Goal: Task Accomplishment & Management: Complete application form

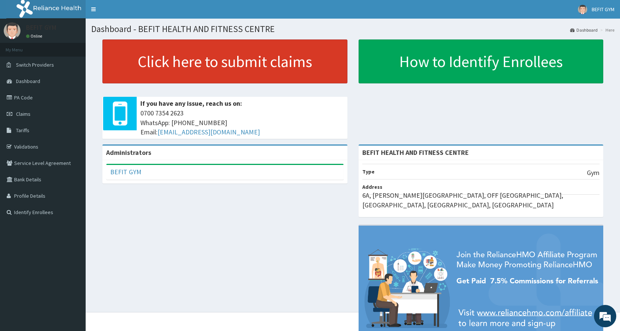
click at [219, 73] on link "Click here to submit claims" at bounding box center [224, 61] width 245 height 44
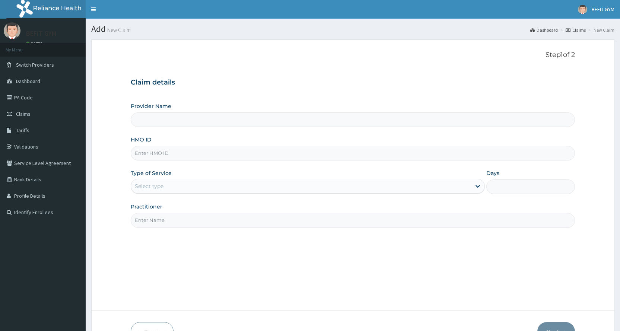
type input "BEFIT HEALTH AND FITNESS CENTRE"
type input "1"
click at [180, 158] on input "HMO ID" at bounding box center [353, 153] width 444 height 15
type input "n"
type input "NBP/10123/A"
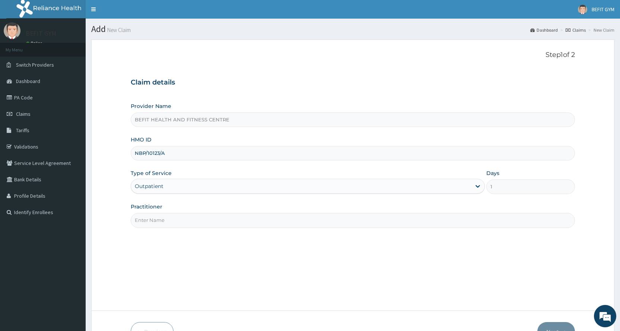
click at [203, 226] on input "Practitioner" at bounding box center [353, 220] width 444 height 15
type input "B"
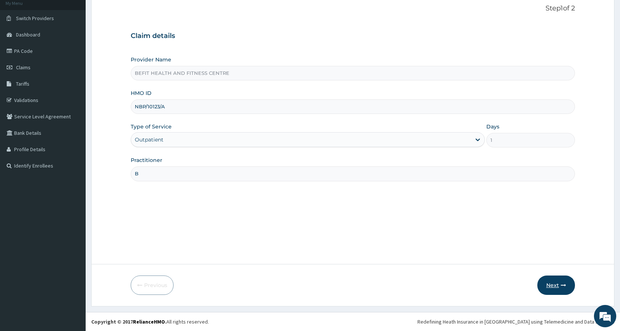
click at [563, 291] on button "Next" at bounding box center [557, 285] width 38 height 19
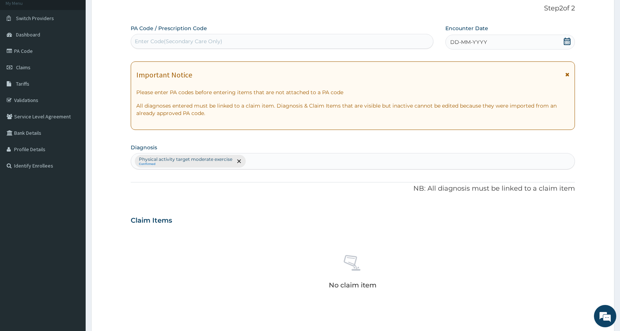
click at [258, 45] on div "Enter Code(Secondary Care Only)" at bounding box center [282, 41] width 302 height 12
type input "PA/9EEAC8"
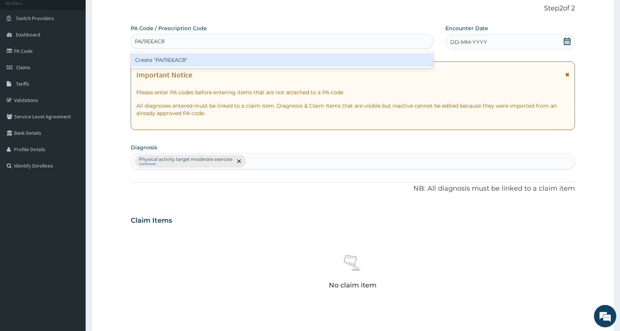
click at [254, 61] on div "Create "PA/9EEAC8"" at bounding box center [282, 59] width 302 height 13
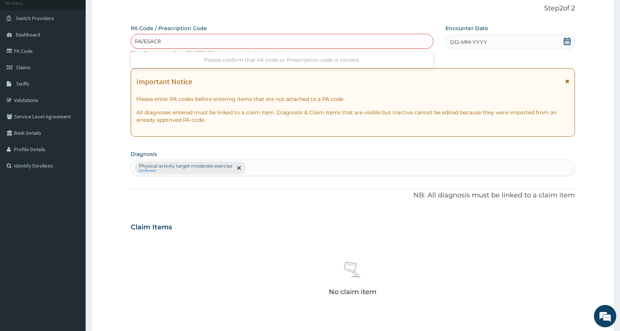
click at [142, 41] on input "PA/E5AC8" at bounding box center [148, 41] width 27 height 7
click at [143, 38] on input "PA/E5AC8" at bounding box center [148, 41] width 27 height 7
type input "PA/9E5AC8"
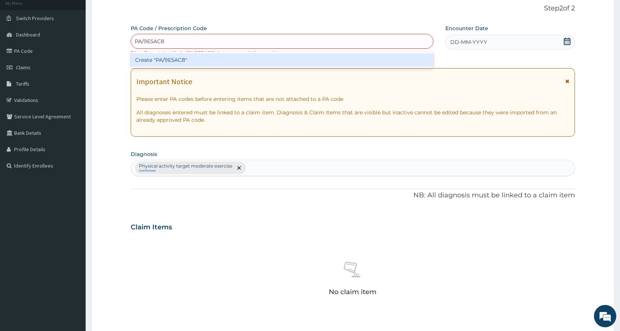
click at [229, 64] on div "Create "PA/9E5AC8"" at bounding box center [282, 59] width 302 height 13
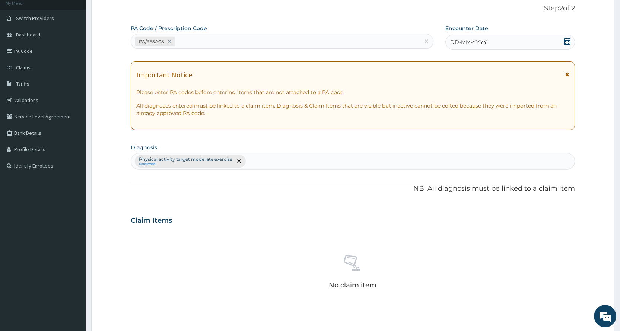
click at [509, 43] on div "DD-MM-YYYY" at bounding box center [511, 42] width 130 height 15
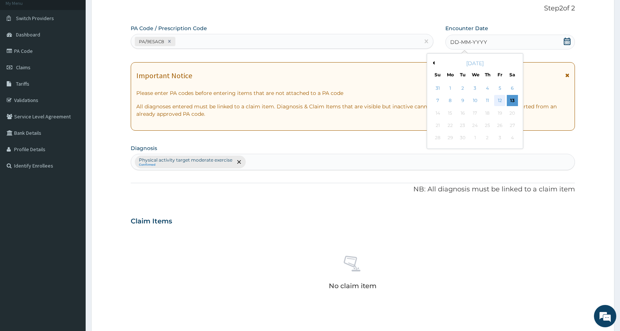
click at [494, 101] on div "12" at bounding box center [499, 100] width 11 height 11
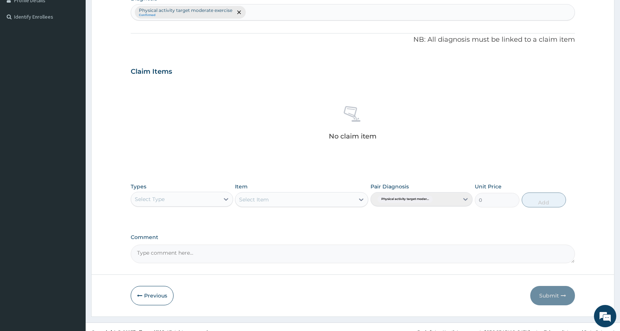
scroll to position [206, 0]
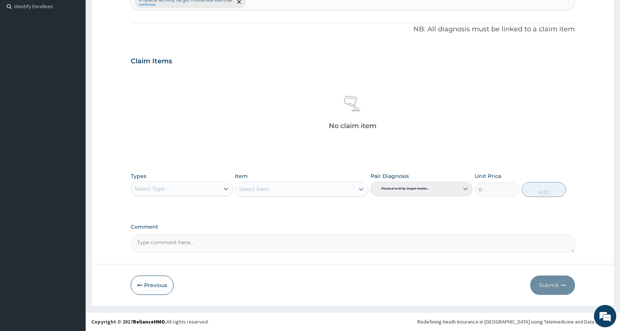
click at [173, 193] on div "Select Type" at bounding box center [175, 189] width 88 height 12
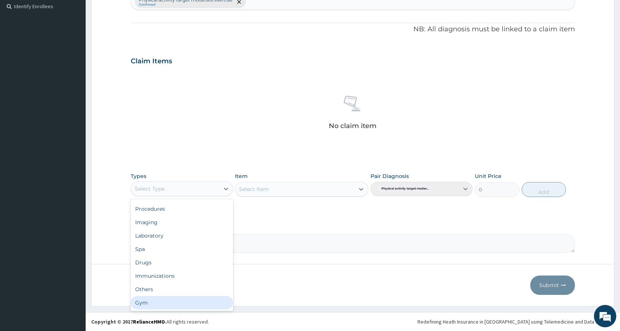
click at [167, 302] on div "Gym" at bounding box center [182, 302] width 102 height 13
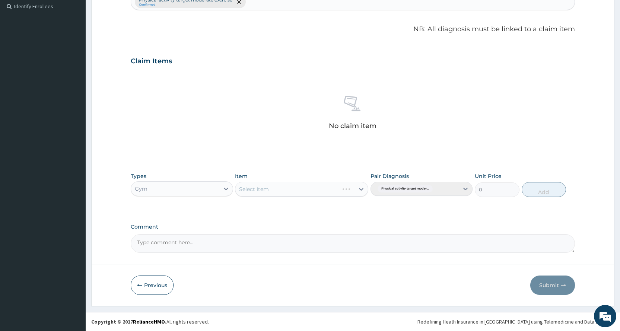
click at [313, 195] on div "Select Item" at bounding box center [301, 189] width 133 height 15
click at [322, 179] on div "Item Select Item" at bounding box center [301, 184] width 133 height 25
click at [317, 185] on div "Select Item" at bounding box center [301, 189] width 133 height 15
click at [316, 191] on div "Select Item" at bounding box center [301, 189] width 133 height 15
click at [294, 188] on div "Select Item" at bounding box center [294, 189] width 119 height 12
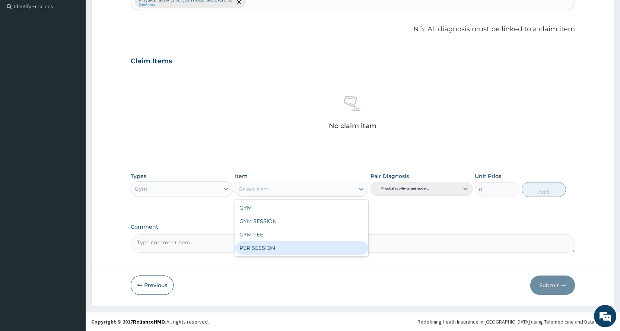
click at [296, 243] on div "PER SESSION" at bounding box center [301, 247] width 133 height 13
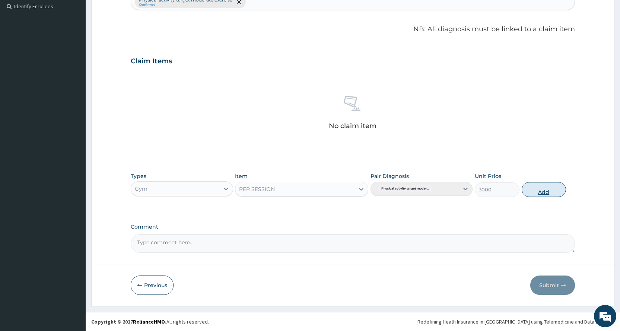
click at [551, 189] on button "Add" at bounding box center [544, 189] width 44 height 15
type input "0"
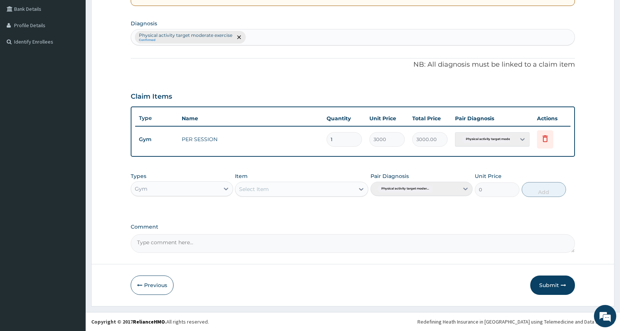
scroll to position [171, 0]
click at [551, 286] on button "Submit" at bounding box center [552, 285] width 45 height 19
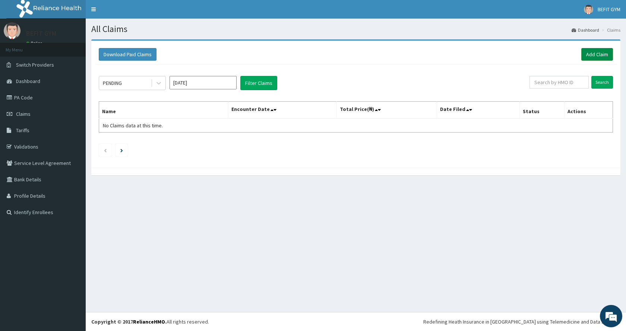
click at [596, 54] on link "Add Claim" at bounding box center [597, 54] width 32 height 13
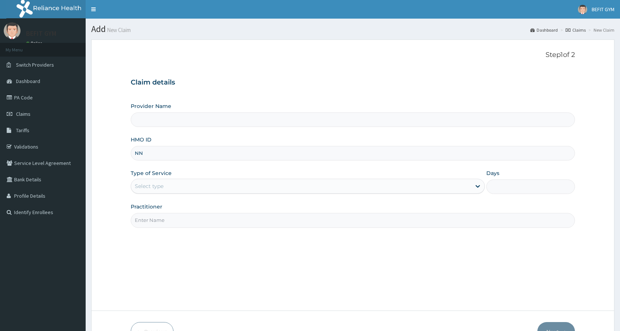
type input "NNA"
type input "BEFIT HEALTH AND FITNESS CENTRE"
type input "1"
type input "NNA/10884/A"
click at [257, 213] on div "Practitioner" at bounding box center [353, 215] width 444 height 25
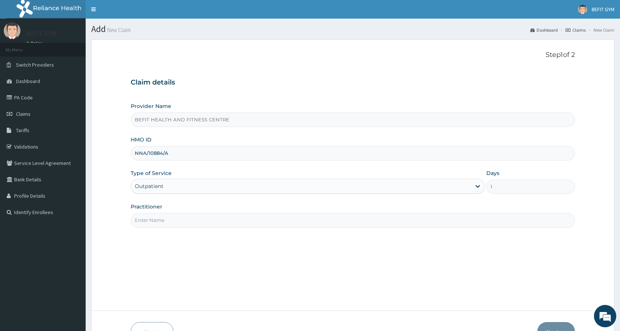
click at [191, 216] on input "Practitioner" at bounding box center [353, 220] width 444 height 15
type input "B"
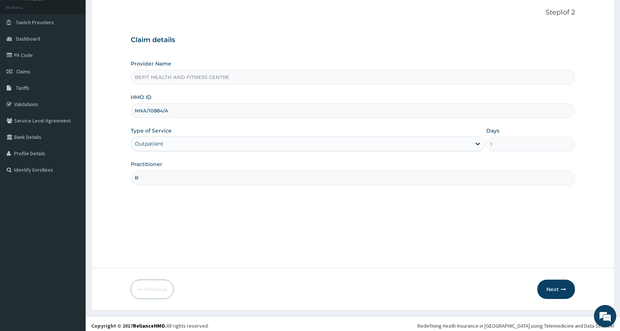
scroll to position [47, 0]
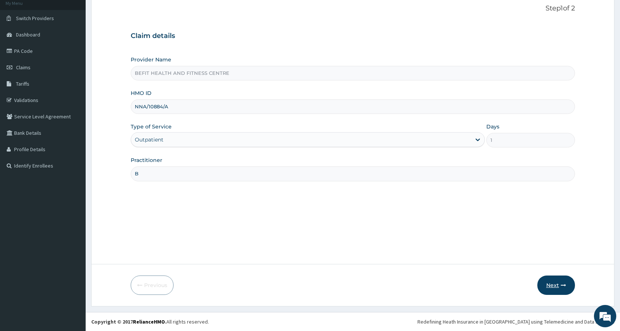
click at [555, 281] on button "Next" at bounding box center [557, 285] width 38 height 19
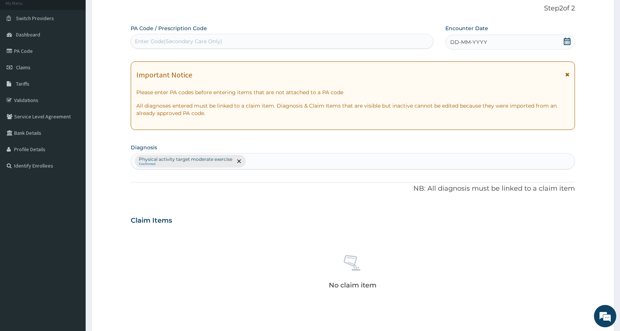
click at [163, 42] on div "Enter Code(Secondary Care Only)" at bounding box center [179, 41] width 88 height 7
type input "PA/CC1DEC"
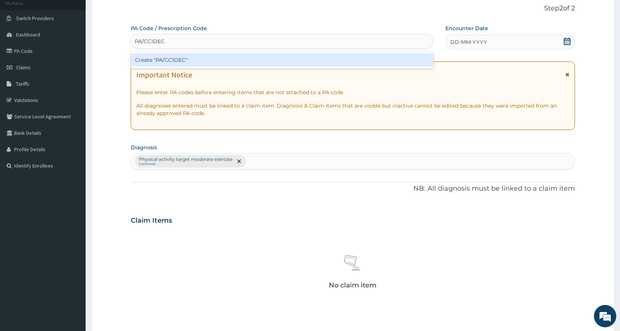
click at [231, 58] on div "Create "PA/CC1DEC"" at bounding box center [282, 59] width 302 height 13
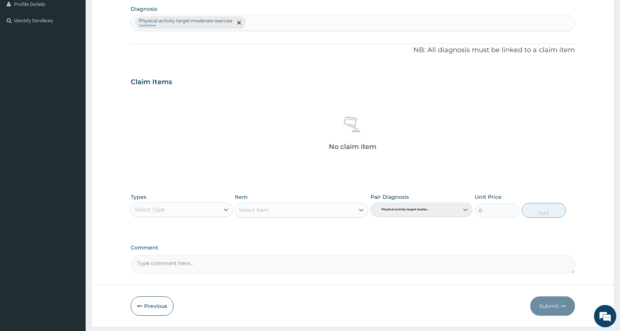
scroll to position [213, 0]
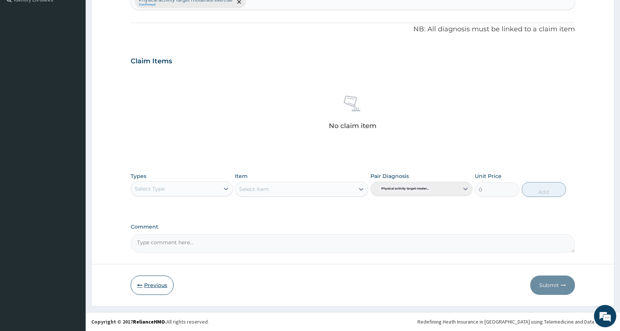
click at [152, 286] on button "Previous" at bounding box center [152, 285] width 43 height 19
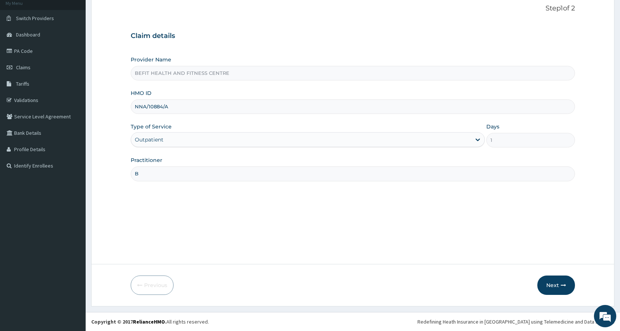
click at [176, 110] on input "NNA/10884/A" at bounding box center [353, 106] width 444 height 15
type input "N"
type input "OPN/10032/A"
click at [561, 289] on button "Next" at bounding box center [557, 285] width 38 height 19
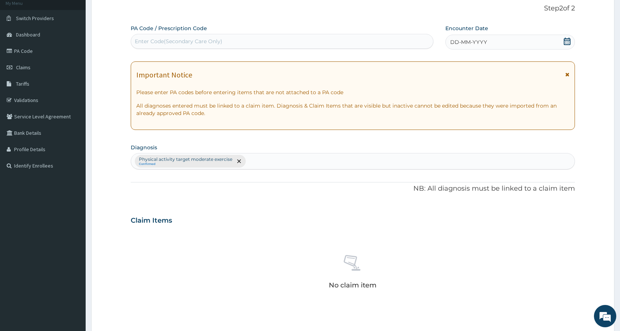
click at [247, 40] on div "Enter Code(Secondary Care Only)" at bounding box center [282, 41] width 302 height 12
type input "PA/C79E21"
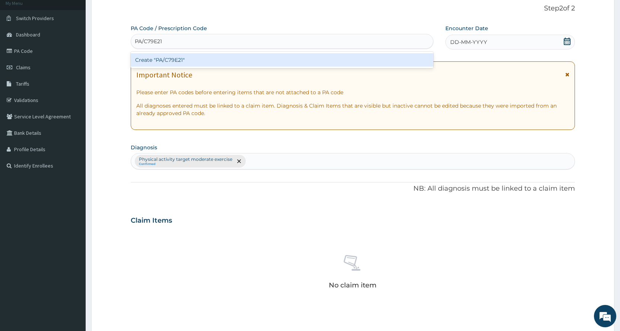
click at [230, 58] on div "Create "PA/C79E21"" at bounding box center [282, 59] width 302 height 13
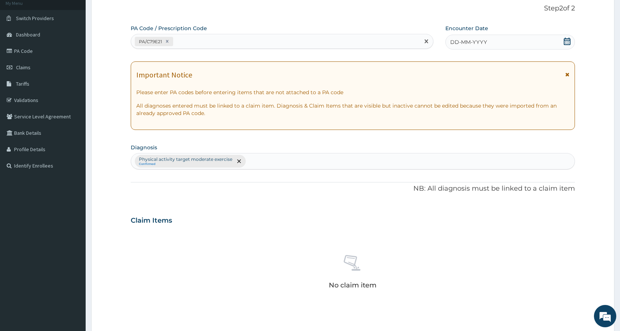
click at [524, 41] on div "DD-MM-YYYY" at bounding box center [511, 42] width 130 height 15
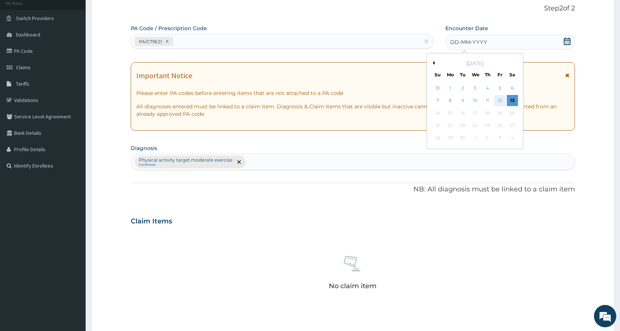
click at [503, 99] on div "12" at bounding box center [499, 100] width 11 height 11
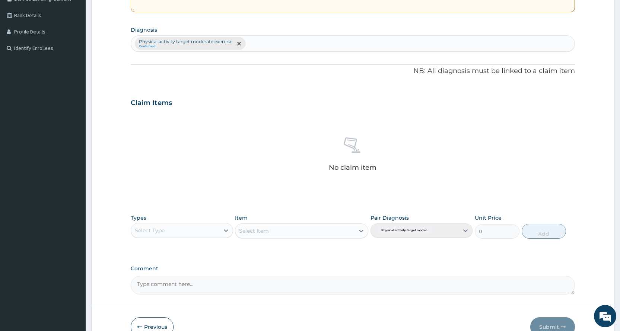
scroll to position [196, 0]
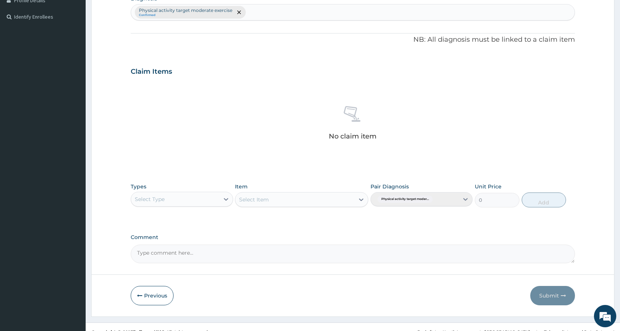
click at [212, 199] on div "Select Type" at bounding box center [175, 199] width 88 height 12
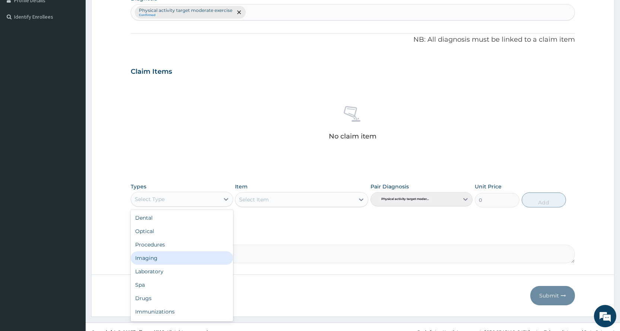
scroll to position [25, 0]
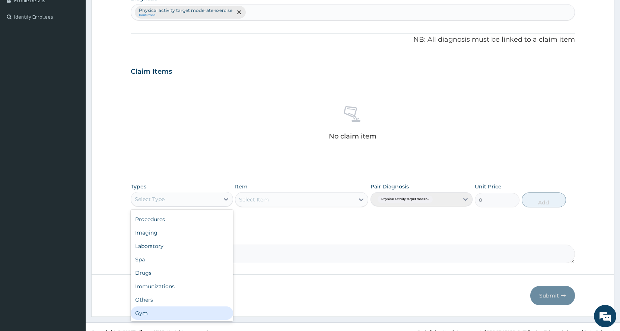
click at [164, 312] on div "Gym" at bounding box center [182, 313] width 102 height 13
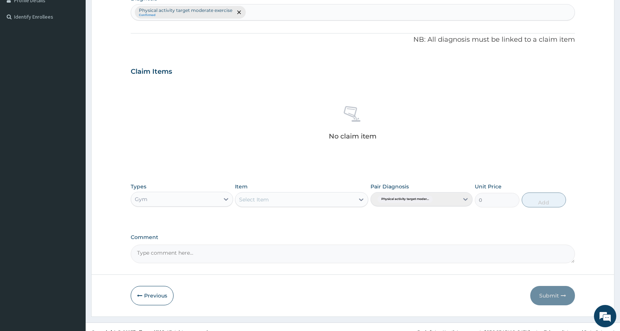
click at [346, 199] on div "Select Item" at bounding box center [294, 200] width 119 height 12
click at [337, 264] on div "PER SESSION" at bounding box center [301, 258] width 133 height 13
click at [561, 207] on button "Add" at bounding box center [544, 200] width 44 height 15
type input "0"
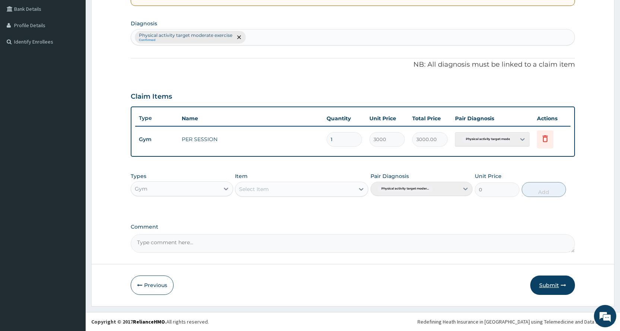
click at [543, 289] on button "Submit" at bounding box center [552, 285] width 45 height 19
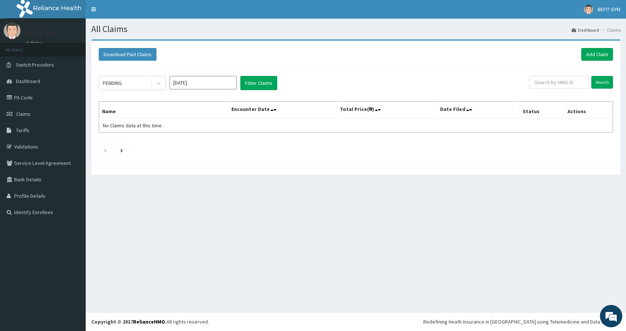
click at [594, 61] on div "Download Paid Claims Add Claim" at bounding box center [355, 54] width 521 height 20
click at [594, 58] on link "Add Claim" at bounding box center [597, 54] width 32 height 13
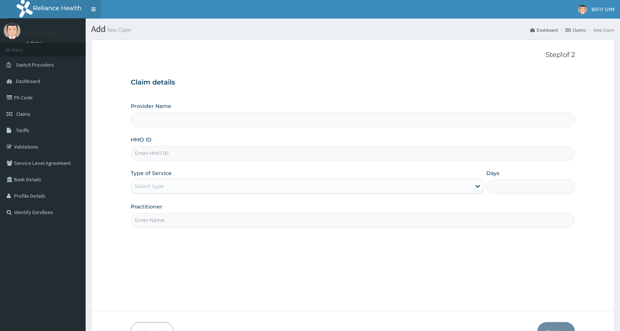
type input "BEFIT HEALTH AND FITNESS CENTRE"
type input "1"
click at [257, 148] on input "HMO ID" at bounding box center [353, 153] width 444 height 15
type input "PWC/10503/A"
click at [175, 215] on input "Practitioner" at bounding box center [353, 220] width 444 height 15
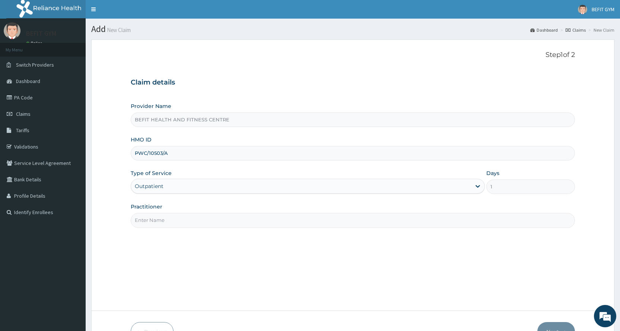
type input "B"
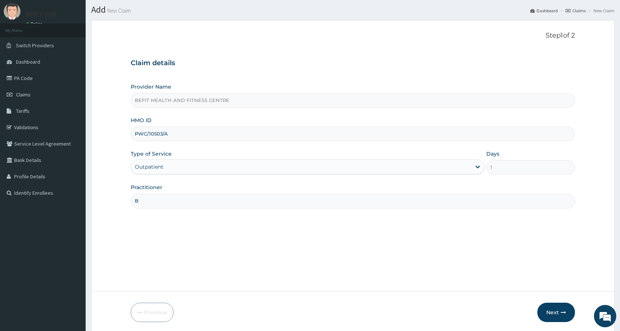
scroll to position [47, 0]
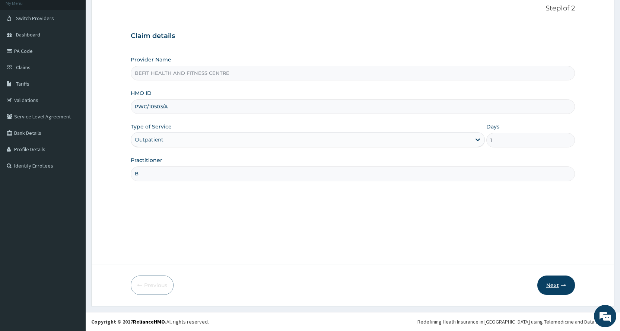
click at [546, 286] on button "Next" at bounding box center [557, 285] width 38 height 19
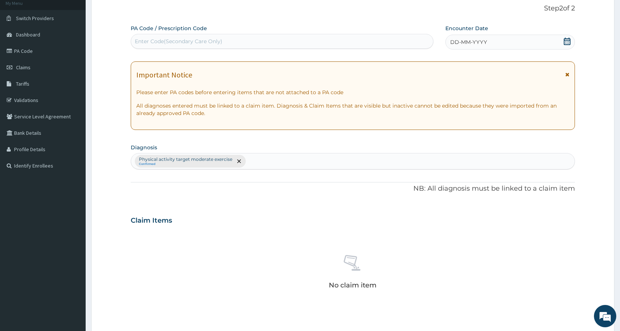
click at [282, 40] on div "Enter Code(Secondary Care Only)" at bounding box center [282, 41] width 302 height 12
type input "PA/A1F122"
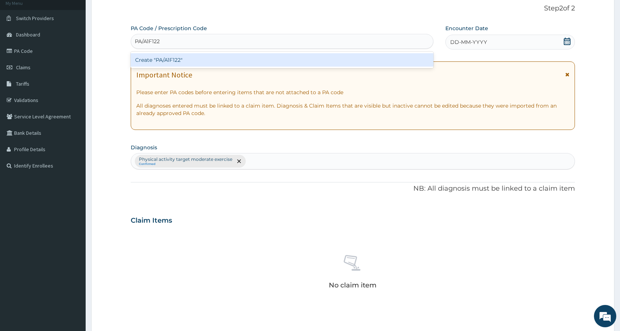
click at [297, 61] on div "Create "PA/A1F122"" at bounding box center [282, 59] width 302 height 13
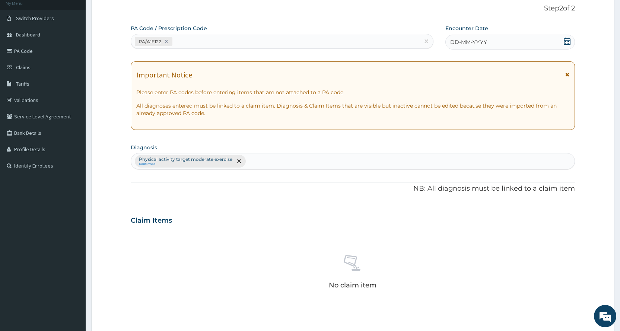
click at [564, 40] on icon at bounding box center [567, 41] width 7 height 7
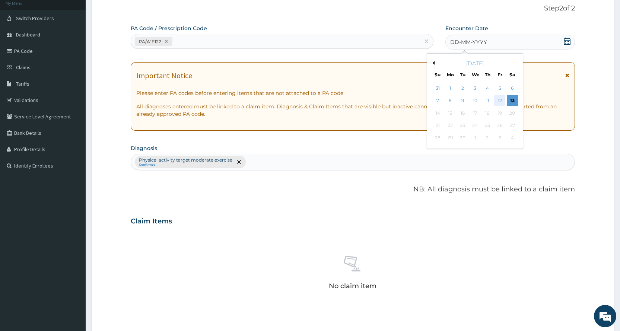
click at [502, 100] on div "12" at bounding box center [499, 100] width 11 height 11
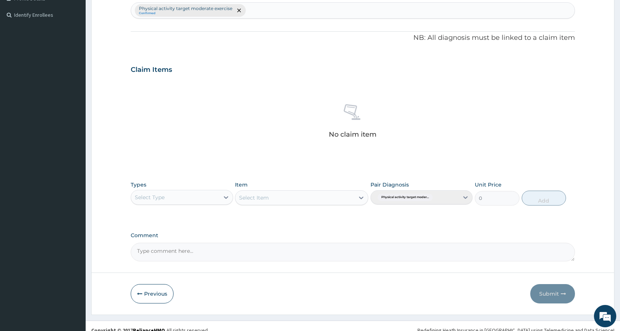
scroll to position [206, 0]
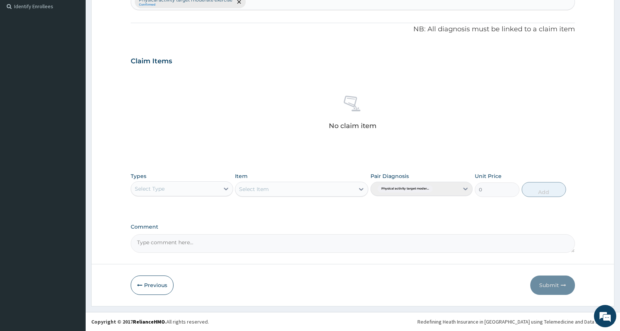
click at [203, 196] on div "Select Type" at bounding box center [182, 188] width 102 height 15
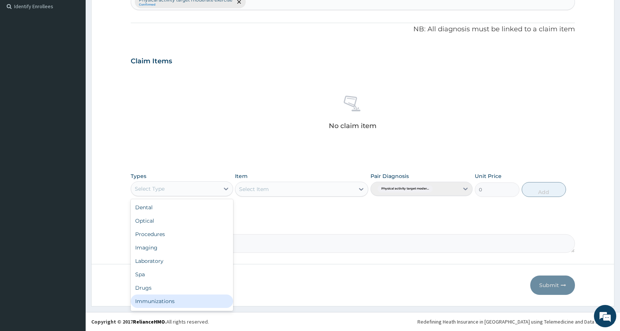
scroll to position [25, 0]
click at [199, 305] on div "Gym" at bounding box center [182, 302] width 102 height 13
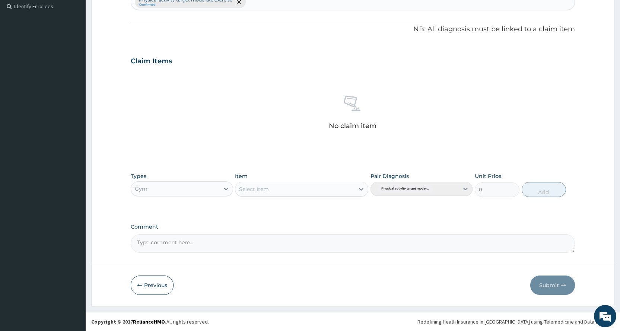
click at [277, 195] on div "Select Item" at bounding box center [301, 189] width 133 height 15
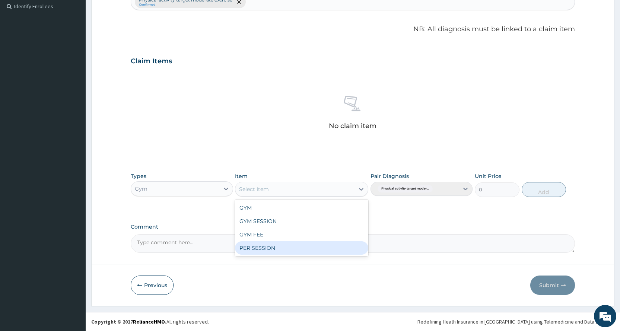
click at [293, 246] on div "PER SESSION" at bounding box center [301, 247] width 133 height 13
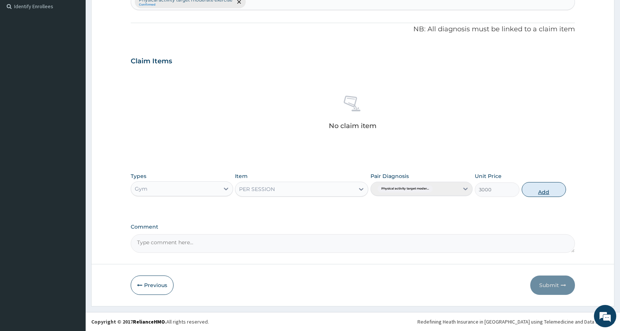
click at [547, 186] on button "Add" at bounding box center [544, 189] width 44 height 15
type input "0"
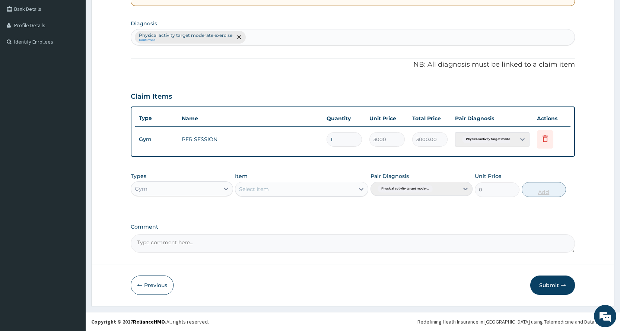
scroll to position [171, 0]
drag, startPoint x: 551, startPoint y: 289, endPoint x: 345, endPoint y: 297, distance: 206.5
click at [549, 289] on button "Submit" at bounding box center [552, 285] width 45 height 19
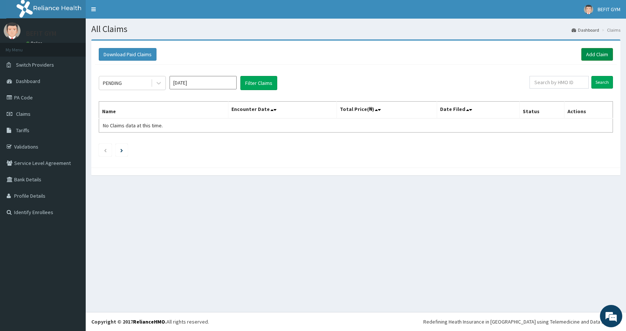
click at [587, 59] on link "Add Claim" at bounding box center [597, 54] width 32 height 13
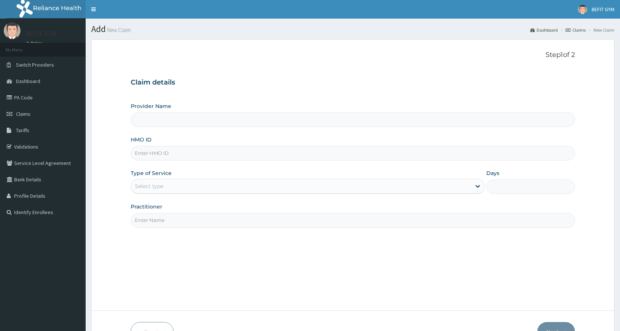
click at [200, 152] on input "HMO ID" at bounding box center [353, 153] width 444 height 15
type input "SR"
type input "BEFIT HEALTH AND FITNESS CENTRE"
type input "1"
type input "SRD/10018/B"
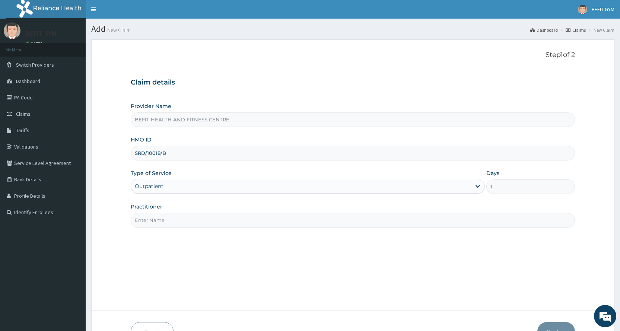
click at [179, 226] on input "Practitioner" at bounding box center [353, 220] width 444 height 15
type input "B"
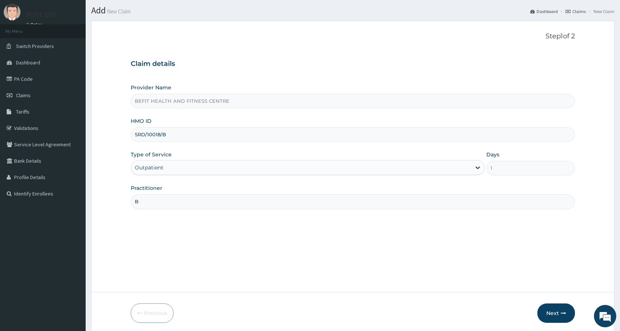
scroll to position [47, 0]
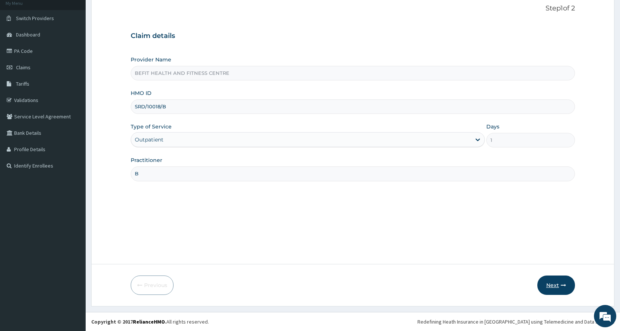
click at [555, 289] on button "Next" at bounding box center [557, 285] width 38 height 19
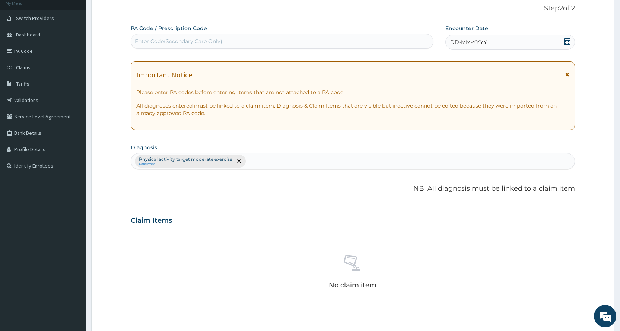
click at [218, 38] on div "Enter Code(Secondary Care Only)" at bounding box center [179, 41] width 88 height 7
type input "PA/E6122F"
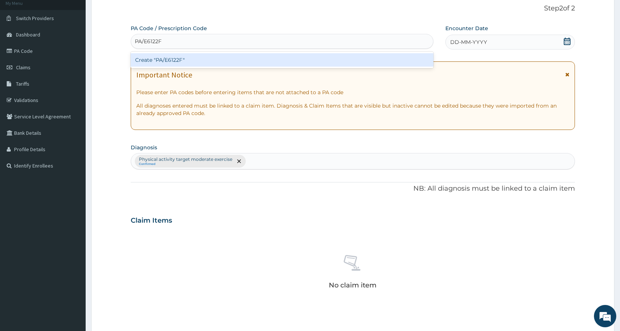
click at [248, 60] on div "Create "PA/E6122F"" at bounding box center [282, 59] width 302 height 13
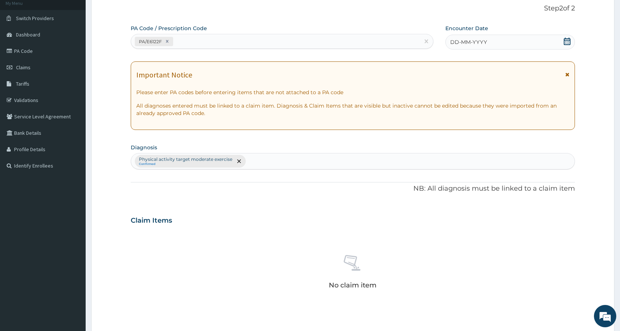
click at [565, 44] on icon at bounding box center [567, 41] width 7 height 7
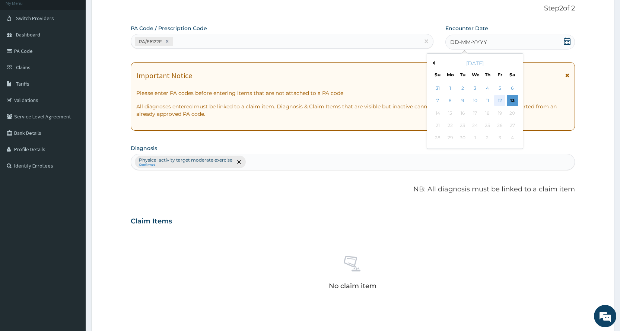
click at [497, 99] on div "12" at bounding box center [499, 100] width 11 height 11
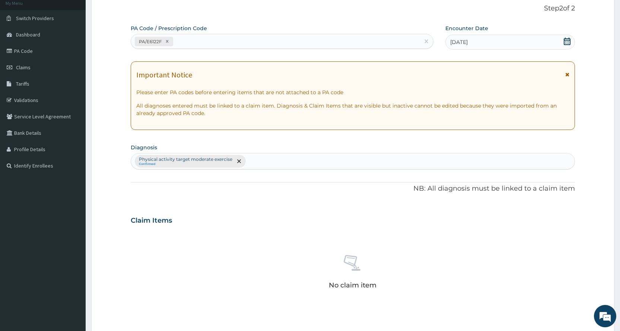
scroll to position [206, 0]
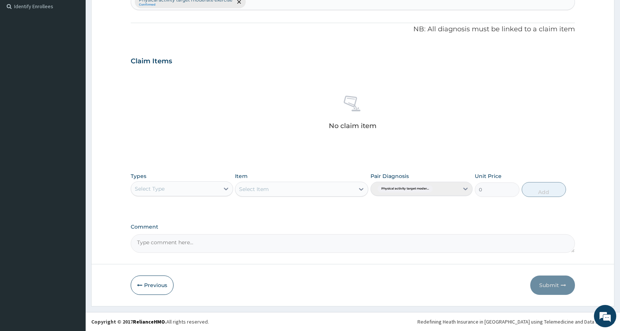
click at [142, 190] on div "Select Type" at bounding box center [150, 188] width 30 height 7
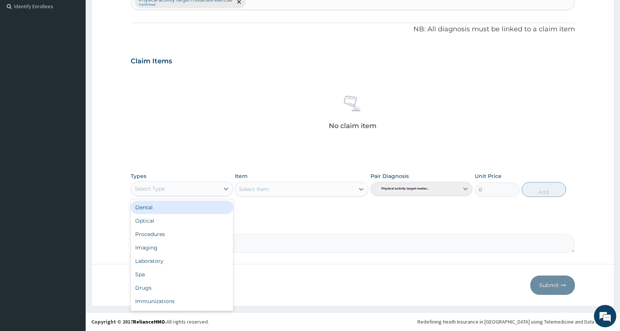
scroll to position [25, 0]
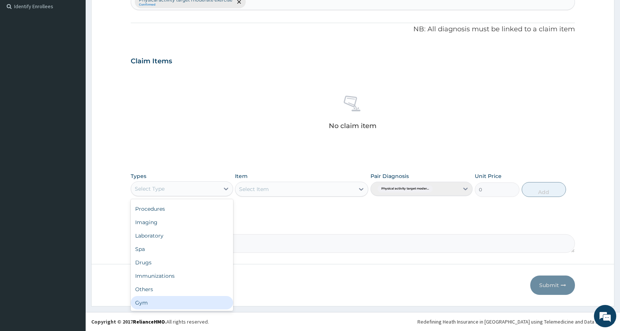
click at [183, 307] on div "Gym" at bounding box center [182, 302] width 102 height 13
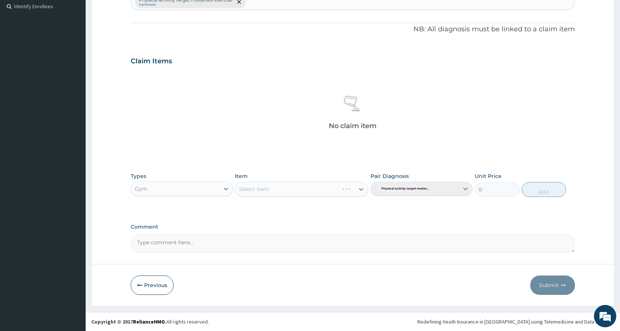
click at [278, 190] on div "Select Item" at bounding box center [301, 189] width 133 height 15
click at [278, 190] on div "Select Item" at bounding box center [294, 189] width 119 height 12
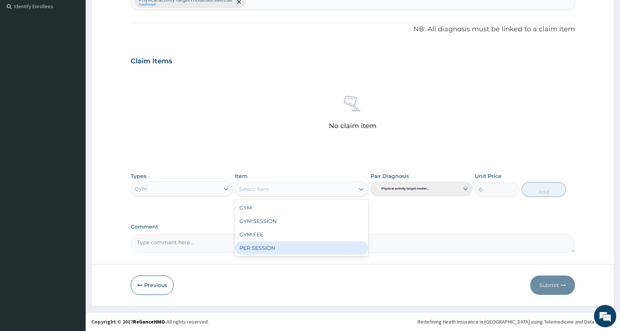
click at [304, 245] on div "PER SESSION" at bounding box center [301, 247] width 133 height 13
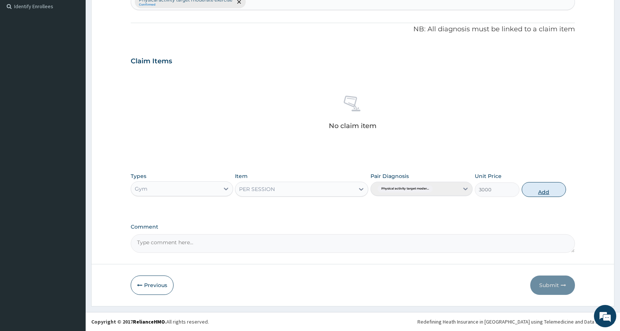
click at [548, 188] on button "Add" at bounding box center [544, 189] width 44 height 15
type input "0"
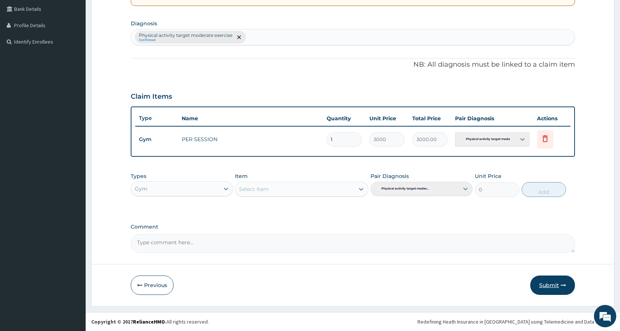
click at [550, 290] on button "Submit" at bounding box center [552, 285] width 45 height 19
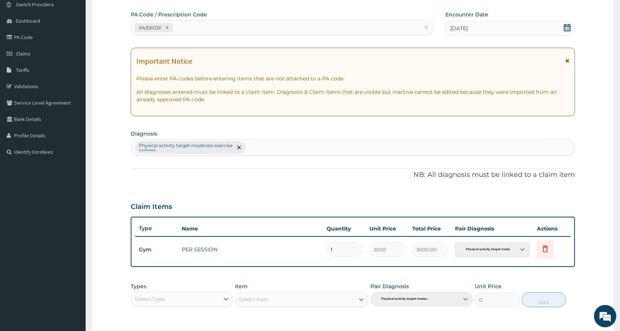
scroll to position [0, 0]
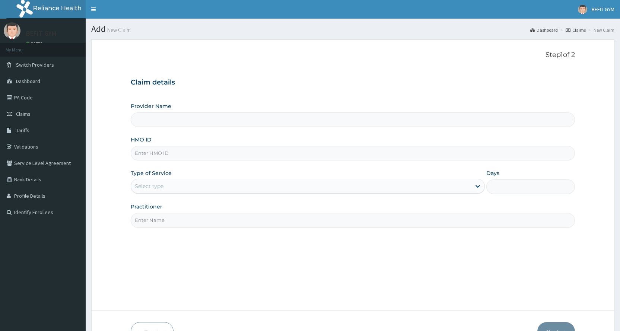
click at [170, 159] on input "HMO ID" at bounding box center [353, 153] width 444 height 15
type input "AGO/"
type input "BEFIT HEALTH AND FITNESS CENTRE"
type input "1"
type input "AGO/10176/A"
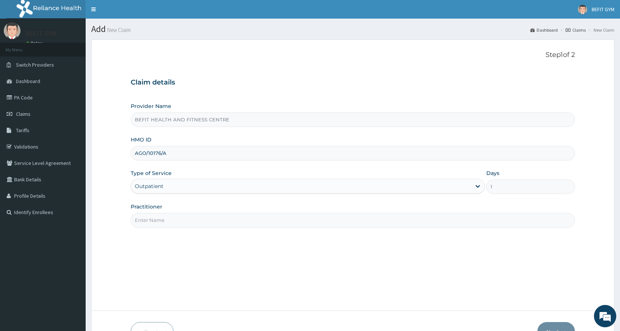
click at [188, 219] on input "Practitioner" at bounding box center [353, 220] width 444 height 15
type input "B"
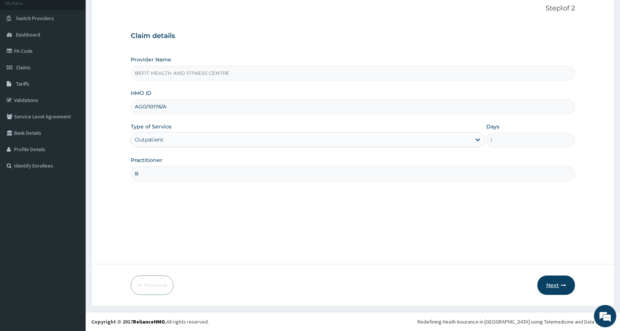
click at [549, 289] on button "Next" at bounding box center [557, 285] width 38 height 19
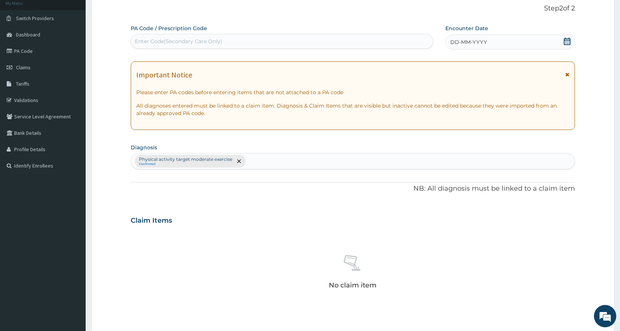
click at [378, 44] on div "Enter Code(Secondary Care Only)" at bounding box center [282, 41] width 302 height 12
type input "PA/0686BC"
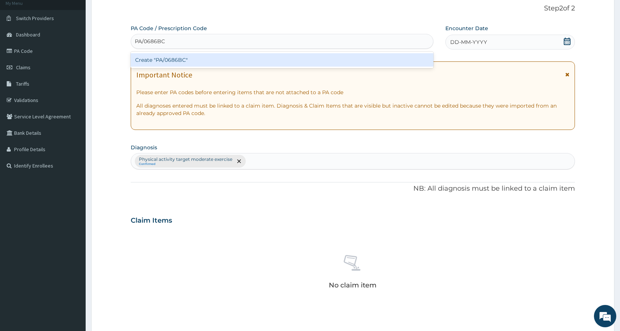
click at [310, 60] on div "Create "PA/0686BC"" at bounding box center [282, 59] width 302 height 13
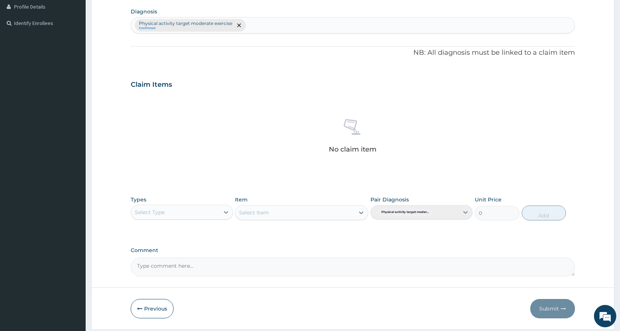
scroll to position [213, 0]
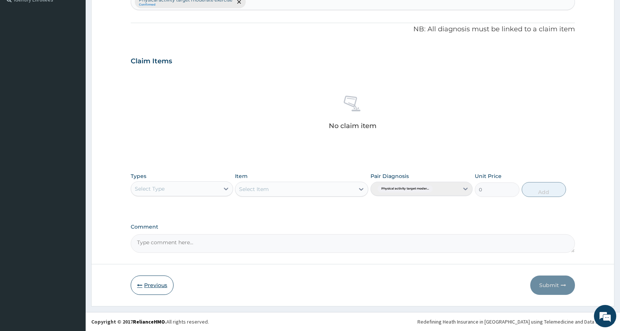
type input "PA/"
click at [156, 287] on button "Previous" at bounding box center [152, 285] width 43 height 19
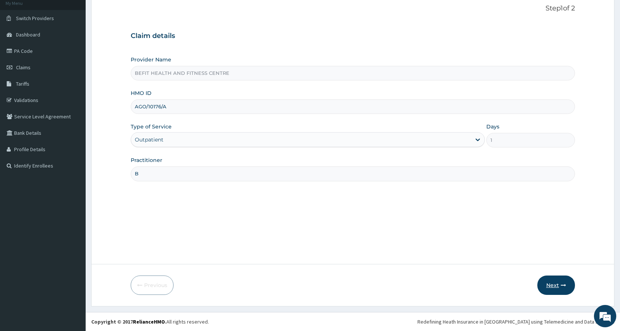
click at [561, 283] on icon "button" at bounding box center [563, 285] width 5 height 5
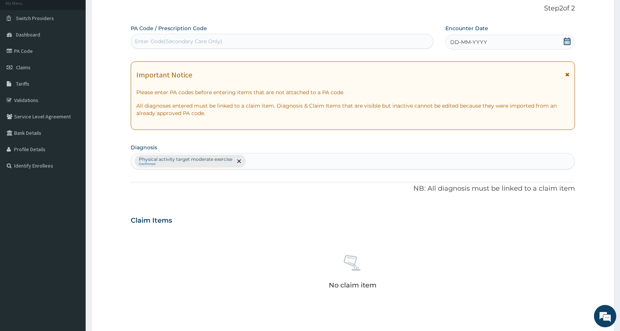
click at [181, 44] on div "Enter Code(Secondary Care Only)" at bounding box center [179, 41] width 88 height 7
type input "PA/D686BC"
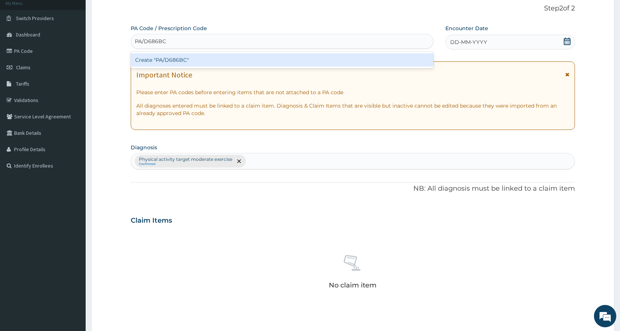
click at [234, 66] on div "Create "PA/D686BC"" at bounding box center [282, 59] width 302 height 13
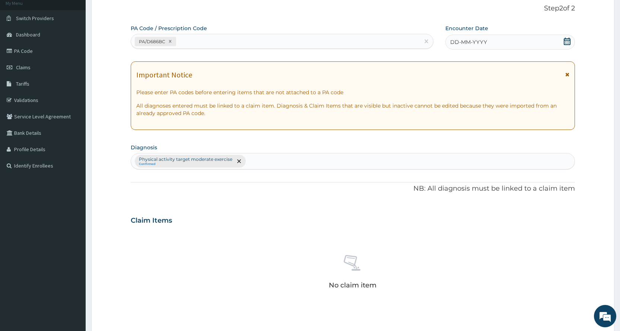
click at [567, 39] on icon at bounding box center [567, 41] width 7 height 7
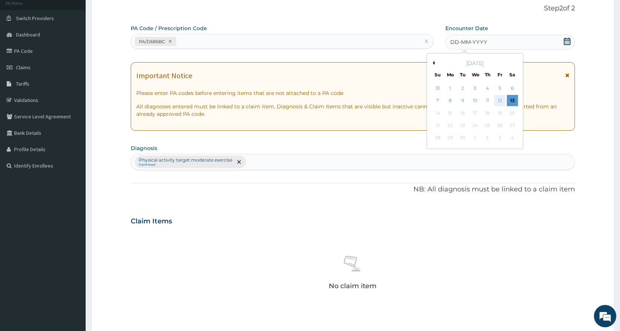
click at [498, 101] on div "12" at bounding box center [499, 100] width 11 height 11
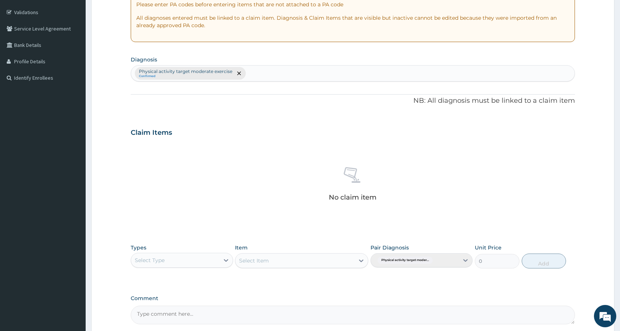
scroll to position [158, 0]
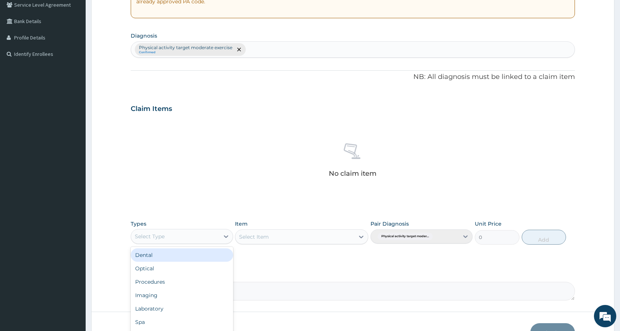
click at [181, 240] on div "Select Type" at bounding box center [175, 237] width 88 height 12
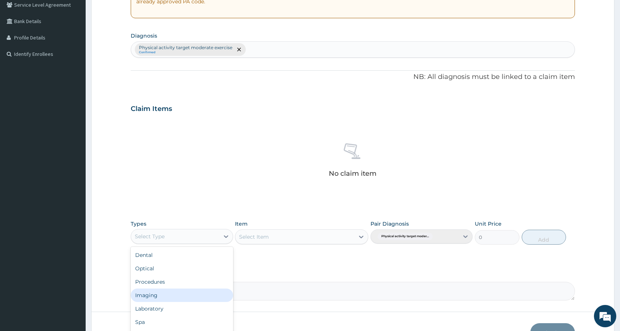
scroll to position [25, 0]
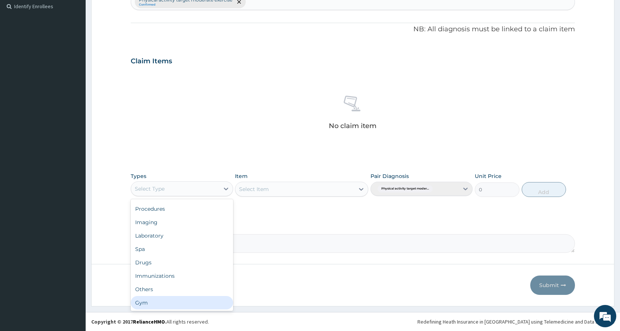
click at [175, 301] on div "Gym" at bounding box center [182, 302] width 102 height 13
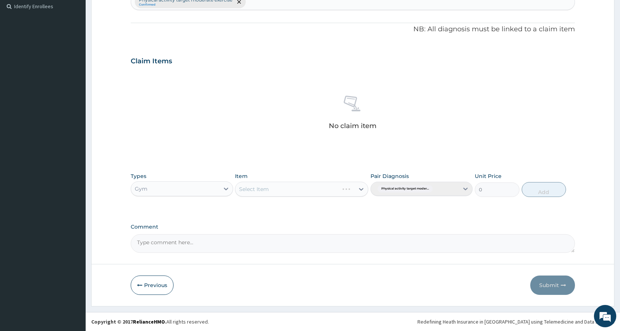
click at [287, 186] on div "Select Item" at bounding box center [301, 189] width 133 height 15
click at [285, 192] on div "Select Item" at bounding box center [301, 189] width 133 height 15
click at [289, 188] on div "Select Item" at bounding box center [294, 189] width 119 height 12
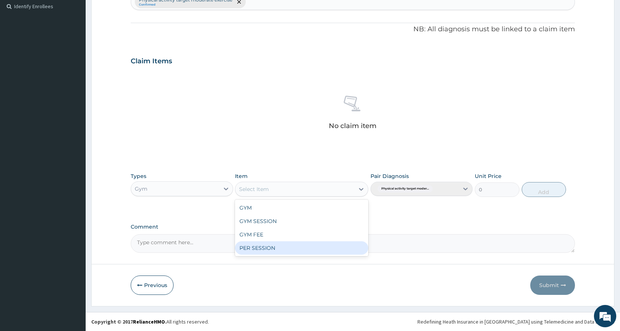
click at [283, 246] on div "PER SESSION" at bounding box center [301, 247] width 133 height 13
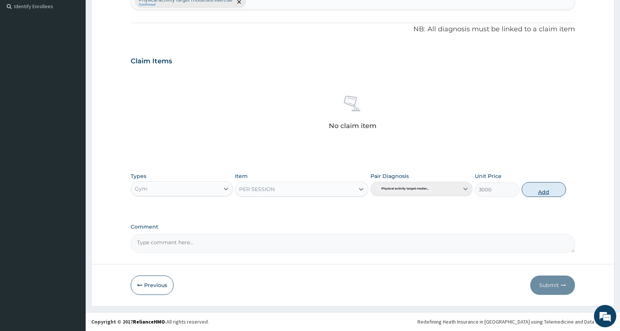
click at [545, 188] on button "Add" at bounding box center [544, 189] width 44 height 15
type input "0"
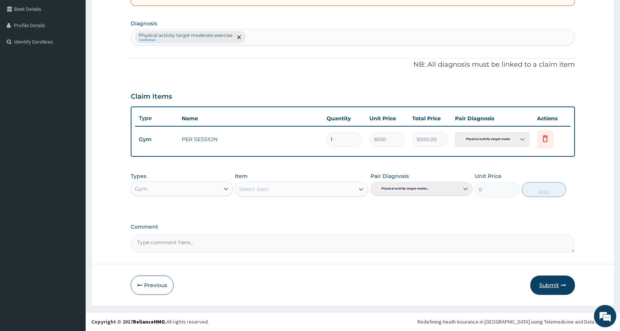
click at [546, 287] on button "Submit" at bounding box center [552, 285] width 45 height 19
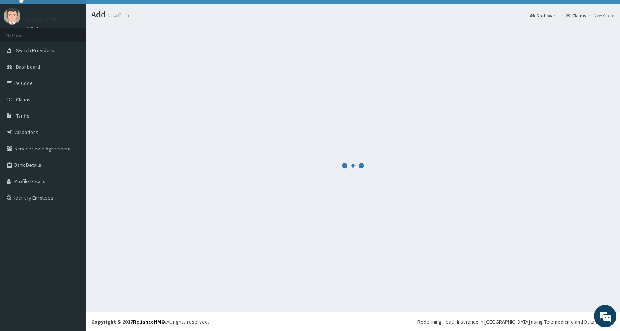
scroll to position [171, 0]
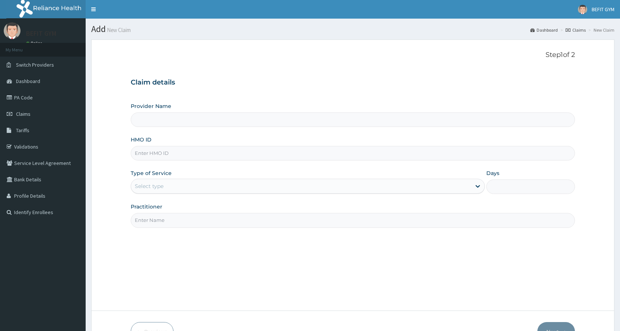
click at [358, 156] on input "HMO ID" at bounding box center [353, 153] width 444 height 15
type input "SBL/10"
type input "BEFIT HEALTH AND FITNESS CENTRE"
type input "1"
type input "SBL/10337/A"
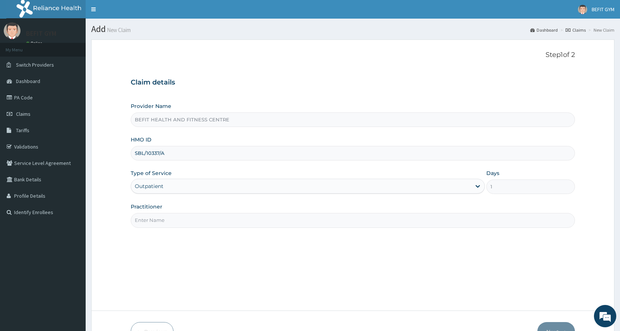
click at [184, 219] on input "Practitioner" at bounding box center [353, 220] width 444 height 15
type input "B"
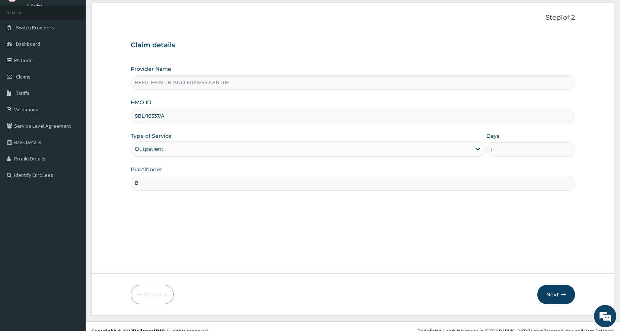
scroll to position [47, 0]
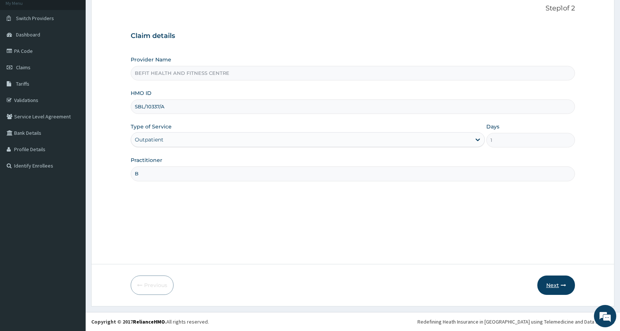
click at [551, 288] on button "Next" at bounding box center [557, 285] width 38 height 19
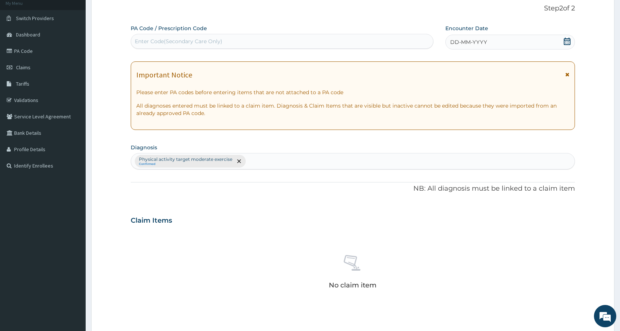
scroll to position [0, 0]
click at [207, 35] on div "Enter Code(Secondary Care Only)" at bounding box center [282, 41] width 302 height 15
type input "PA/48CAE7"
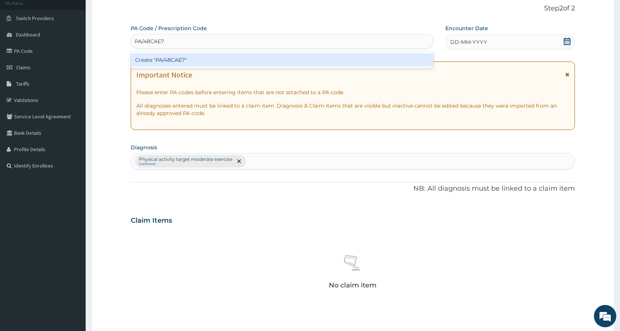
click at [245, 64] on div "Create "PA/48CAE7"" at bounding box center [282, 59] width 302 height 13
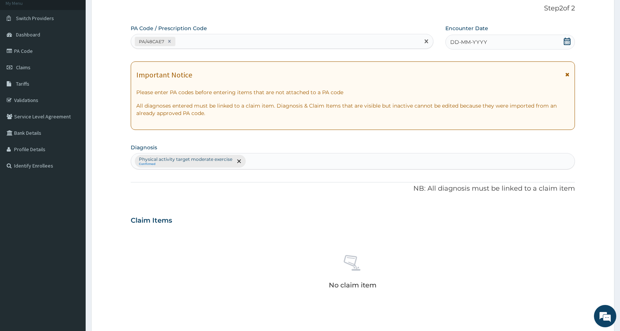
click at [553, 38] on div "DD-MM-YYYY" at bounding box center [511, 42] width 130 height 15
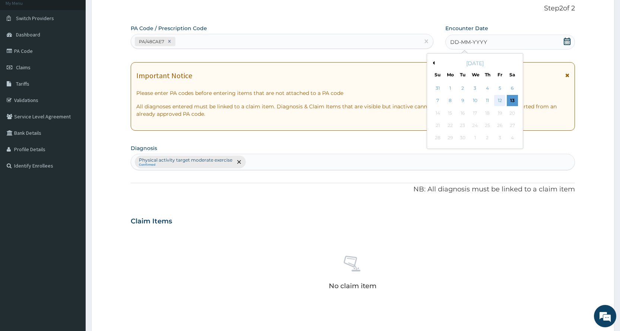
click at [495, 102] on div "12" at bounding box center [499, 100] width 11 height 11
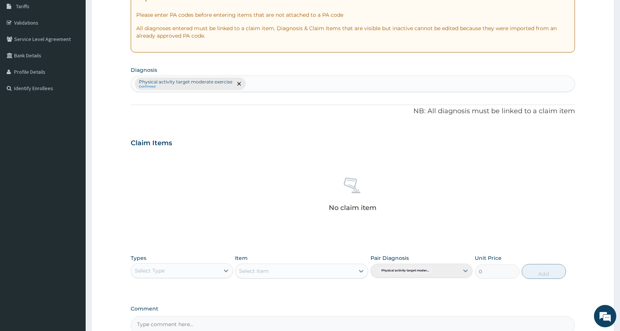
scroll to position [206, 0]
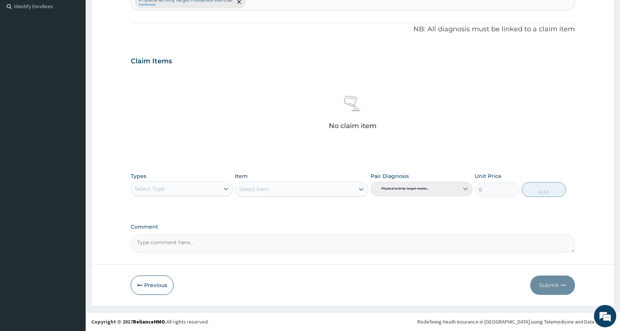
click at [183, 188] on div "Select Type" at bounding box center [175, 189] width 88 height 12
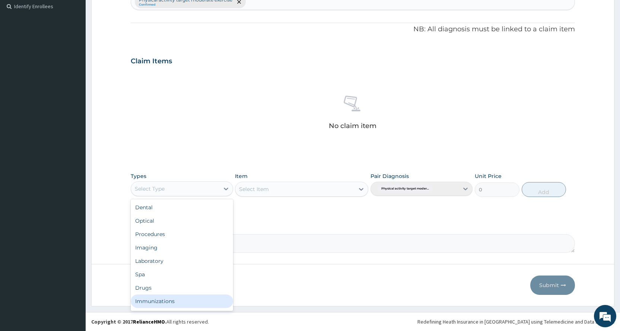
scroll to position [25, 0]
click at [144, 304] on div "Gym" at bounding box center [182, 302] width 102 height 13
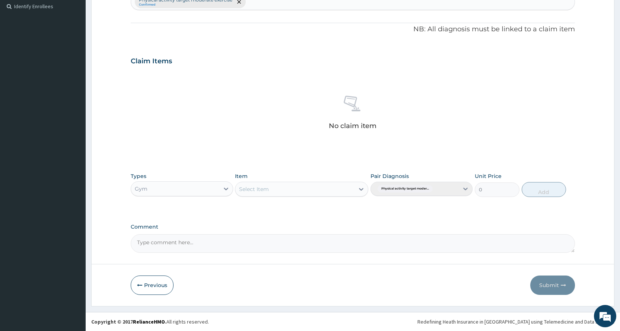
click at [282, 185] on div "Select Item" at bounding box center [294, 189] width 119 height 12
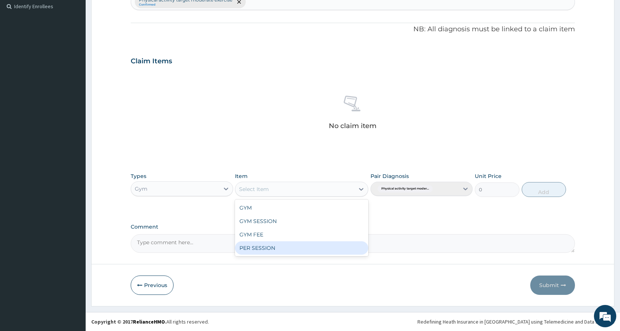
drag, startPoint x: 293, startPoint y: 252, endPoint x: 291, endPoint y: 247, distance: 5.4
click at [293, 251] on div "PER SESSION" at bounding box center [301, 247] width 133 height 13
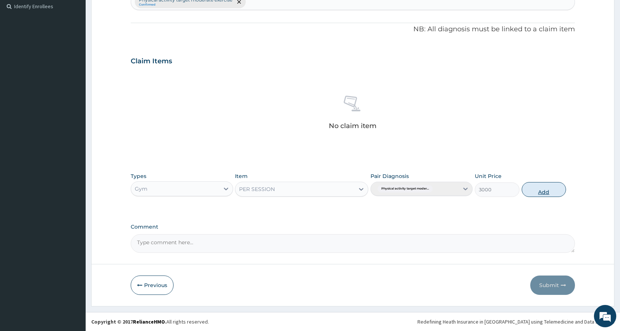
click at [537, 188] on button "Add" at bounding box center [544, 189] width 44 height 15
type input "0"
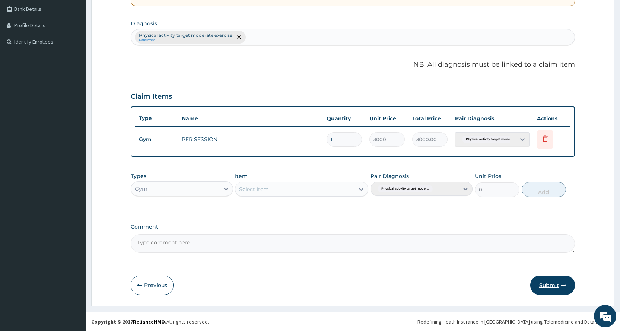
click at [543, 278] on button "Submit" at bounding box center [552, 285] width 45 height 19
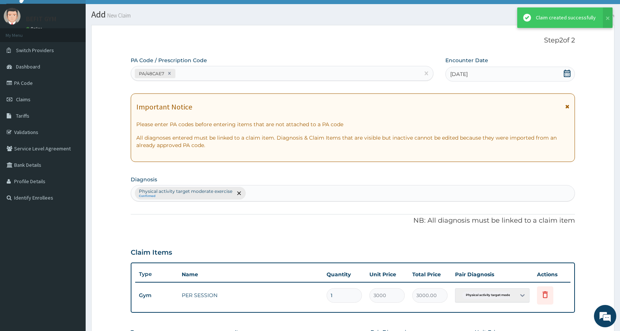
scroll to position [171, 0]
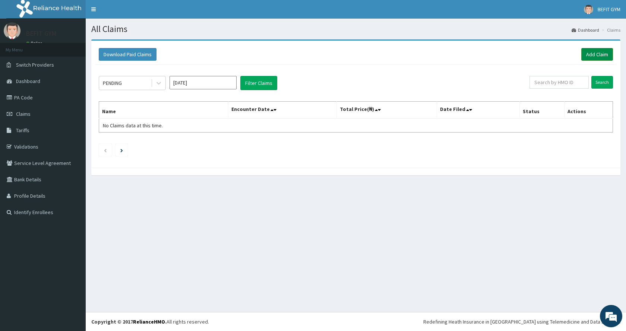
click at [592, 55] on link "Add Claim" at bounding box center [597, 54] width 32 height 13
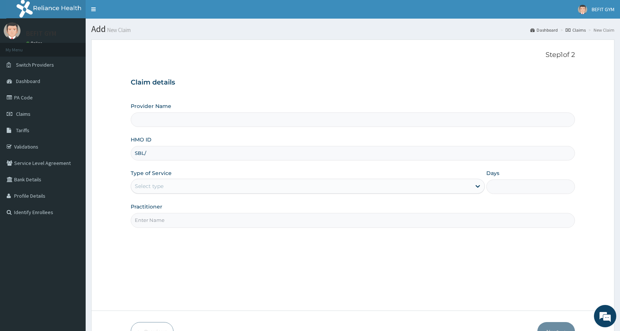
type input "SBL/10337/A"
click at [171, 223] on input "Practitioner" at bounding box center [353, 220] width 444 height 15
type input "B"
click at [45, 116] on link "Claims" at bounding box center [43, 114] width 86 height 16
type input "BEFIT HEALTH AND FITNESS CENTRE"
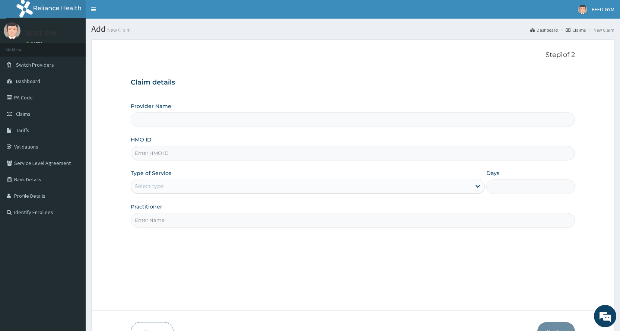
type input "1"
click at [154, 155] on input "HMO ID" at bounding box center [353, 153] width 444 height 15
type input "SBL/10337/A"
click at [186, 219] on input "Practitioner" at bounding box center [353, 220] width 444 height 15
type input "B"
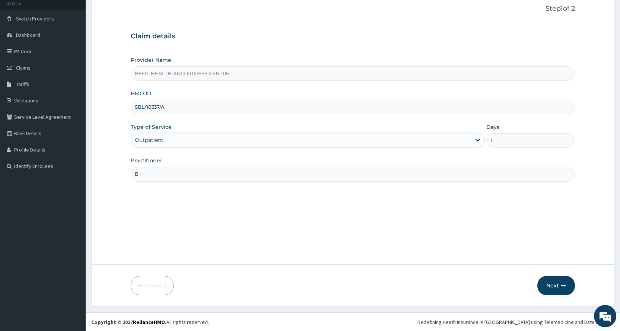
scroll to position [47, 0]
click at [562, 280] on button "Next" at bounding box center [557, 285] width 38 height 19
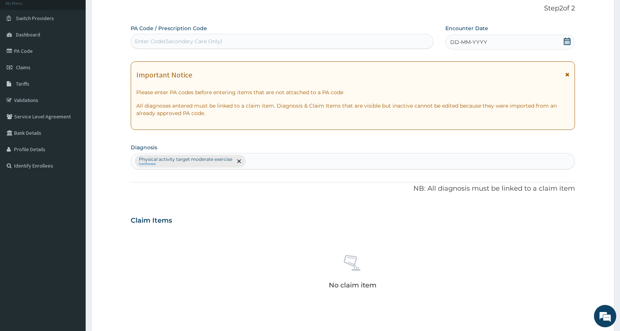
click at [222, 41] on div "Enter Code(Secondary Care Only)" at bounding box center [179, 41] width 88 height 7
type input "PA/48CAE7"
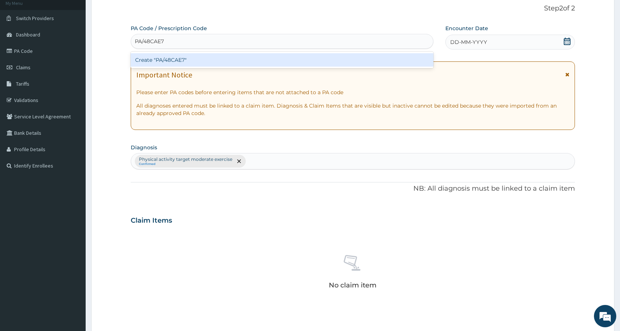
click at [223, 63] on div "Create "PA/48CAE7"" at bounding box center [282, 59] width 302 height 13
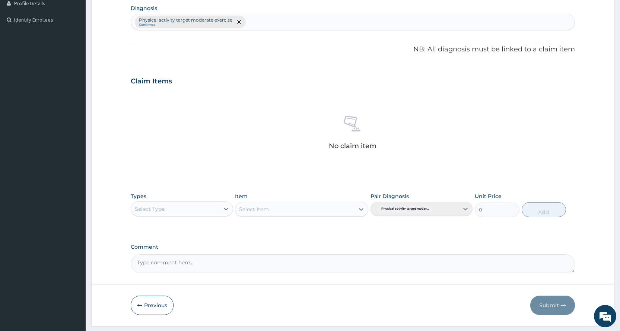
scroll to position [213, 0]
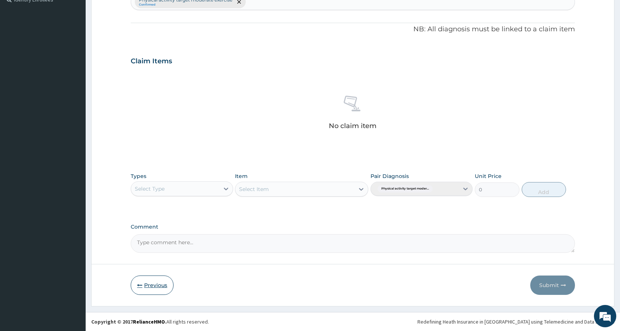
click at [145, 288] on button "Previous" at bounding box center [152, 285] width 43 height 19
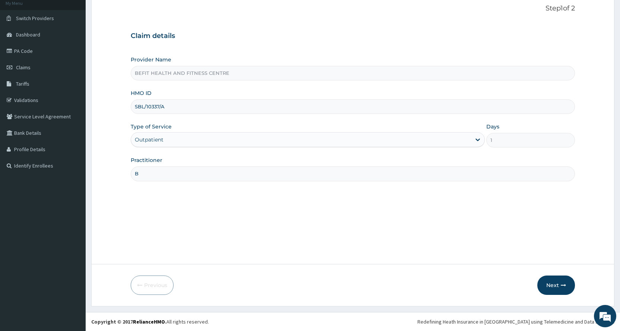
click at [261, 108] on input "SBL/10337/A" at bounding box center [353, 106] width 444 height 15
type input "S"
type input "JGI/10005/A"
click at [554, 276] on button "Next" at bounding box center [557, 285] width 38 height 19
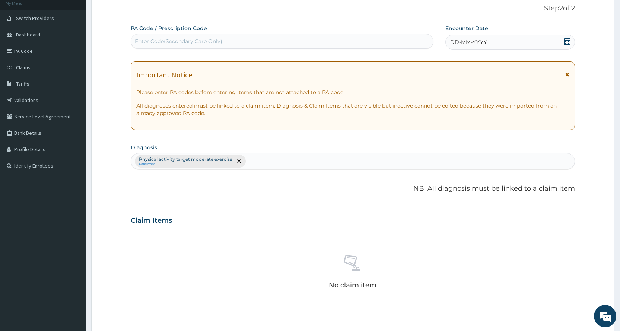
click at [307, 45] on div "Enter Code(Secondary Care Only)" at bounding box center [282, 41] width 302 height 12
type input "PA/EEDA18"
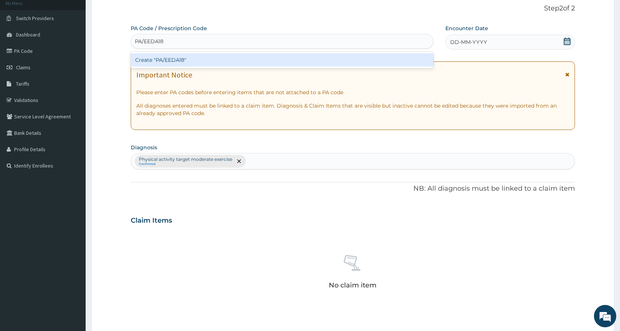
click at [221, 58] on div "Create "PA/EEDA18"" at bounding box center [282, 59] width 302 height 13
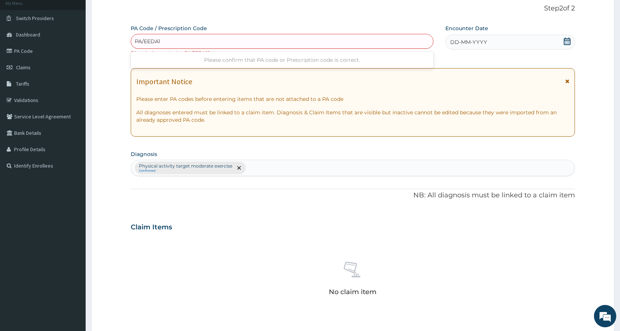
type input "PA/EEDA18"
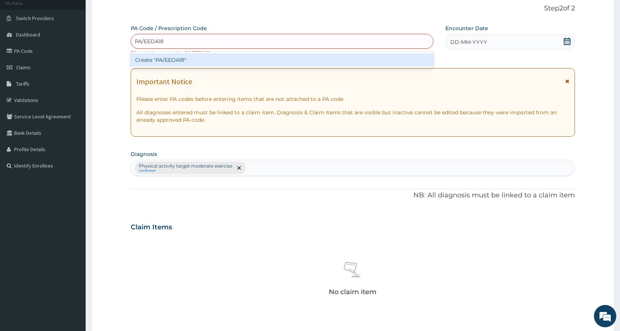
click at [256, 58] on div "Create "PA/EEDA18"" at bounding box center [282, 59] width 302 height 13
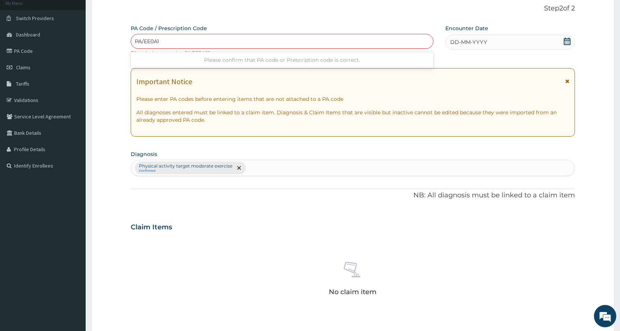
type input "PA/EE0A18"
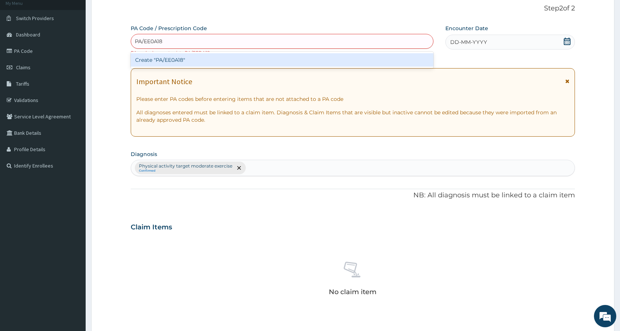
click at [288, 57] on div "Create "PA/EE0A18"" at bounding box center [282, 59] width 302 height 13
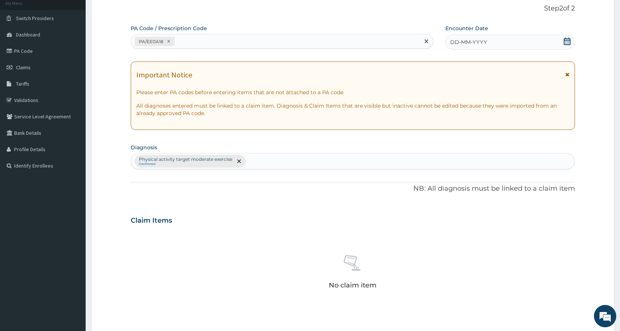
click at [559, 43] on div "DD-MM-YYYY" at bounding box center [511, 42] width 130 height 15
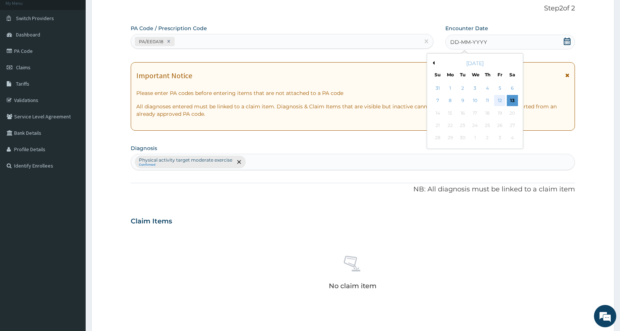
click at [499, 101] on div "12" at bounding box center [499, 100] width 11 height 11
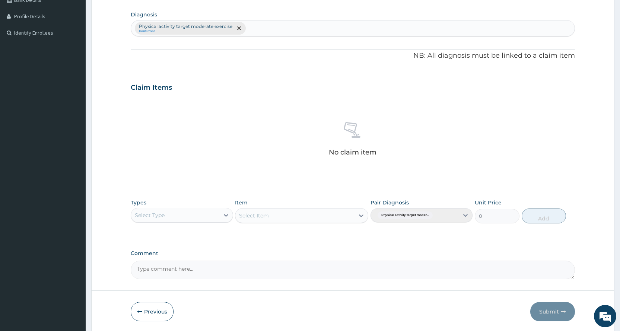
scroll to position [206, 0]
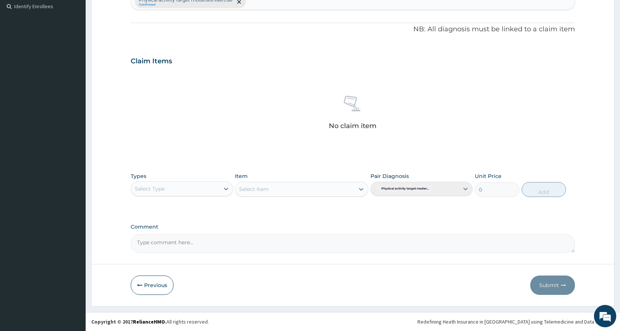
click at [213, 196] on div "Types Select Type" at bounding box center [182, 184] width 102 height 25
click at [210, 196] on div "Types Select Type" at bounding box center [182, 184] width 102 height 25
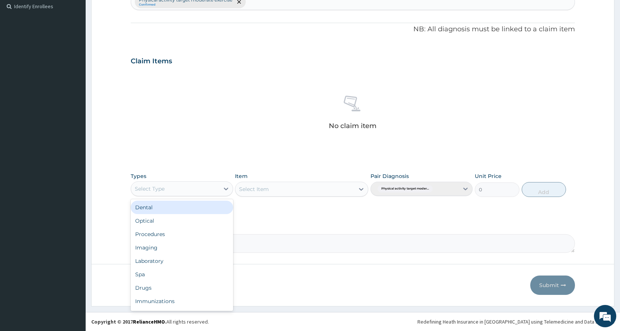
click at [210, 189] on div "Select Type" at bounding box center [175, 189] width 88 height 12
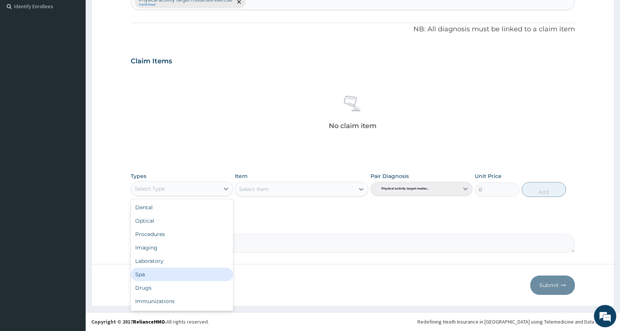
scroll to position [25, 0]
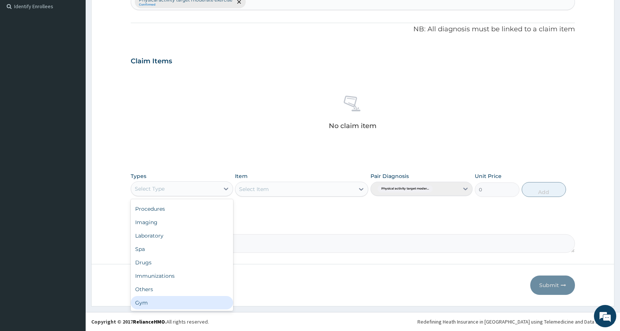
click at [167, 301] on div "Gym" at bounding box center [182, 302] width 102 height 13
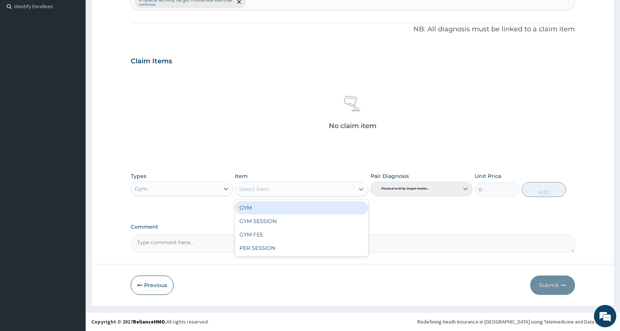
click at [335, 187] on div "Select Item" at bounding box center [294, 189] width 119 height 12
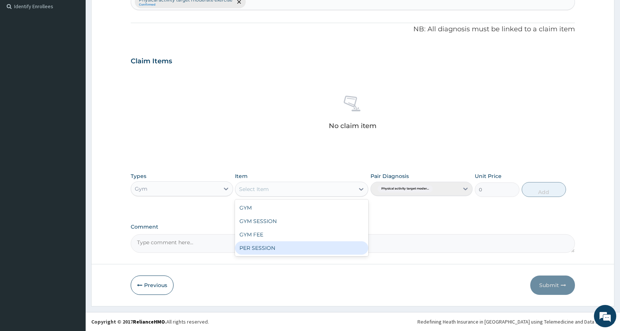
click at [333, 250] on div "PER SESSION" at bounding box center [301, 247] width 133 height 13
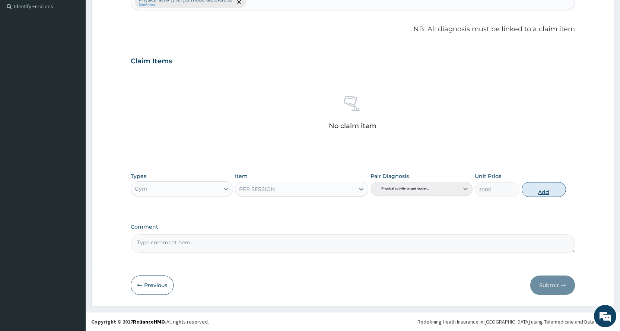
click at [552, 187] on button "Add" at bounding box center [544, 189] width 44 height 15
type input "0"
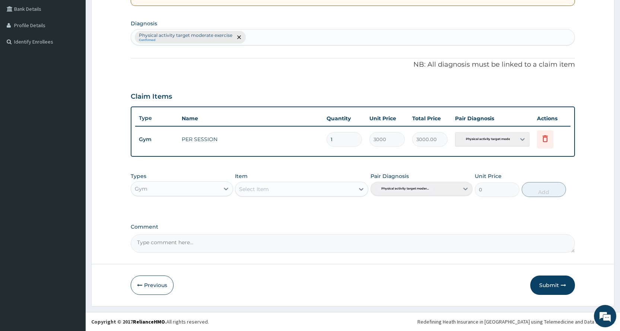
scroll to position [171, 0]
click button "Submit"
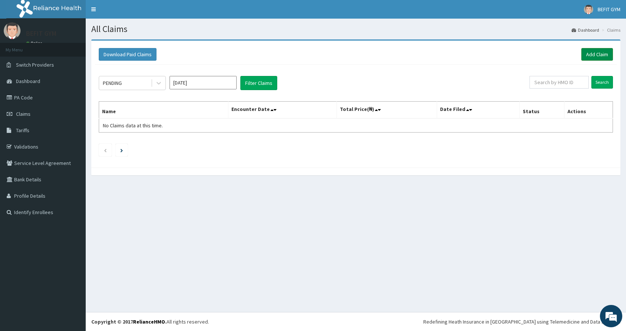
click at [594, 56] on link "Add Claim" at bounding box center [597, 54] width 32 height 13
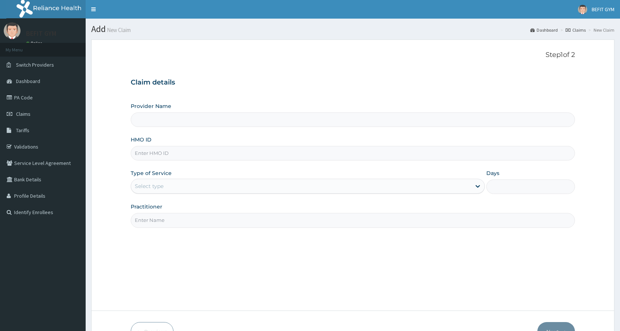
type input "BEFIT HEALTH AND FITNESS CENTRE"
type input "1"
click at [305, 153] on input "HMO ID" at bounding box center [353, 153] width 444 height 15
type input "KSB/10793/A"
click at [167, 226] on input "Practitioner" at bounding box center [353, 220] width 444 height 15
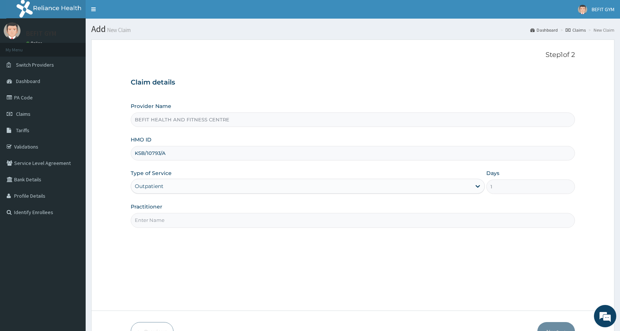
type input "B"
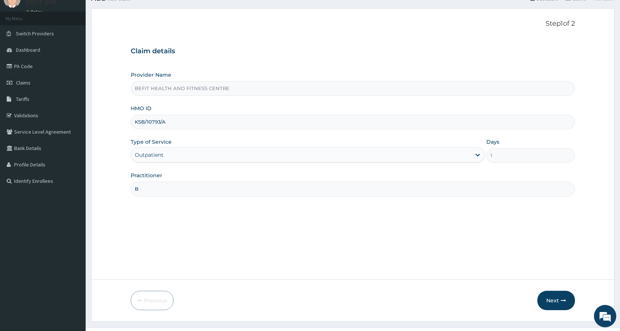
scroll to position [47, 0]
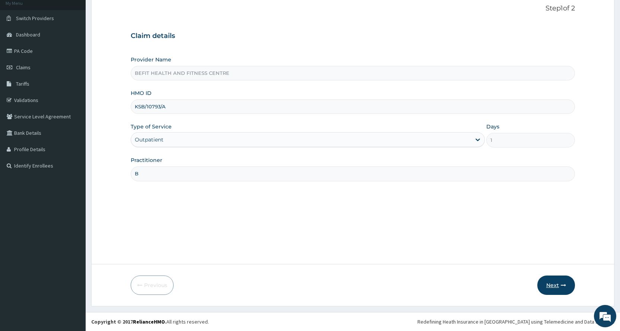
click at [553, 283] on button "Next" at bounding box center [557, 285] width 38 height 19
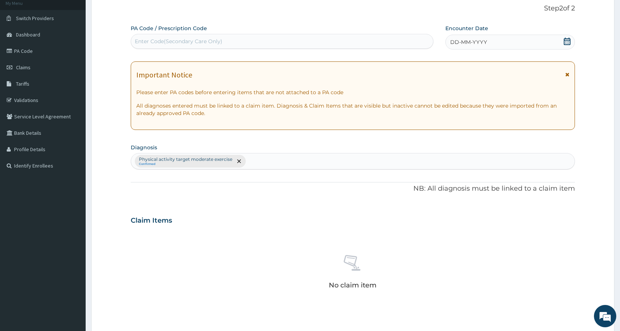
click at [358, 41] on div "Enter Code(Secondary Care Only)" at bounding box center [282, 41] width 302 height 12
type input "PA/6107C3"
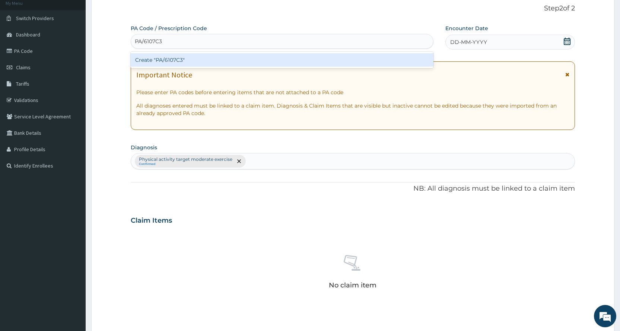
click at [359, 58] on div "Create "PA/6107C3"" at bounding box center [282, 59] width 302 height 13
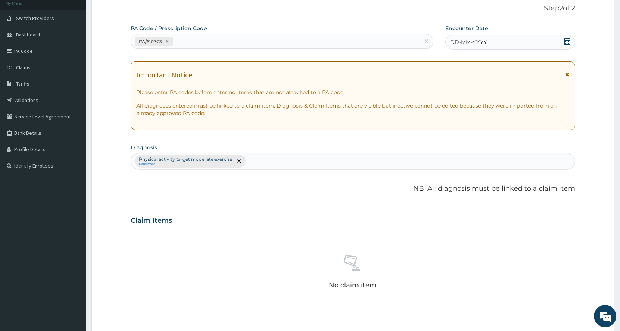
click at [555, 45] on div "DD-MM-YYYY" at bounding box center [511, 42] width 130 height 15
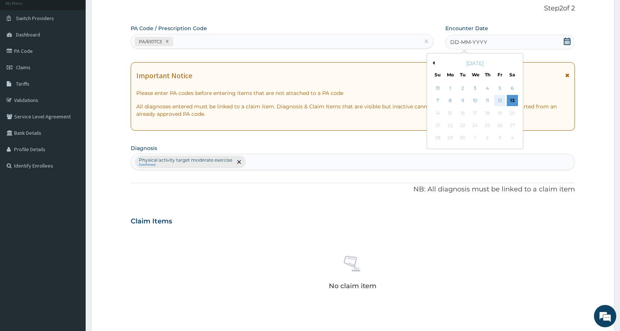
click at [501, 103] on div "12" at bounding box center [499, 100] width 11 height 11
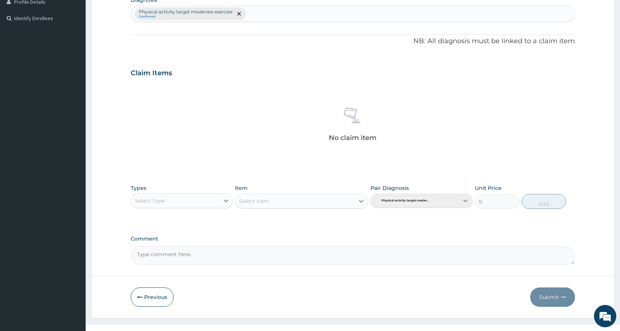
scroll to position [196, 0]
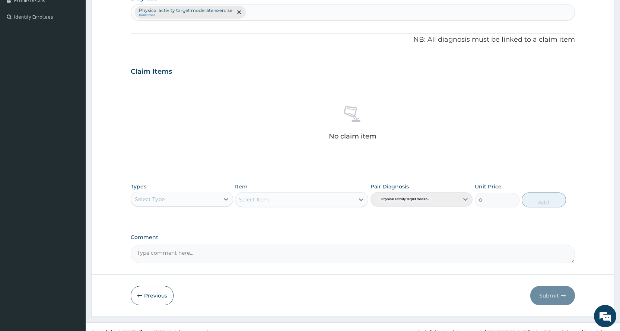
click at [166, 199] on div "Select Type" at bounding box center [175, 199] width 88 height 12
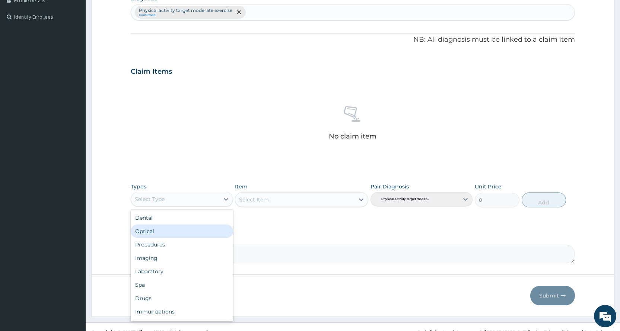
scroll to position [25, 0]
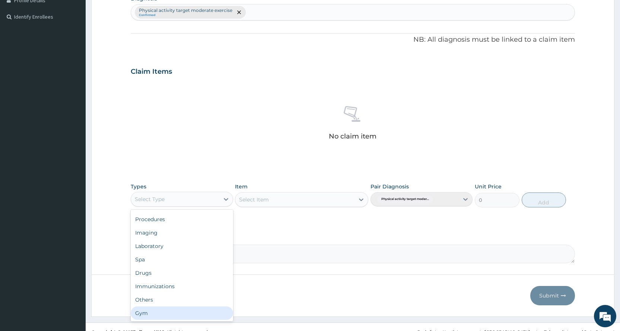
click at [177, 312] on div "Gym" at bounding box center [182, 313] width 102 height 13
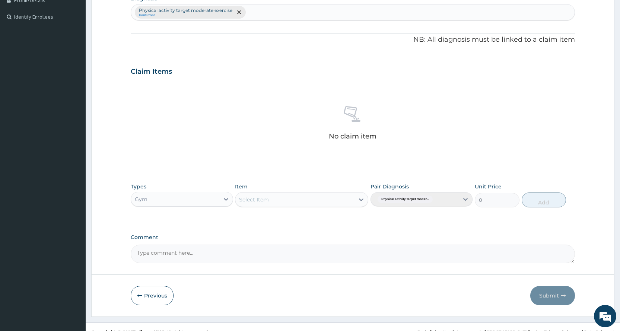
click at [268, 204] on div "Select Item" at bounding box center [294, 200] width 119 height 12
click at [258, 256] on div "PER SESSION" at bounding box center [301, 258] width 133 height 13
click at [539, 207] on button "Add" at bounding box center [544, 200] width 44 height 15
type input "0"
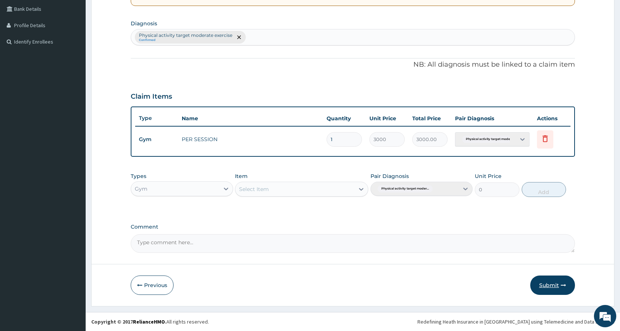
click at [560, 287] on button "Submit" at bounding box center [552, 285] width 45 height 19
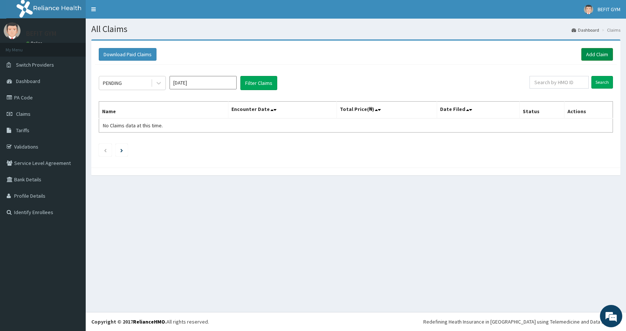
click at [593, 55] on link "Add Claim" at bounding box center [597, 54] width 32 height 13
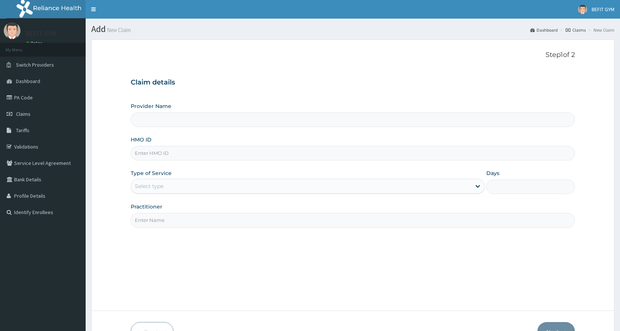
click at [202, 162] on div "Provider Name HMO ID Type of Service Select type Days Practitioner" at bounding box center [353, 164] width 444 height 125
type input "BEFIT HEALTH AND FITNESS CENTRE"
type input "1"
click at [206, 155] on input "HMO ID" at bounding box center [353, 153] width 444 height 15
type input "SWQ/10004/A"
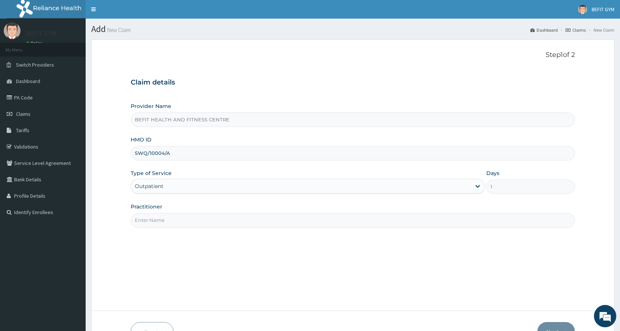
click at [247, 215] on input "Practitioner" at bounding box center [353, 220] width 444 height 15
type input "B"
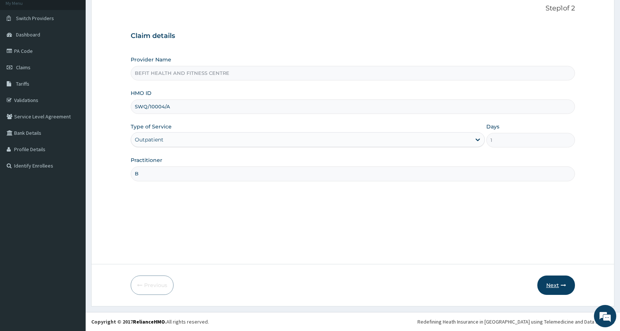
click at [546, 280] on button "Next" at bounding box center [557, 285] width 38 height 19
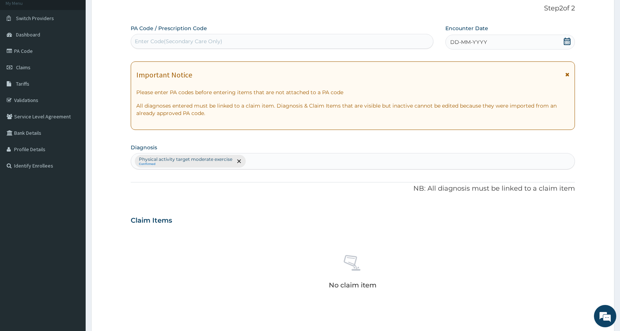
click at [249, 41] on div "Enter Code(Secondary Care Only)" at bounding box center [282, 41] width 302 height 12
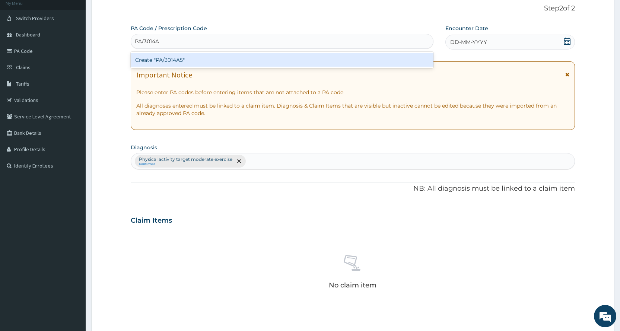
type input "PA/3014A5"
click at [247, 61] on div "Create "PA/3014A5"" at bounding box center [282, 59] width 302 height 13
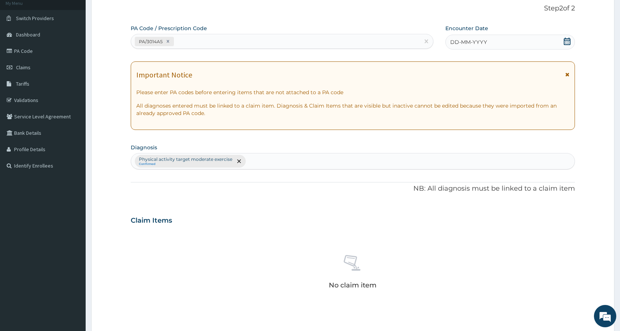
click at [565, 41] on icon at bounding box center [567, 41] width 7 height 7
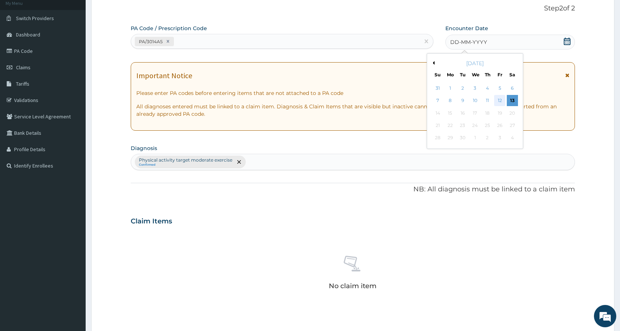
click at [497, 103] on div "12" at bounding box center [499, 100] width 11 height 11
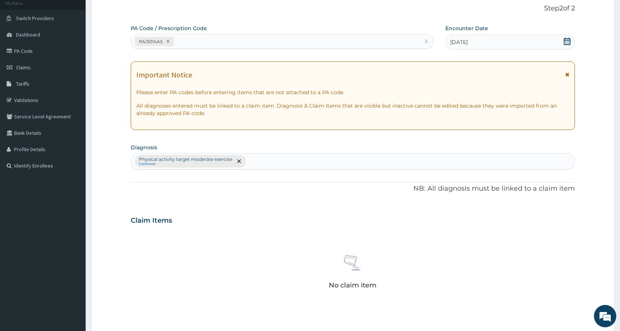
scroll to position [206, 0]
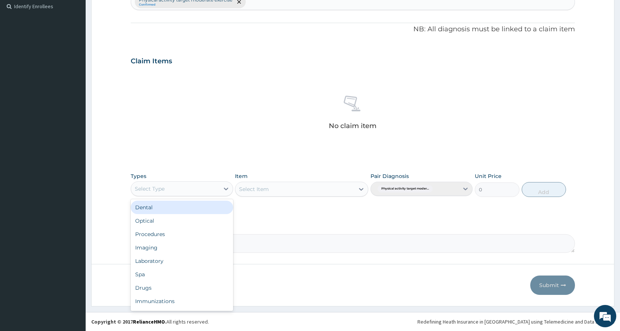
click at [207, 192] on div "Select Type" at bounding box center [175, 189] width 88 height 12
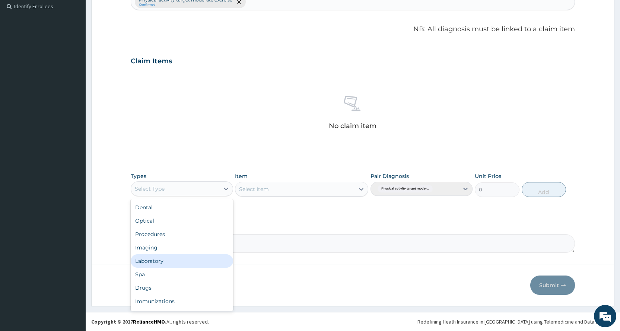
scroll to position [25, 0]
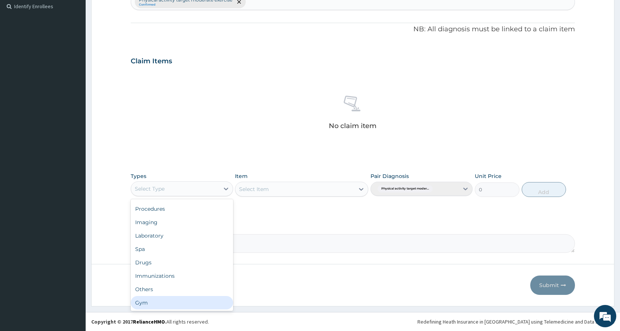
click at [186, 306] on div "Gym" at bounding box center [182, 302] width 102 height 13
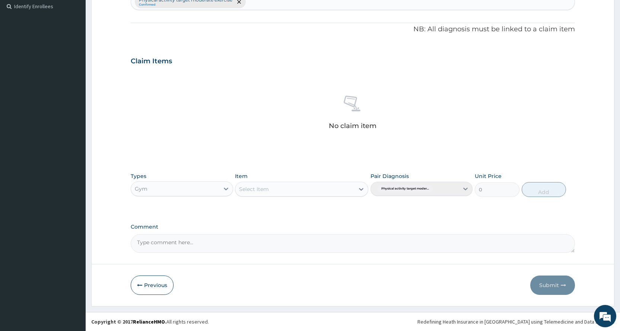
click at [288, 188] on div "Select Item" at bounding box center [294, 189] width 119 height 12
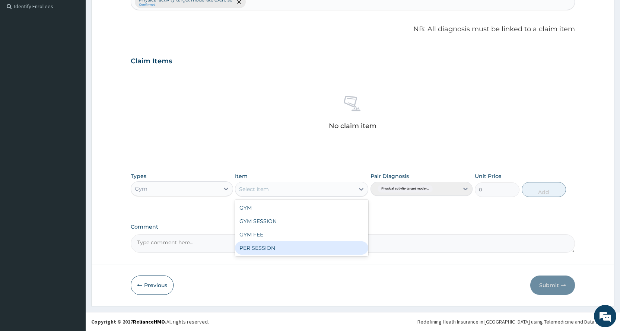
click at [276, 247] on div "PER SESSION" at bounding box center [301, 247] width 133 height 13
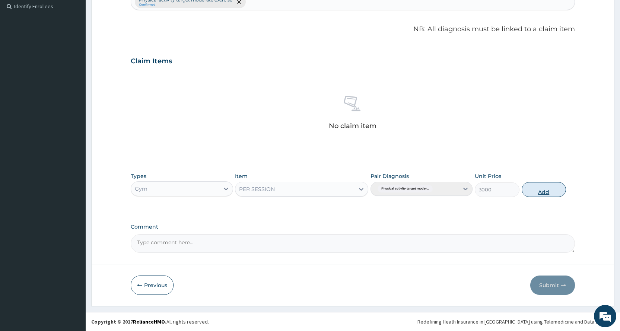
click at [541, 192] on button "Add" at bounding box center [544, 189] width 44 height 15
type input "0"
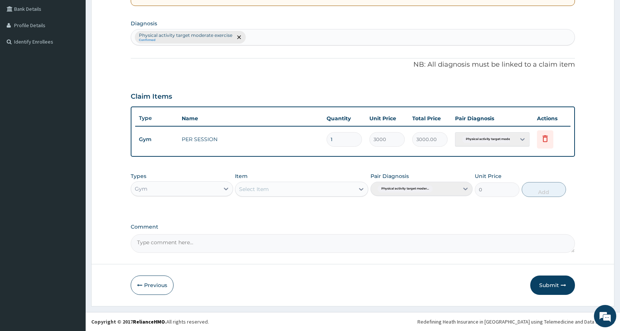
scroll to position [171, 0]
click at [552, 282] on button "Submit" at bounding box center [552, 285] width 45 height 19
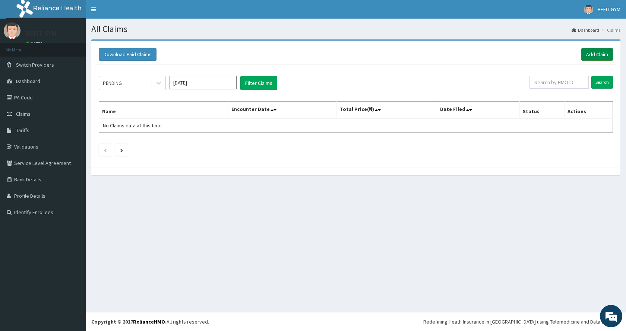
click at [607, 54] on link "Add Claim" at bounding box center [597, 54] width 32 height 13
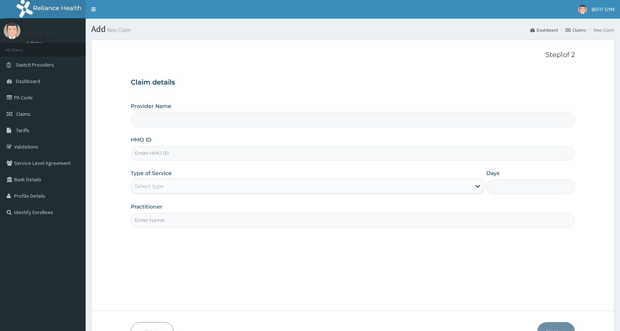
type input "BEFIT HEALTH AND FITNESS CENTRE"
type input "1"
click at [250, 149] on input "HMO ID" at bounding box center [353, 153] width 444 height 15
type input "SWQ/10004/B"
click at [181, 220] on input "Practitioner" at bounding box center [353, 220] width 444 height 15
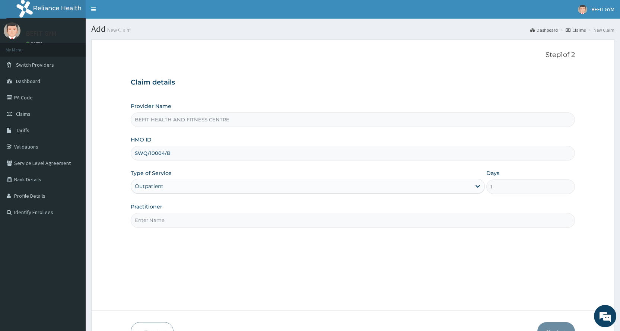
type input "B"
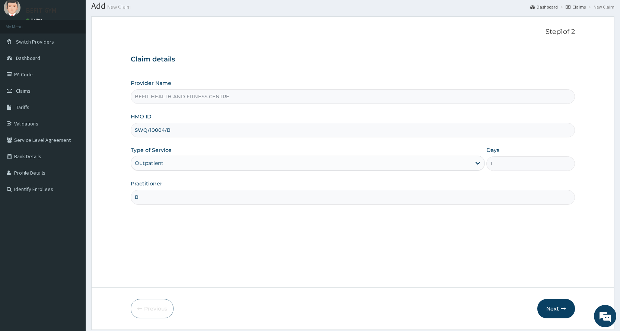
scroll to position [47, 0]
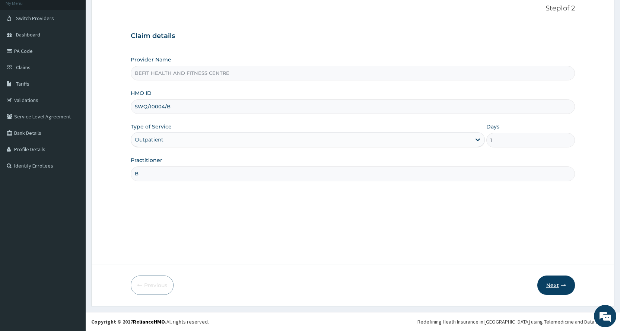
click at [557, 279] on button "Next" at bounding box center [557, 285] width 38 height 19
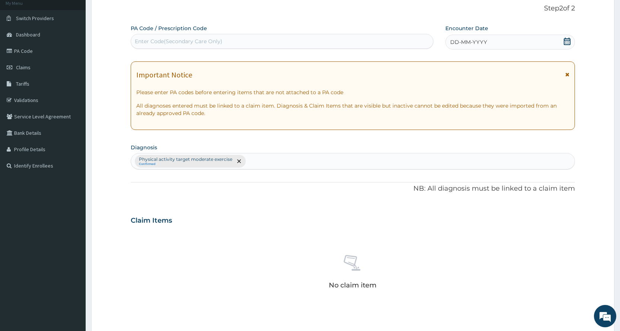
click at [266, 37] on div "Enter Code(Secondary Care Only)" at bounding box center [282, 41] width 302 height 12
type input "PA/FC2E67"
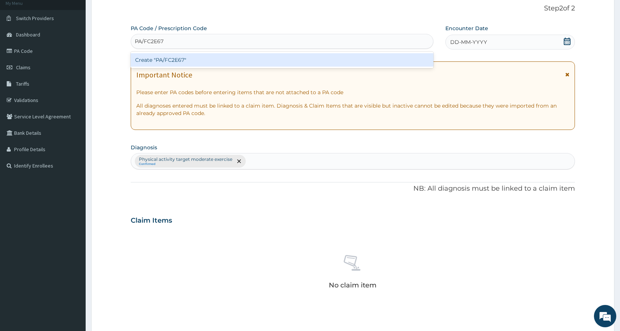
click at [333, 59] on div "Create "PA/FC2E67"" at bounding box center [282, 59] width 302 height 13
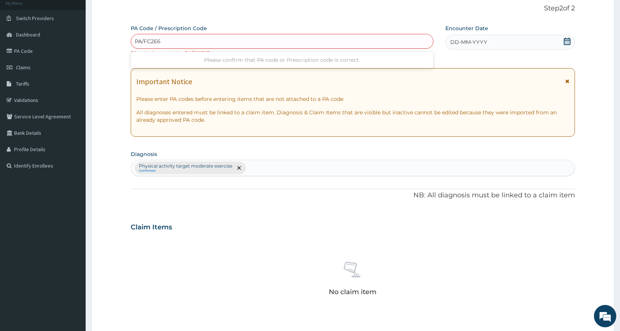
type input "PA/FC2E67"
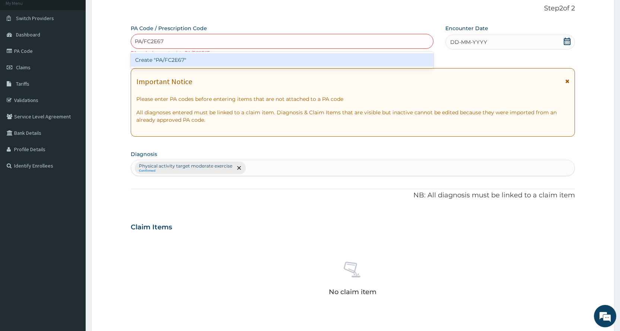
click at [164, 59] on div "Create "PA/FC2E67"" at bounding box center [282, 59] width 302 height 13
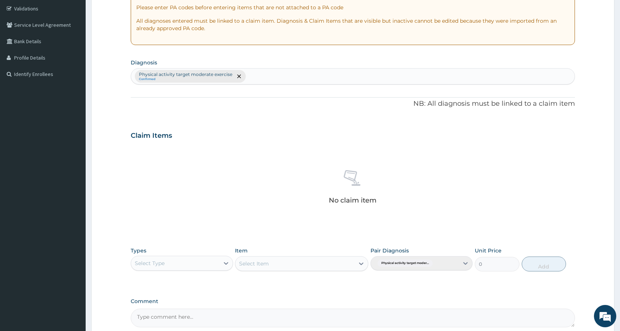
scroll to position [196, 0]
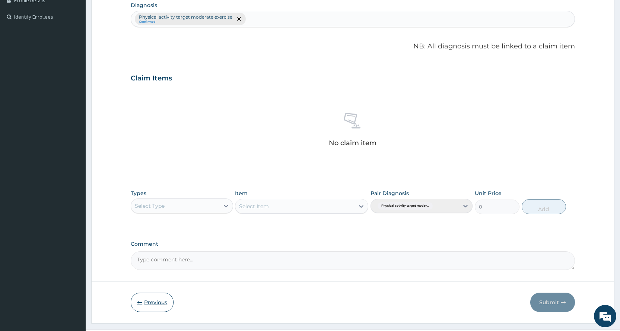
click at [152, 306] on button "Previous" at bounding box center [152, 302] width 43 height 19
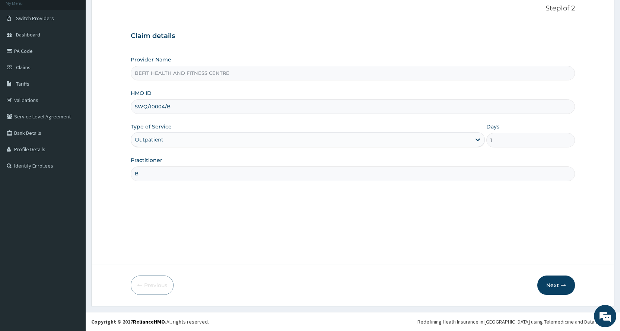
click at [188, 112] on input "SWQ/10004/B" at bounding box center [353, 106] width 444 height 15
type input "S"
click at [157, 105] on input "HMO ID" at bounding box center [353, 106] width 444 height 15
type input "OHT/11840/A"
click at [560, 290] on button "Next" at bounding box center [557, 285] width 38 height 19
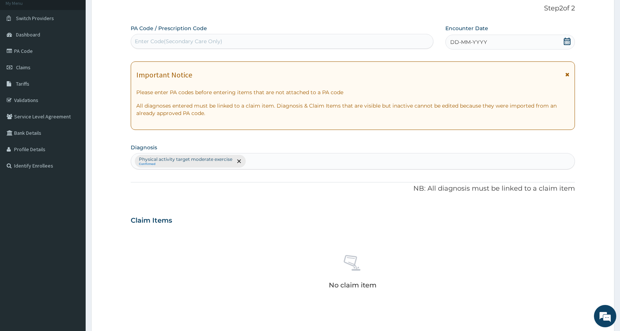
click at [209, 45] on div "Enter Code(Secondary Care Only)" at bounding box center [179, 41] width 88 height 7
type input "PA/FEF03C"
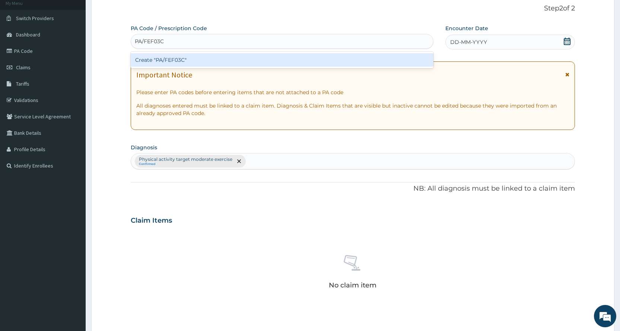
click at [219, 60] on div "Create "PA/FEF03C"" at bounding box center [282, 59] width 302 height 13
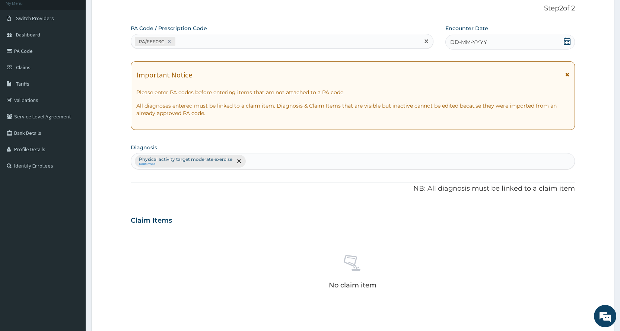
click at [502, 39] on div "DD-MM-YYYY" at bounding box center [511, 42] width 130 height 15
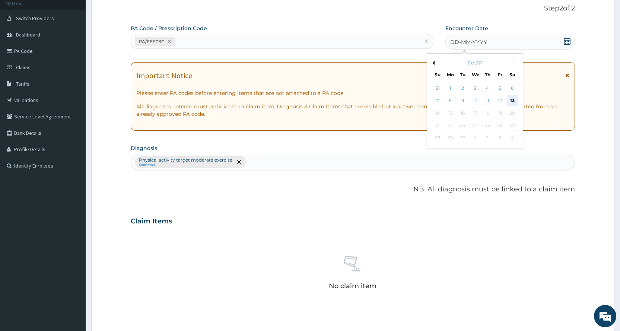
click at [514, 99] on div "13" at bounding box center [512, 100] width 11 height 11
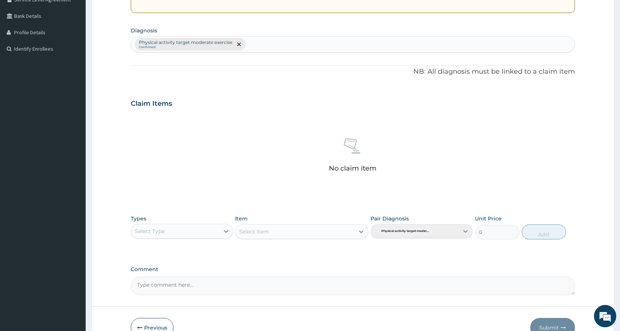
scroll to position [196, 0]
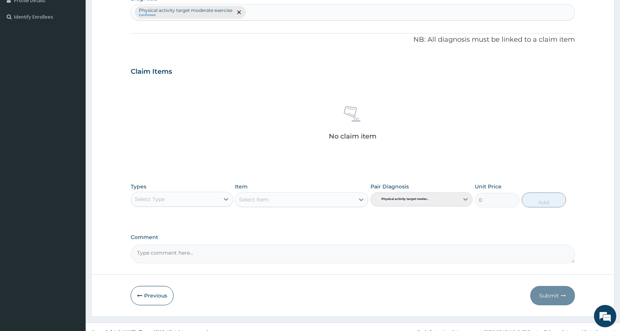
click at [203, 195] on div "Select Type" at bounding box center [175, 199] width 88 height 12
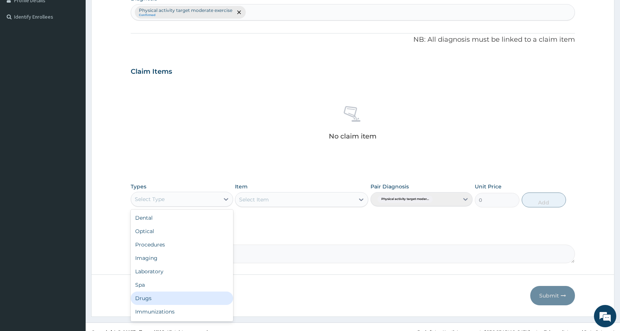
scroll to position [25, 0]
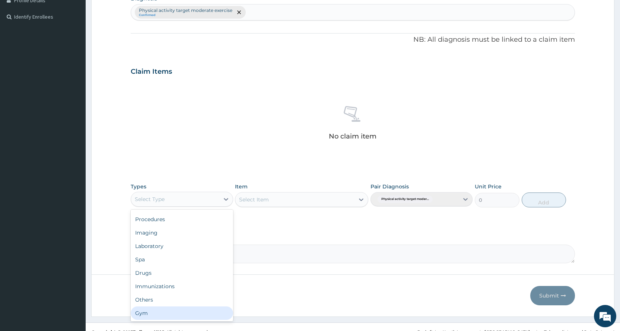
click at [166, 318] on div "Gym" at bounding box center [182, 313] width 102 height 13
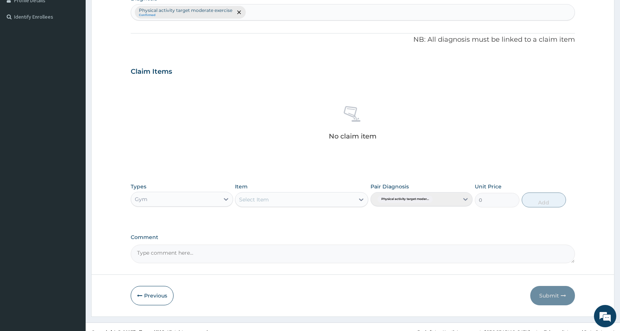
click at [329, 197] on div "Select Item" at bounding box center [294, 200] width 119 height 12
click at [318, 257] on div "PER SESSION" at bounding box center [301, 258] width 133 height 13
click at [544, 200] on button "Add" at bounding box center [544, 200] width 44 height 15
type input "0"
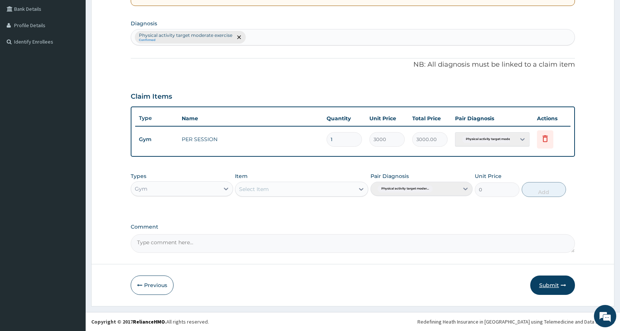
click at [543, 288] on button "Submit" at bounding box center [552, 285] width 45 height 19
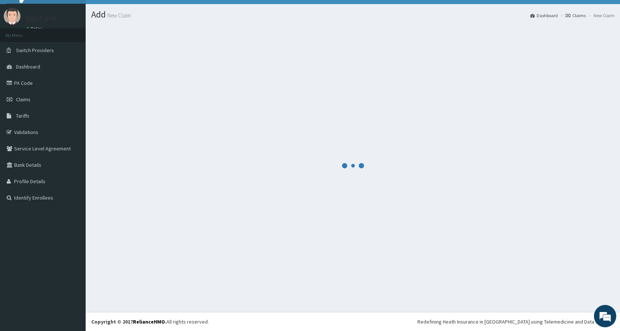
scroll to position [171, 0]
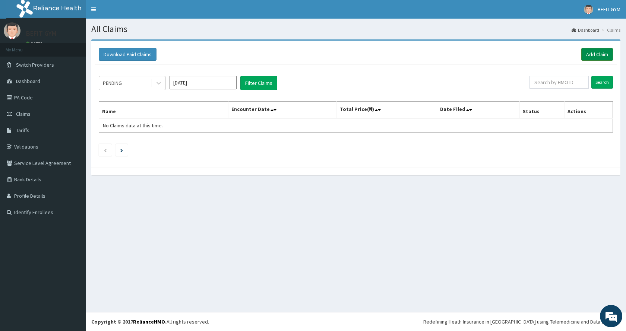
click at [584, 53] on link "Add Claim" at bounding box center [597, 54] width 32 height 13
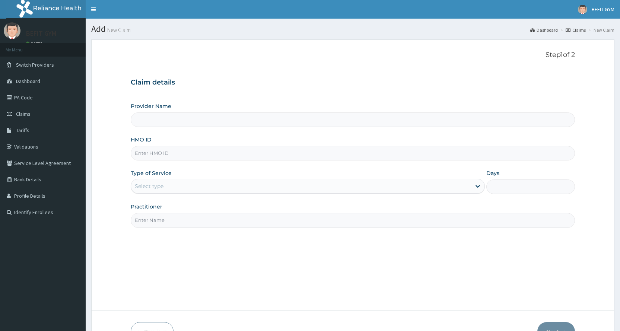
type input "BEFIT HEALTH AND FITNESS CENTRE"
type input "1"
click at [204, 157] on input "HMO ID" at bounding box center [353, 153] width 444 height 15
type input "FAT/10009/A"
click at [185, 225] on input "Practitioner" at bounding box center [353, 220] width 444 height 15
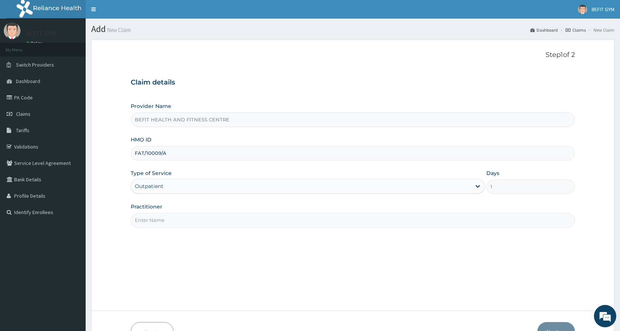
click at [195, 250] on div "Step 1 of 2 Claim details Provider Name BEFIT HEALTH AND FITNESS CENTRE HMO ID …" at bounding box center [353, 175] width 444 height 248
click at [190, 224] on input "Practitioner" at bounding box center [353, 220] width 444 height 15
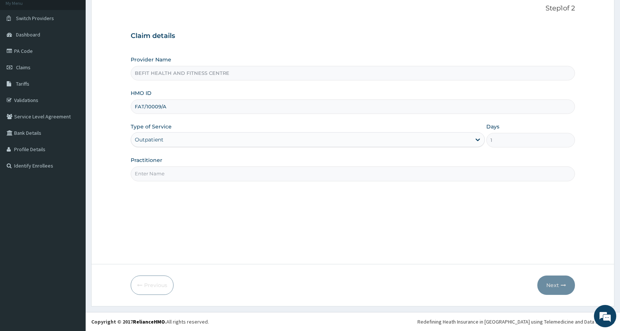
click at [173, 174] on input "Practitioner" at bounding box center [353, 174] width 444 height 15
type input "B"
click at [556, 286] on button "Next" at bounding box center [557, 285] width 38 height 19
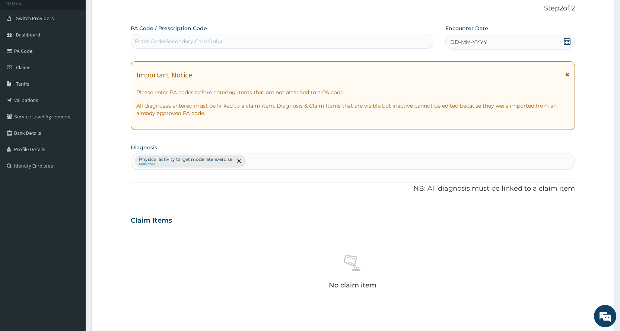
click at [367, 46] on div "Enter Code(Secondary Care Only)" at bounding box center [282, 41] width 302 height 12
type input "PA/1AC071"
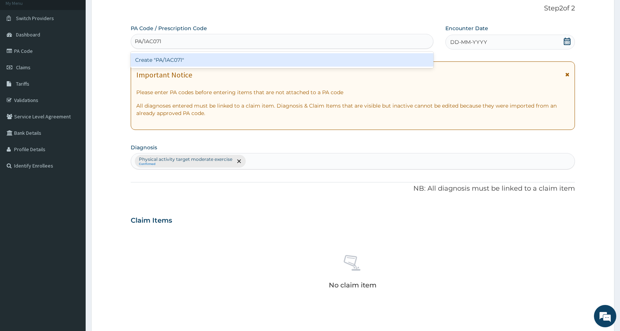
click at [414, 58] on div "Create "PA/1AC071"" at bounding box center [282, 59] width 302 height 13
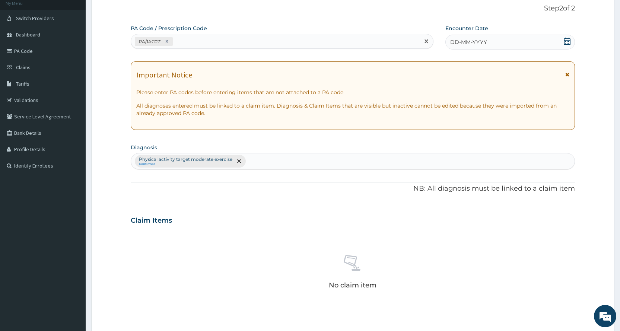
click at [491, 39] on div "DD-MM-YYYY" at bounding box center [511, 42] width 130 height 15
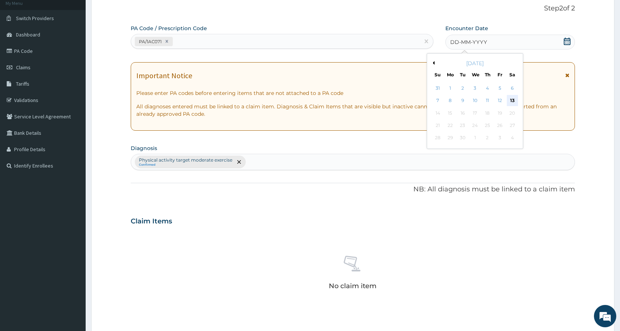
click at [512, 98] on div "13" at bounding box center [512, 100] width 11 height 11
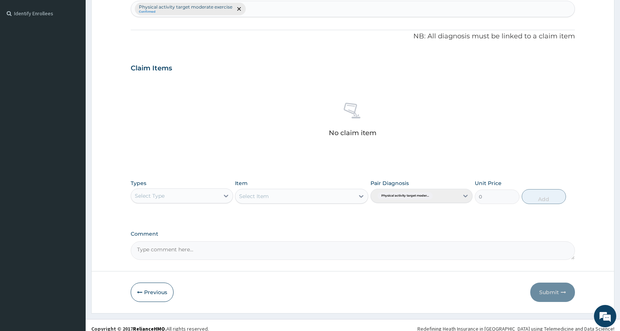
scroll to position [206, 0]
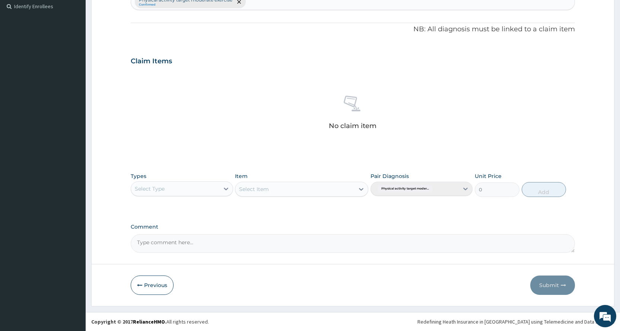
click at [184, 186] on div "Select Type" at bounding box center [175, 189] width 88 height 12
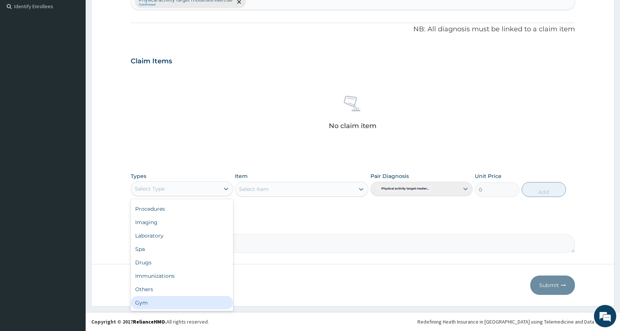
click at [174, 303] on div "Gym" at bounding box center [182, 302] width 102 height 13
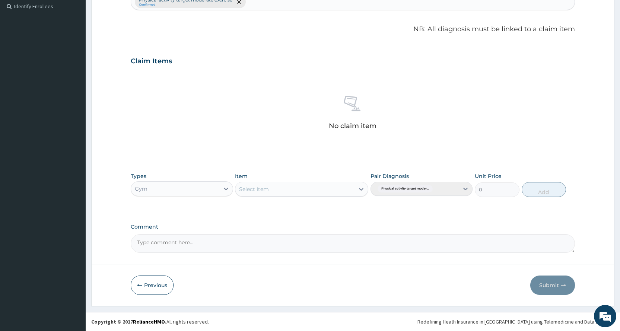
click at [298, 197] on div "Item Select Item" at bounding box center [301, 184] width 133 height 25
click at [296, 186] on div "Select Item" at bounding box center [294, 189] width 119 height 12
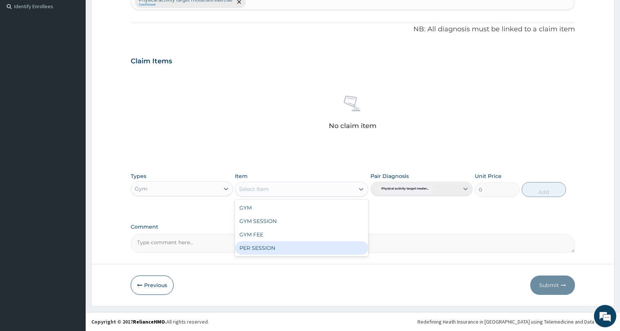
click at [302, 248] on div "PER SESSION" at bounding box center [301, 247] width 133 height 13
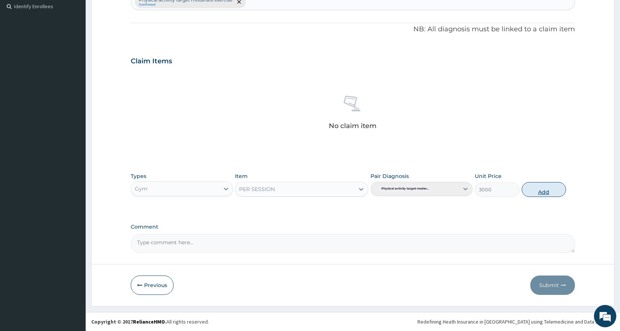
click at [536, 191] on button "Add" at bounding box center [544, 189] width 44 height 15
type input "0"
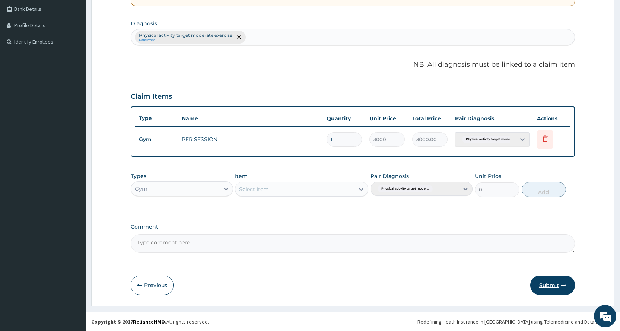
click at [554, 286] on button "Submit" at bounding box center [552, 285] width 45 height 19
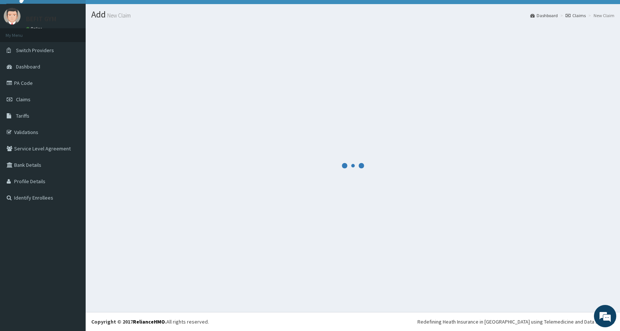
scroll to position [171, 0]
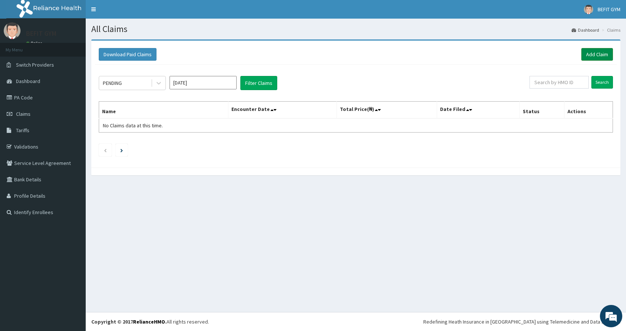
click at [595, 54] on link "Add Claim" at bounding box center [597, 54] width 32 height 13
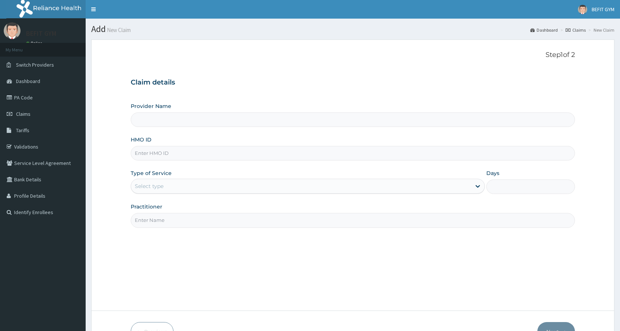
click at [280, 151] on input "HMO ID" at bounding box center [353, 153] width 444 height 15
type input "BEFIT HEALTH AND FITNESS CENTRE"
type input "1"
type input "SSN/10408/A"
click at [170, 216] on input "Practitioner" at bounding box center [353, 220] width 444 height 15
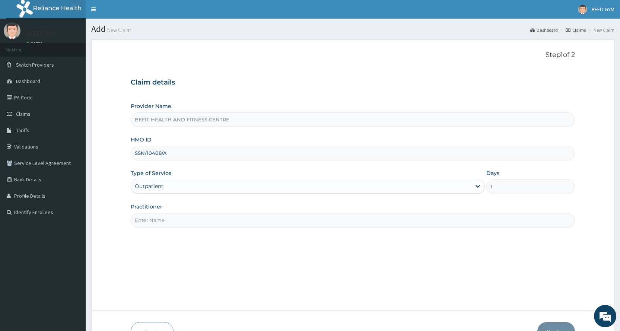
type input "B"
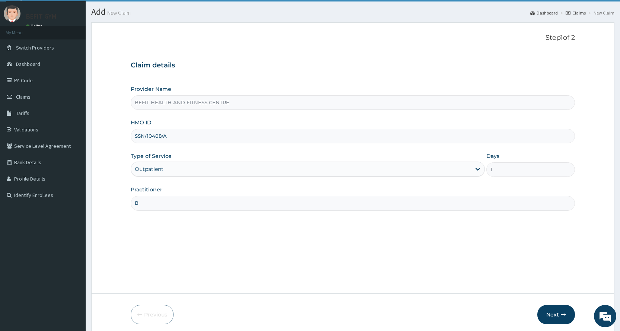
scroll to position [47, 0]
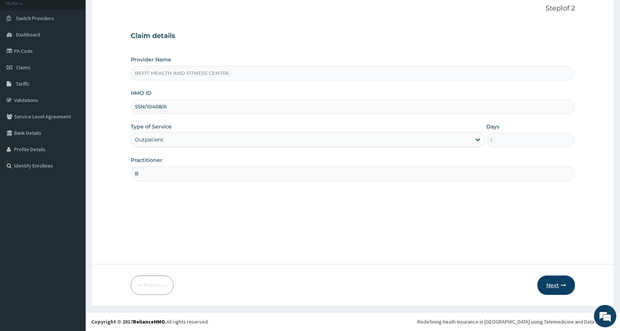
click at [549, 284] on button "Next" at bounding box center [557, 285] width 38 height 19
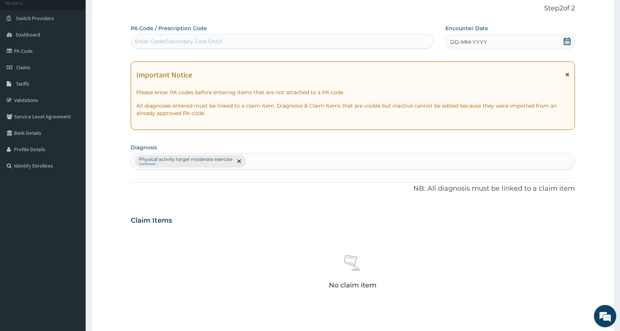
click at [328, 37] on div "Enter Code(Secondary Care Only)" at bounding box center [282, 41] width 302 height 12
type input "PA/2A182C"
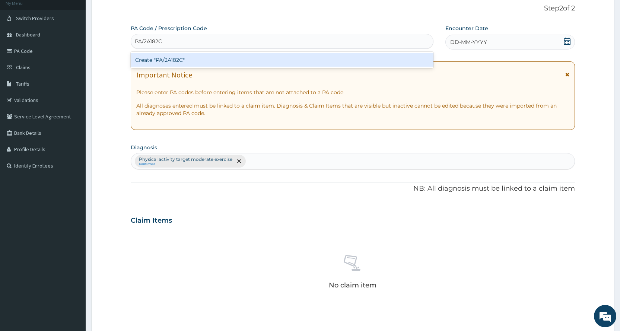
click at [333, 60] on div "Create "PA/2A182C"" at bounding box center [282, 59] width 302 height 13
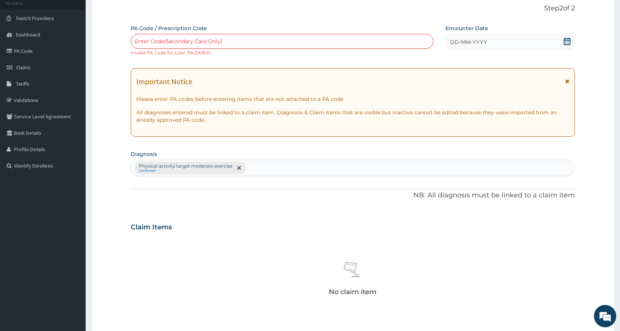
scroll to position [158, 0]
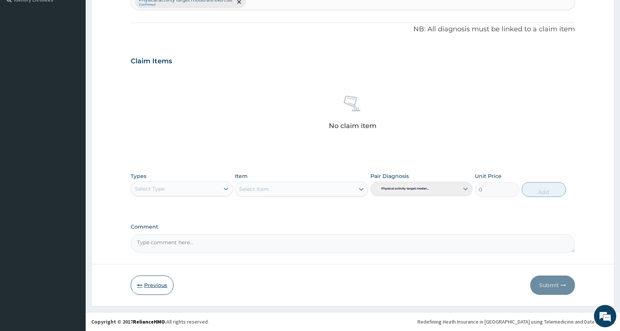
click at [149, 282] on button "Previous" at bounding box center [152, 285] width 43 height 19
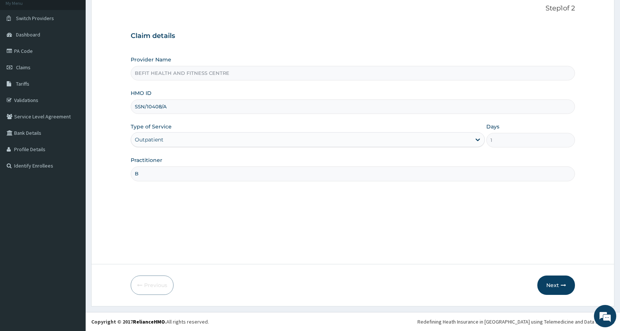
click at [203, 108] on input "SSN/10408/A" at bounding box center [353, 106] width 444 height 15
type input "S"
type input "SSN/10408/A"
click at [559, 284] on button "Next" at bounding box center [557, 285] width 38 height 19
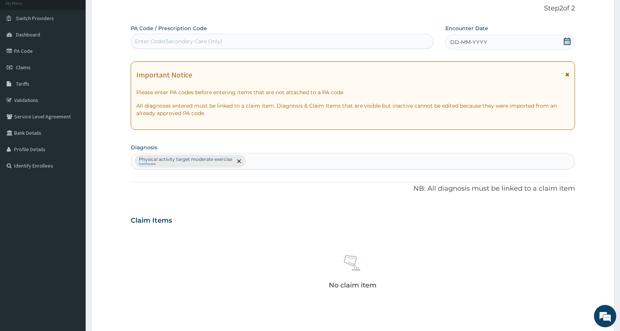
click at [210, 46] on div "Enter Code(Secondary Care Only)" at bounding box center [282, 41] width 302 height 12
type input "PA/2A182C"
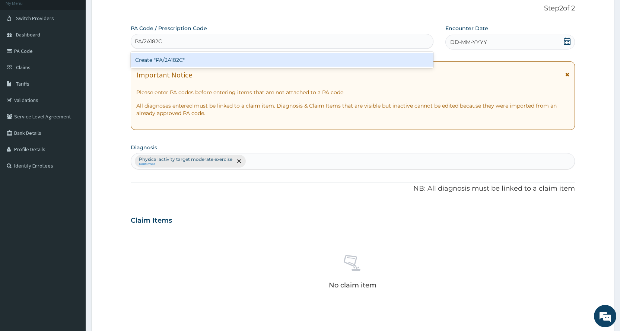
click at [294, 57] on div "Create "PA/2A182C"" at bounding box center [282, 59] width 302 height 13
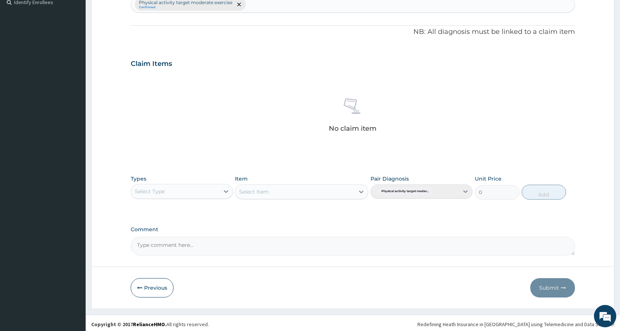
scroll to position [213, 0]
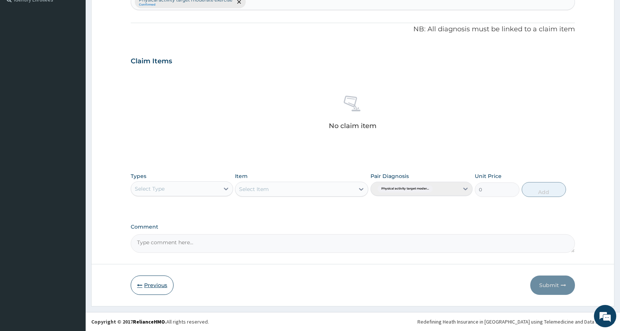
click at [148, 291] on button "Previous" at bounding box center [152, 285] width 43 height 19
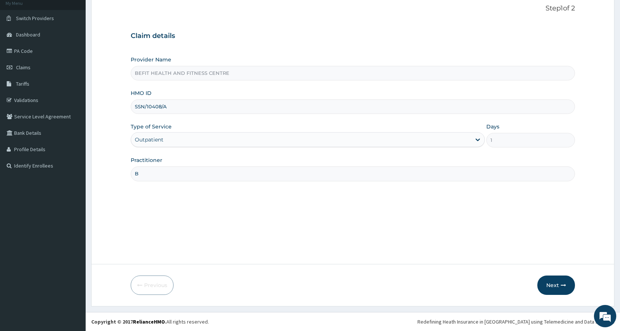
click at [189, 102] on input "SSN/10408/A" at bounding box center [353, 106] width 444 height 15
type input "S"
type input "DGC/10043/A"
click at [564, 288] on icon "button" at bounding box center [563, 285] width 5 height 5
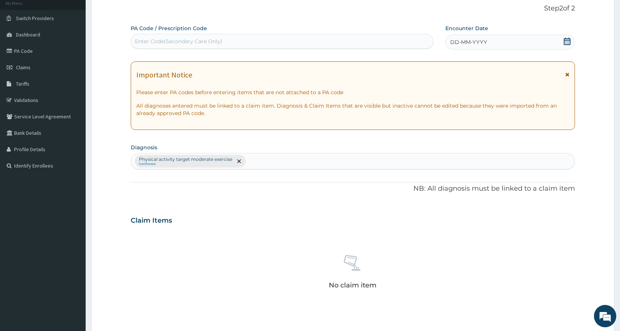
click at [228, 37] on div "Enter Code(Secondary Care Only)" at bounding box center [282, 41] width 302 height 12
type input "PA/224A7B"
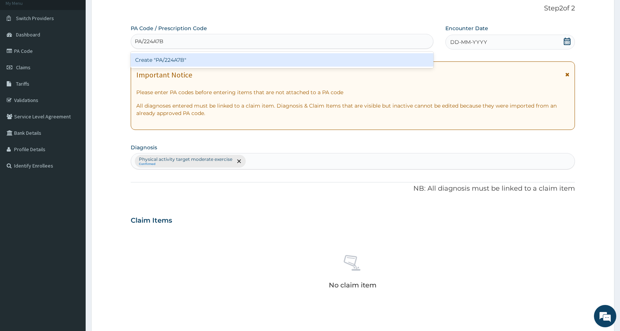
click at [227, 63] on div "Create "PA/224A7B"" at bounding box center [282, 59] width 302 height 13
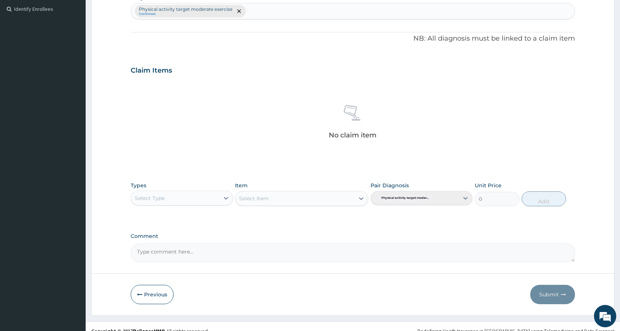
scroll to position [213, 0]
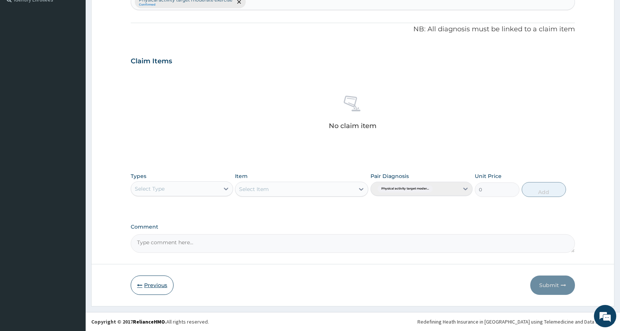
click at [154, 288] on button "Previous" at bounding box center [152, 285] width 43 height 19
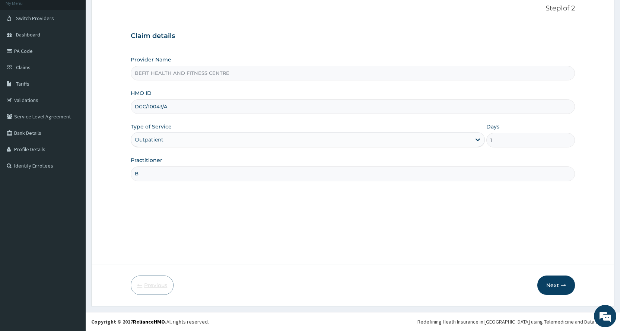
scroll to position [47, 0]
click at [210, 105] on input "DGC/10043/A" at bounding box center [353, 106] width 444 height 15
type input "D"
type input "AGO/10316/A"
click at [559, 282] on button "Next" at bounding box center [557, 285] width 38 height 19
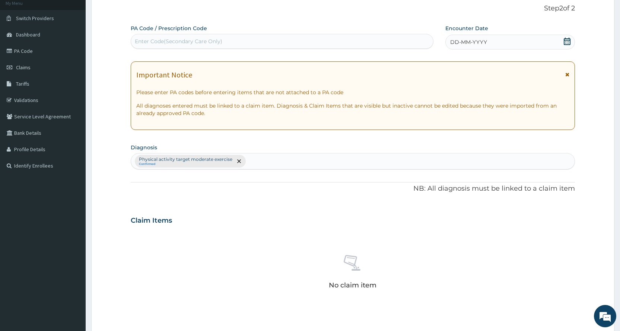
click at [362, 43] on div "Enter Code(Secondary Care Only)" at bounding box center [282, 41] width 302 height 12
type input "2"
type input "PA/224A7B"
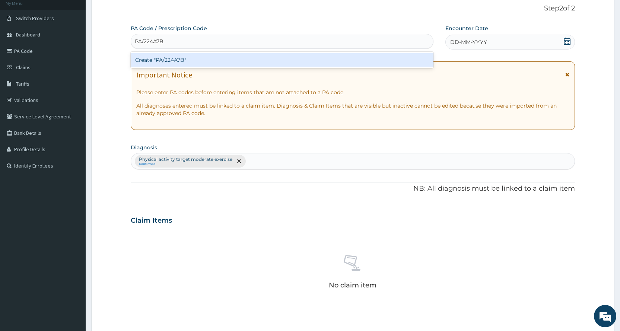
click at [351, 55] on div "Create "PA/224A7B"" at bounding box center [282, 59] width 302 height 13
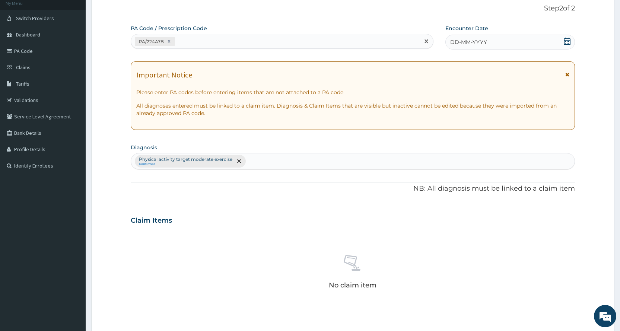
click at [549, 39] on div "DD-MM-YYYY" at bounding box center [511, 42] width 130 height 15
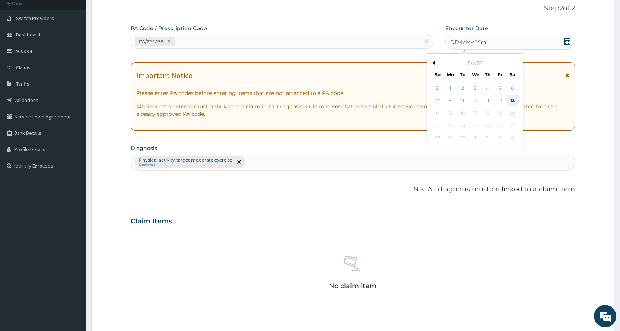
click at [511, 99] on div "13" at bounding box center [512, 100] width 11 height 11
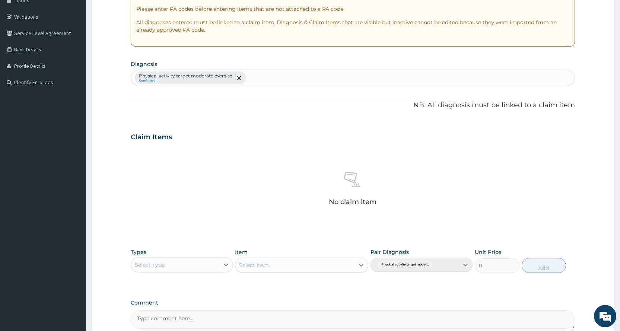
scroll to position [206, 0]
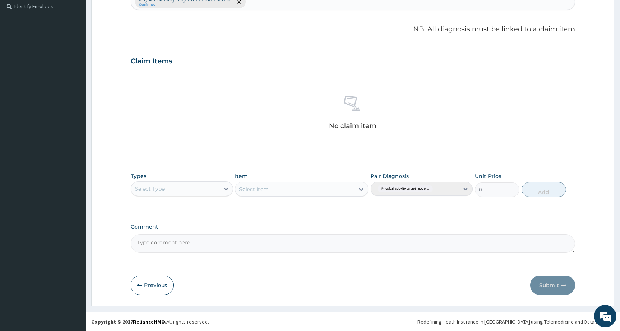
click at [216, 190] on div "Select Type" at bounding box center [175, 189] width 88 height 12
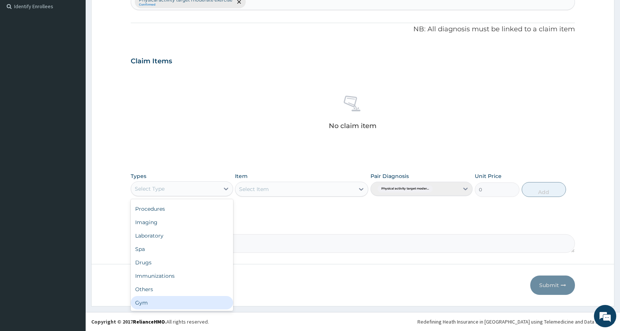
click at [173, 305] on div "Gym" at bounding box center [182, 302] width 102 height 13
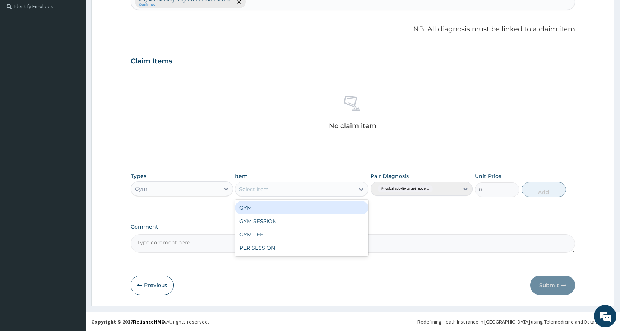
click at [326, 191] on div "Select Item" at bounding box center [294, 189] width 119 height 12
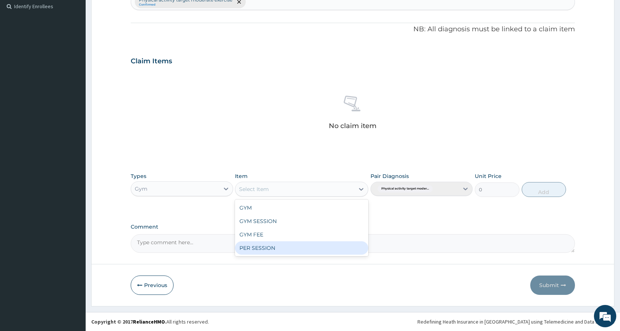
click at [300, 252] on div "PER SESSION" at bounding box center [301, 247] width 133 height 13
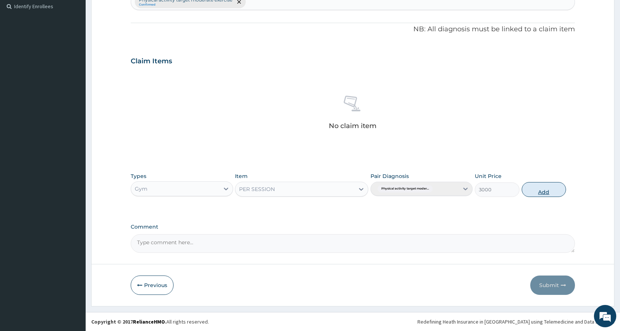
click at [547, 191] on button "Add" at bounding box center [544, 189] width 44 height 15
type input "0"
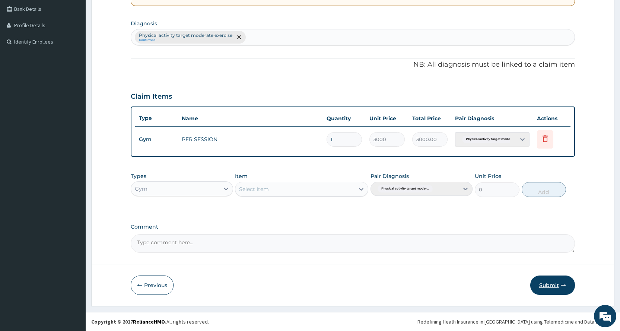
click at [551, 285] on button "Submit" at bounding box center [552, 285] width 45 height 19
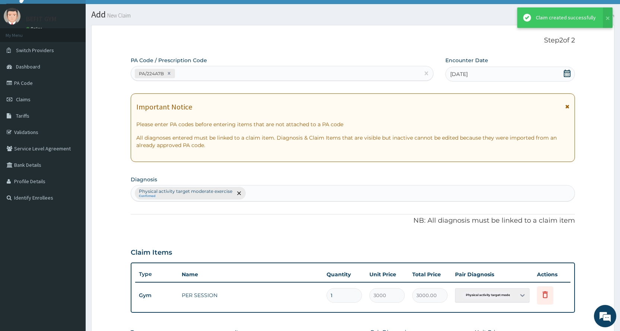
scroll to position [171, 0]
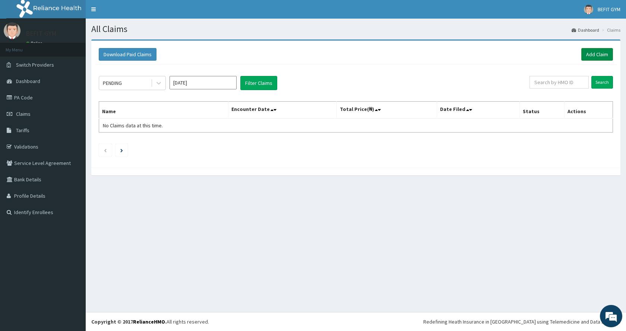
click at [588, 51] on link "Add Claim" at bounding box center [597, 54] width 32 height 13
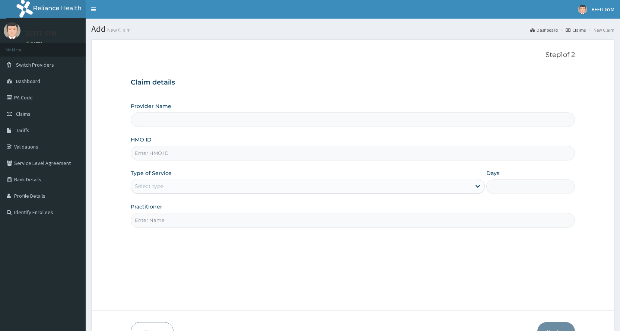
click at [231, 161] on input "HMO ID" at bounding box center [353, 153] width 444 height 15
type input "BEFIT HEALTH AND FITNESS CENTRE"
type input "1"
type input "DGC/10043/A"
click at [202, 224] on input "Practitioner" at bounding box center [353, 220] width 444 height 15
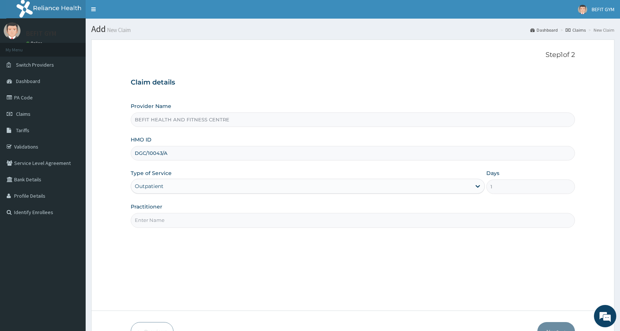
type input "B"
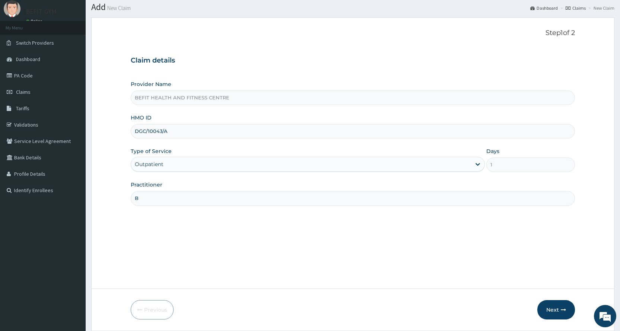
scroll to position [47, 0]
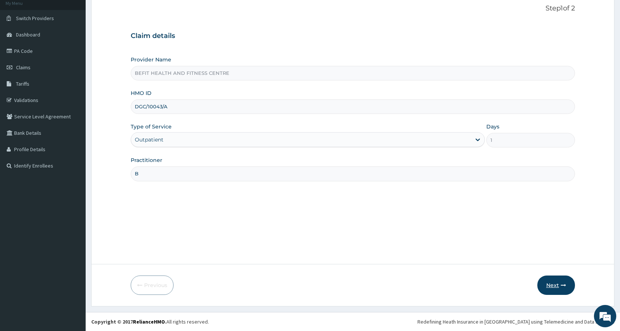
click at [546, 290] on button "Next" at bounding box center [557, 285] width 38 height 19
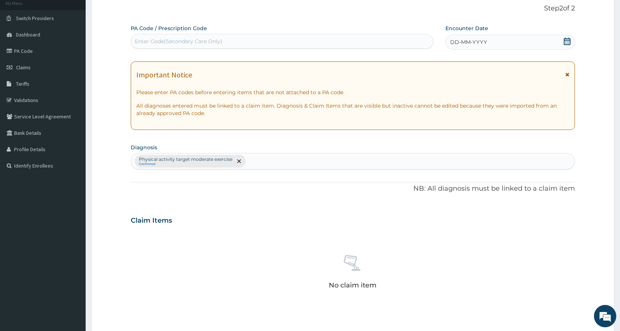
click at [211, 41] on div "Enter Code(Secondary Care Only)" at bounding box center [179, 41] width 88 height 7
type input "PA/EE91EA"
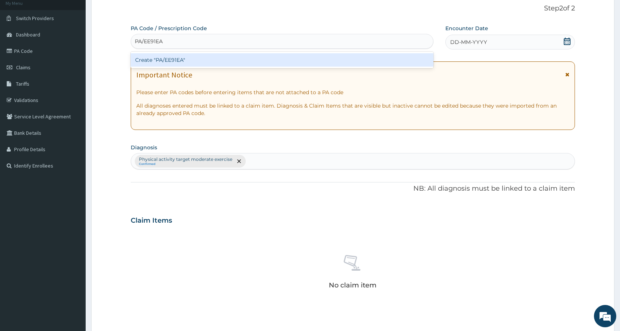
click at [225, 63] on div "Create "PA/EE91EA"" at bounding box center [282, 59] width 302 height 13
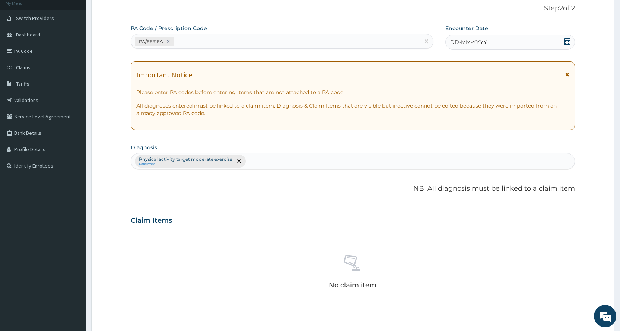
click at [511, 39] on div "DD-MM-YYYY" at bounding box center [511, 42] width 130 height 15
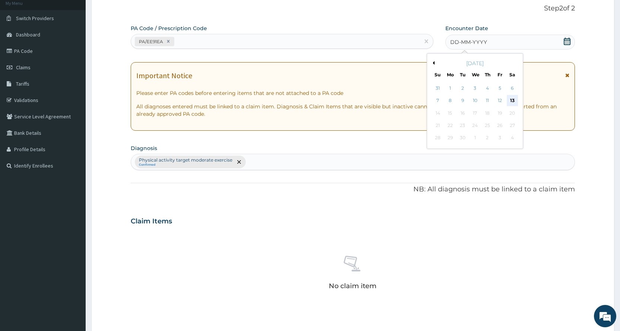
click at [514, 100] on div "13" at bounding box center [512, 100] width 11 height 11
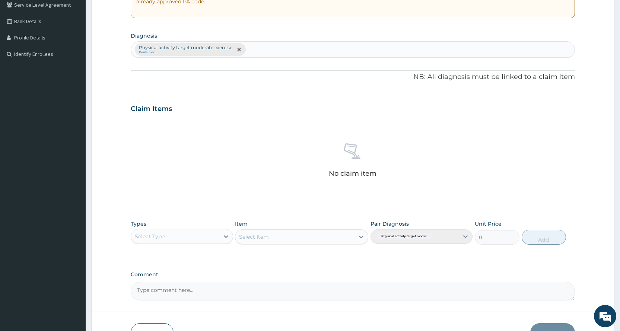
scroll to position [206, 0]
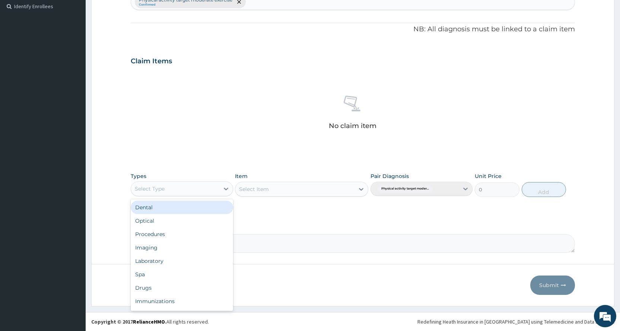
click at [189, 193] on div "Select Type" at bounding box center [175, 189] width 88 height 12
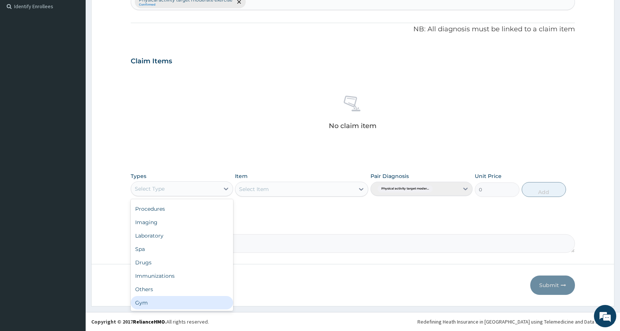
click at [218, 303] on div "Gym" at bounding box center [182, 302] width 102 height 13
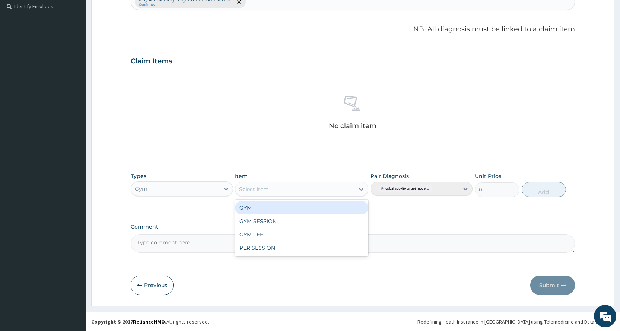
click at [292, 185] on div "Select Item" at bounding box center [294, 189] width 119 height 12
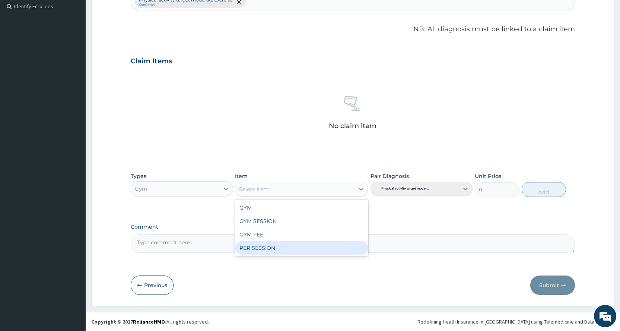
click at [272, 245] on div "PER SESSION" at bounding box center [301, 247] width 133 height 13
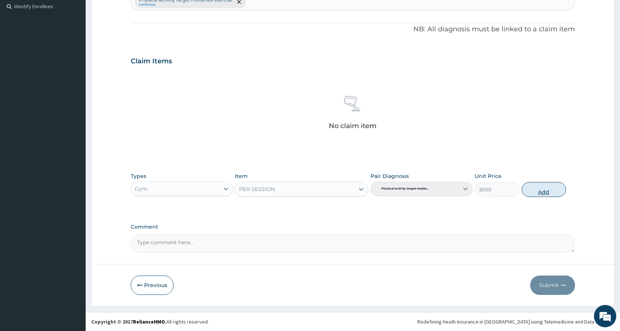
click at [551, 197] on button "Add" at bounding box center [544, 189] width 44 height 15
type input "0"
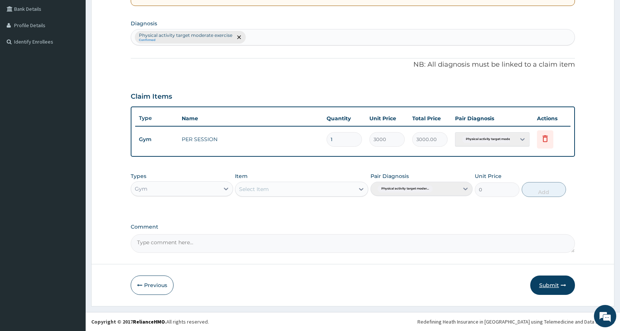
click at [546, 280] on button "Submit" at bounding box center [552, 285] width 45 height 19
click at [554, 286] on button "Submit" at bounding box center [552, 285] width 45 height 19
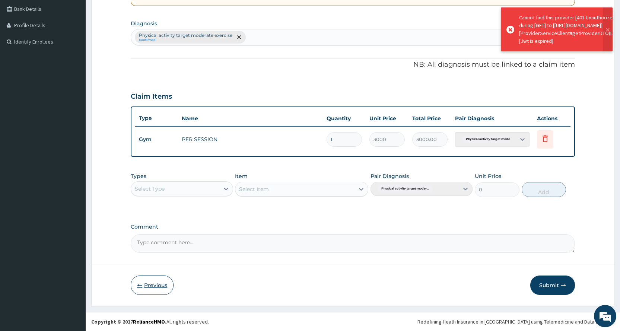
click at [137, 283] on button "Previous" at bounding box center [152, 285] width 43 height 19
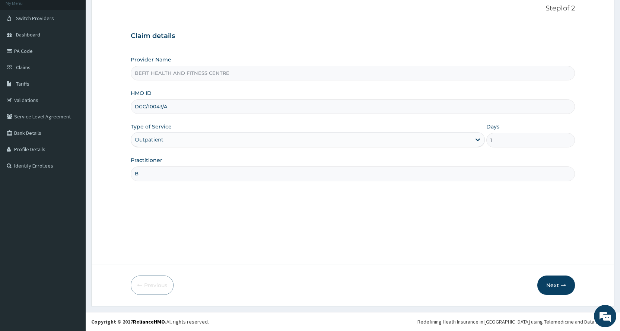
click at [248, 98] on div "HMO ID DGC/10043/A" at bounding box center [353, 101] width 444 height 25
click at [247, 105] on input "DGC/10043/A" at bounding box center [353, 106] width 444 height 15
type input "D"
type input "TAN/10071/A"
click at [568, 285] on button "Next" at bounding box center [557, 285] width 38 height 19
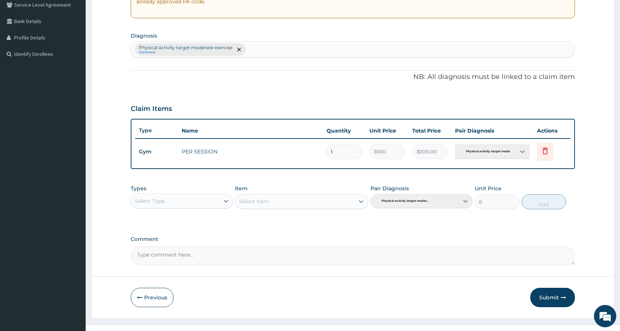
scroll to position [171, 0]
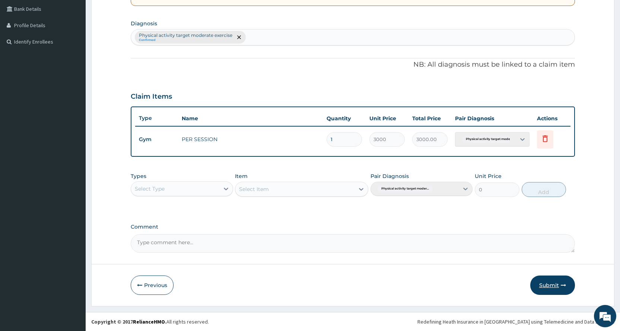
click at [552, 285] on button "Submit" at bounding box center [552, 285] width 45 height 19
click at [558, 282] on button "Submit" at bounding box center [552, 285] width 45 height 19
click at [570, 280] on button "Submit" at bounding box center [552, 285] width 45 height 19
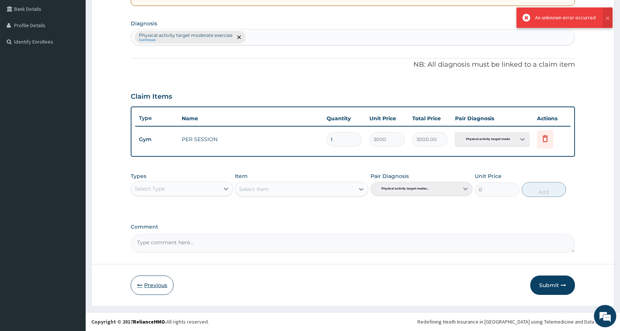
click at [143, 286] on button "Previous" at bounding box center [152, 285] width 43 height 19
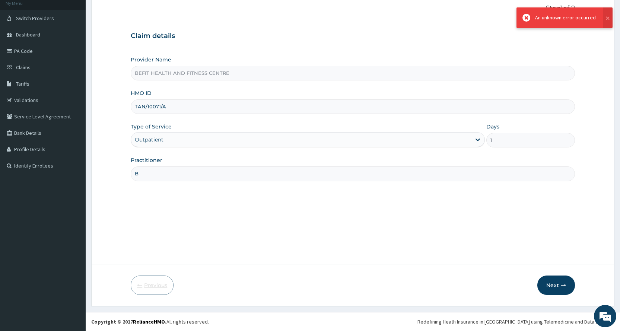
scroll to position [47, 0]
click at [227, 109] on input "TAN/10071/A" at bounding box center [353, 106] width 444 height 15
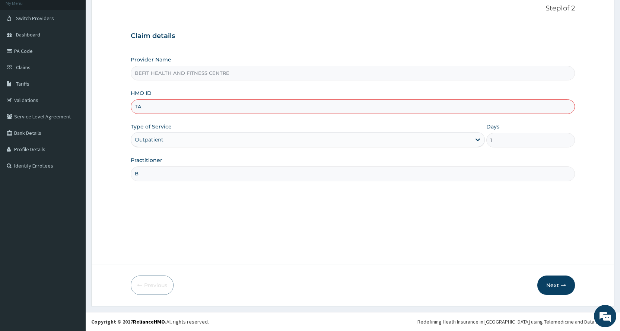
type input "T"
click at [227, 109] on input "M" at bounding box center [353, 106] width 444 height 15
click at [245, 92] on div "HMO ID M" at bounding box center [353, 101] width 444 height 25
click at [242, 99] on div "HMO ID M" at bounding box center [353, 101] width 444 height 25
click at [241, 104] on input "M" at bounding box center [353, 106] width 444 height 15
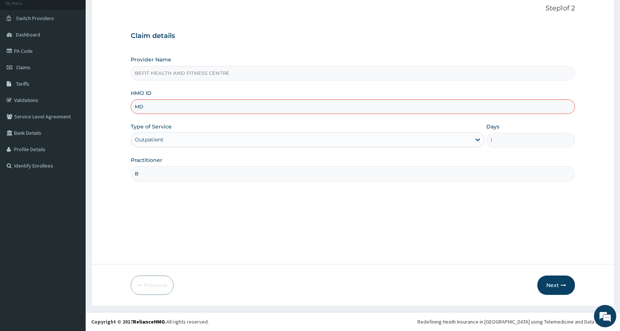
type input "M"
type input "TDL/10005/E"
click at [551, 289] on button "Next" at bounding box center [557, 285] width 38 height 19
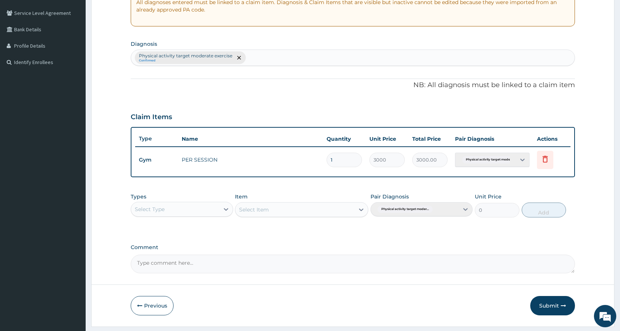
scroll to position [171, 0]
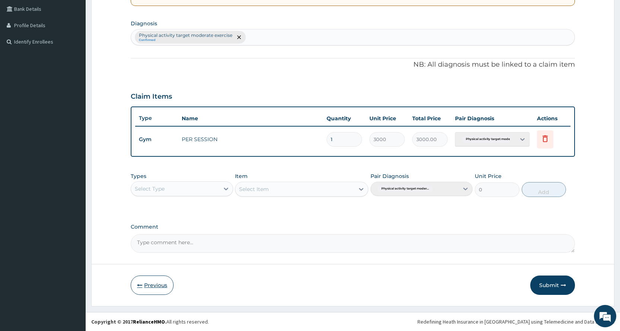
click at [163, 290] on button "Previous" at bounding box center [152, 285] width 43 height 19
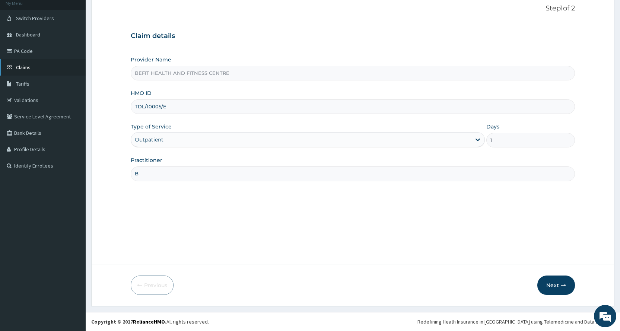
click at [32, 62] on link "Claims" at bounding box center [43, 67] width 86 height 16
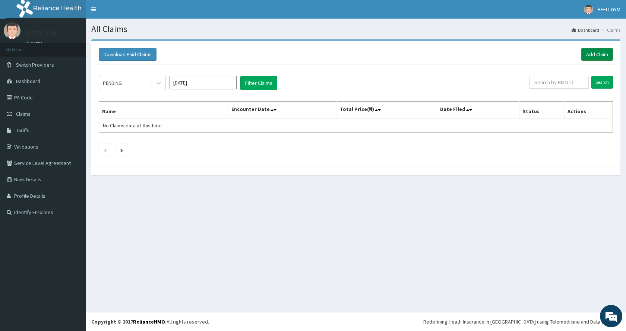
click at [603, 56] on link "Add Claim" at bounding box center [597, 54] width 32 height 13
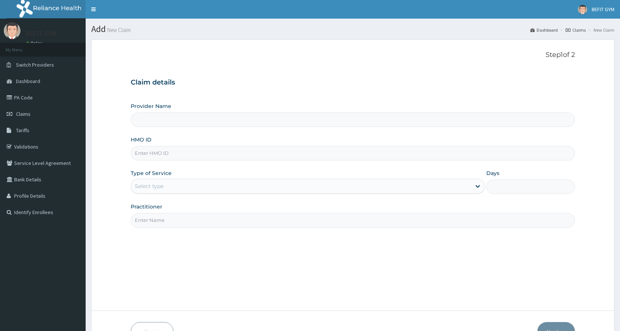
click at [153, 148] on input "HMO ID" at bounding box center [353, 153] width 444 height 15
type input "BEFIT HEALTH AND FITNESS CENTRE"
type input "1"
type input "TDL/10005/E"
click at [169, 216] on input "Practitioner" at bounding box center [353, 220] width 444 height 15
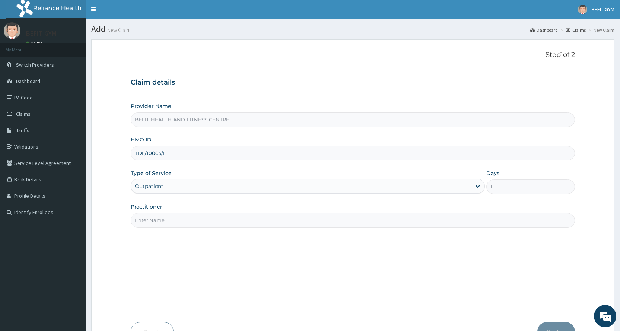
type input "B"
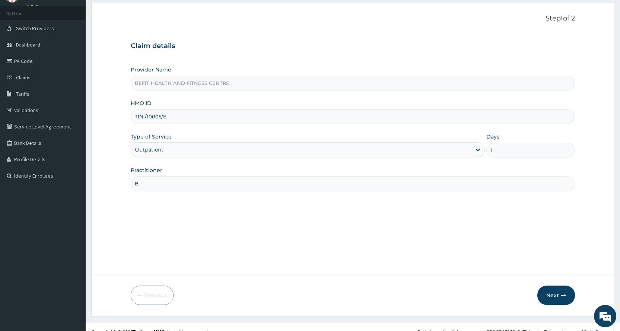
scroll to position [47, 0]
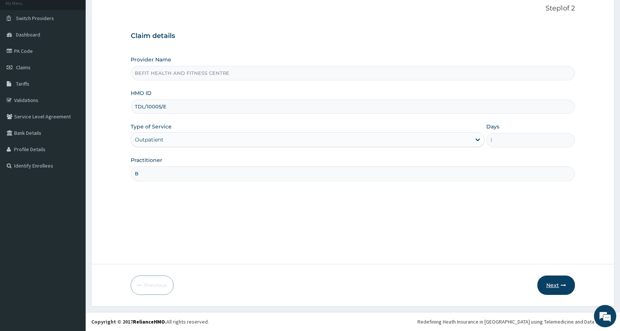
click at [559, 282] on button "Next" at bounding box center [557, 285] width 38 height 19
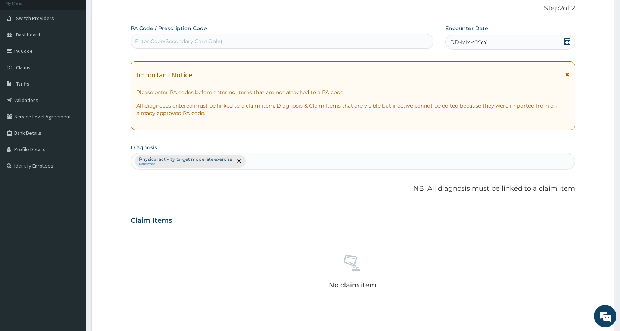
click at [358, 39] on div "Enter Code(Secondary Care Only)" at bounding box center [282, 41] width 302 height 12
type input "PA/CB0217"
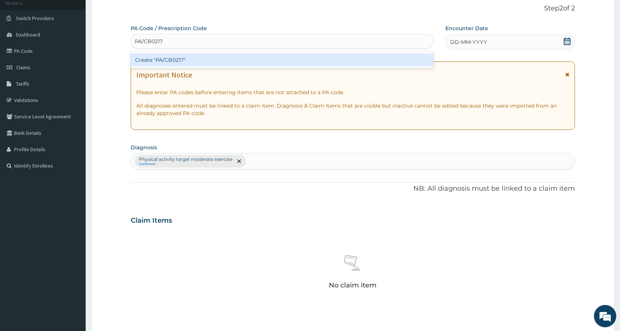
click at [362, 60] on div "Create "PA/CB0217"" at bounding box center [282, 59] width 302 height 13
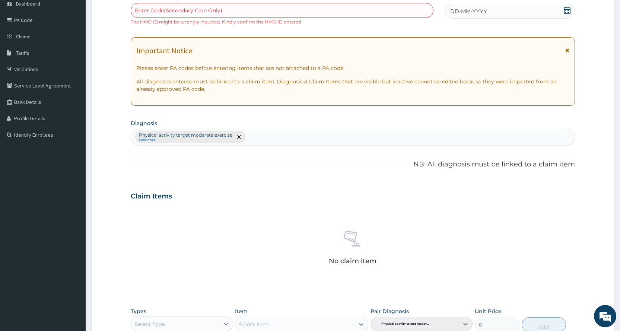
scroll to position [196, 0]
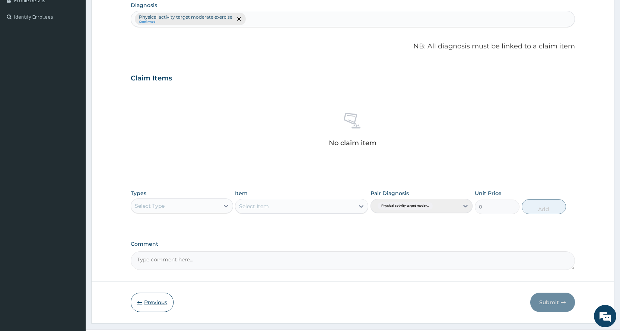
click at [145, 303] on button "Previous" at bounding box center [152, 302] width 43 height 19
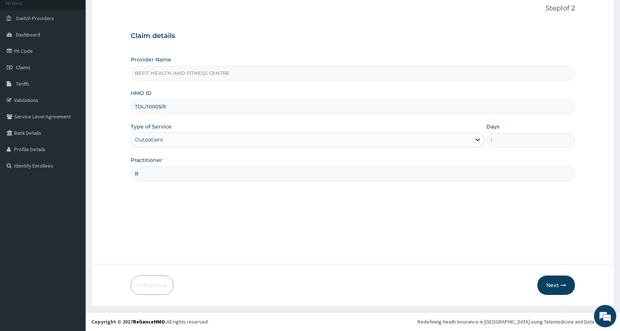
click at [170, 103] on input "TDL/10005/E" at bounding box center [353, 106] width 444 height 15
type input "TDL/10005/C"
click at [562, 286] on icon "button" at bounding box center [563, 285] width 5 height 5
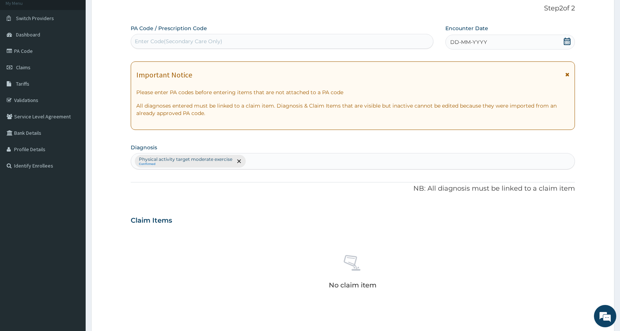
click at [186, 34] on div "PA Code / Prescription Code Enter Code(Secondary Care Only)" at bounding box center [282, 37] width 302 height 24
click at [186, 40] on div "Enter Code(Secondary Care Only)" at bounding box center [179, 41] width 88 height 7
type input "C"
type input "PA/C60217"
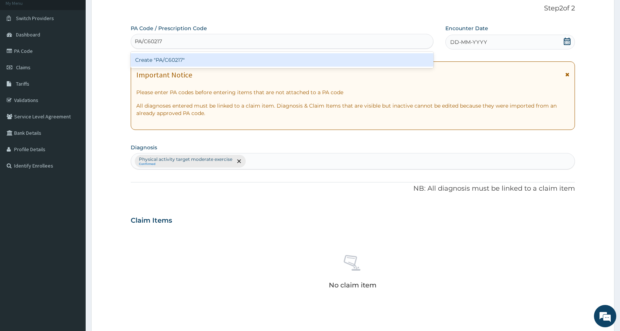
click at [193, 53] on div "Create "PA/C60217"" at bounding box center [282, 60] width 302 height 16
click at [197, 58] on div "Create "PA/C60217"" at bounding box center [282, 59] width 302 height 13
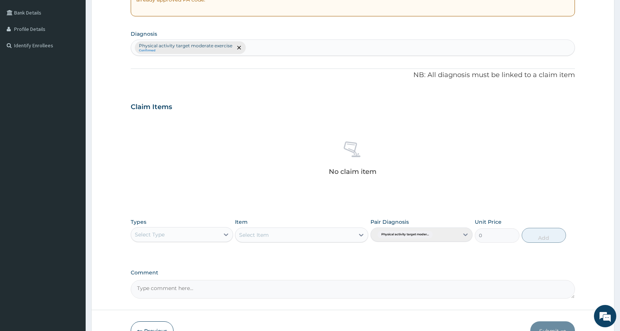
scroll to position [213, 0]
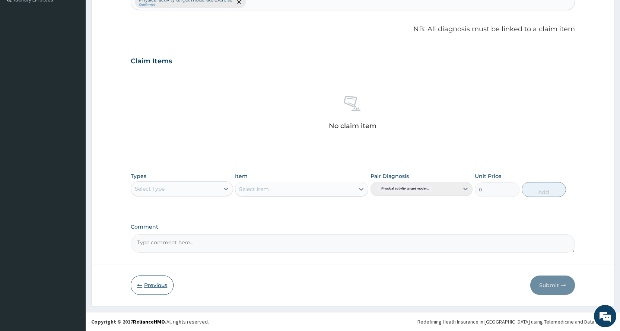
click at [161, 286] on button "Previous" at bounding box center [152, 285] width 43 height 19
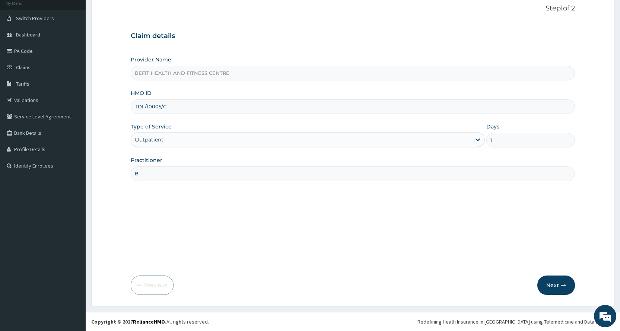
click at [183, 106] on input "TDL/10005/C" at bounding box center [353, 106] width 444 height 15
type input "T"
type input "HPL/10007/A"
click at [556, 280] on button "Next" at bounding box center [557, 285] width 38 height 19
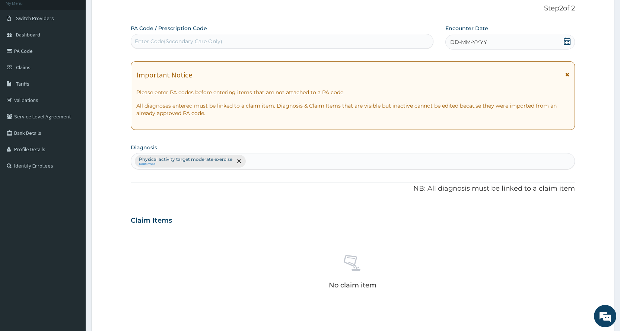
click at [250, 37] on div "Enter Code(Secondary Care Only)" at bounding box center [282, 41] width 302 height 12
type input "["
type input "PA/AD85C8"
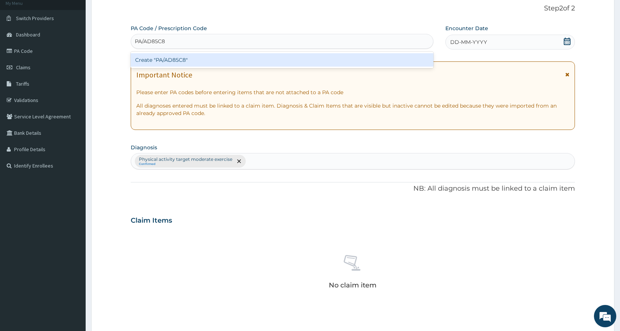
click at [155, 58] on div "Create "PA/AD85C8"" at bounding box center [282, 59] width 302 height 13
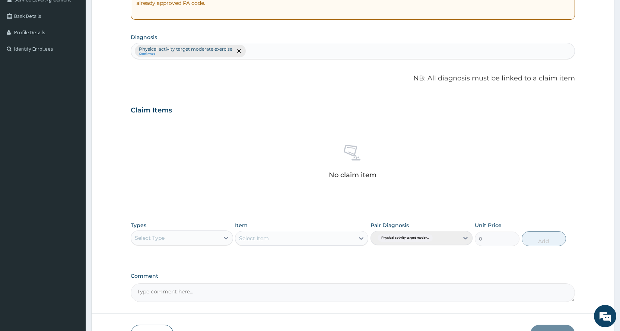
scroll to position [213, 0]
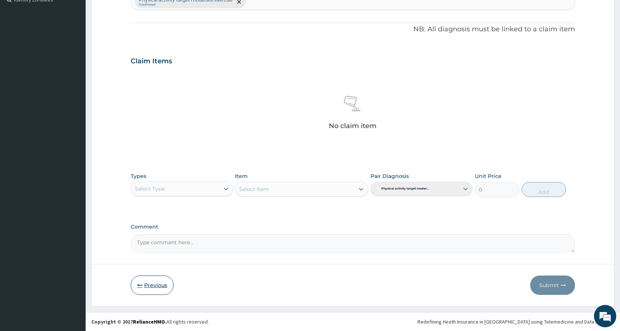
click at [150, 281] on button "Previous" at bounding box center [152, 285] width 43 height 19
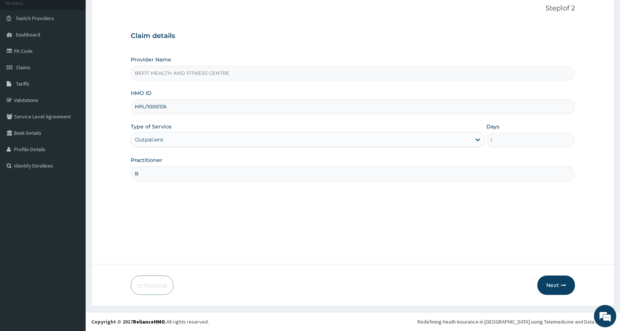
scroll to position [47, 0]
click at [278, 121] on div "Provider Name BEFIT HEALTH AND FITNESS CENTRE HMO ID HPL/10007/A Type of Servic…" at bounding box center [353, 118] width 444 height 125
click at [264, 113] on input "HPL/10007/A" at bounding box center [353, 106] width 444 height 15
type input "H"
type input "D"
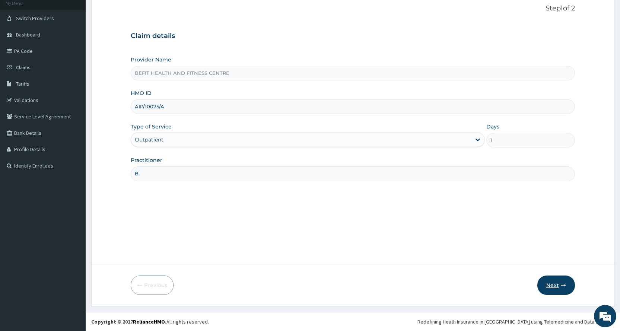
type input "AIP/10075/A"
click at [561, 288] on icon "button" at bounding box center [563, 285] width 5 height 5
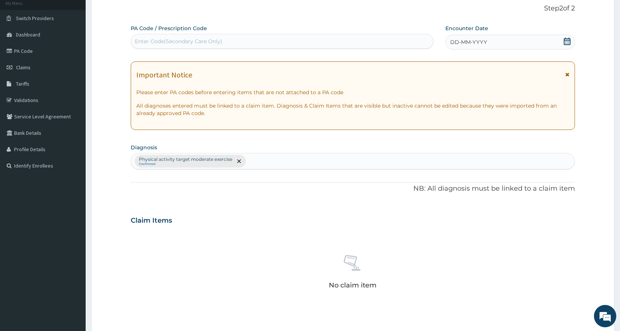
click at [378, 44] on div "Enter Code(Secondary Care Only)" at bounding box center [282, 41] width 302 height 12
type input "PA/2C399E"
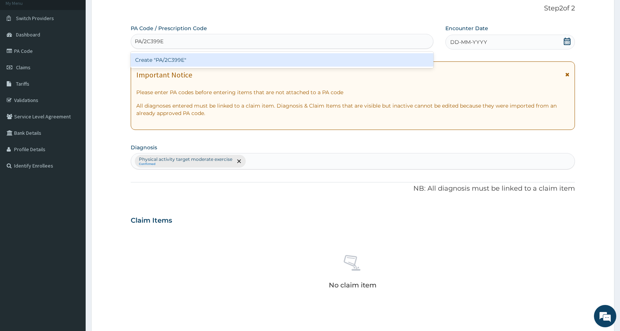
click at [380, 64] on div "Create "PA/2C399E"" at bounding box center [282, 59] width 302 height 13
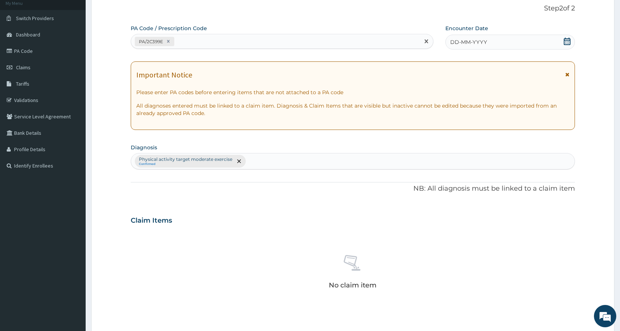
click at [487, 41] on div "DD-MM-YYYY" at bounding box center [511, 42] width 130 height 15
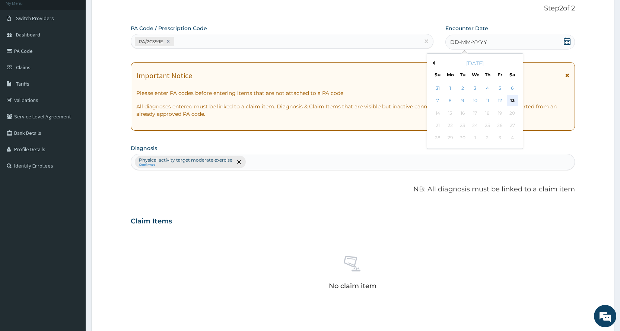
click at [512, 102] on div "13" at bounding box center [512, 100] width 11 height 11
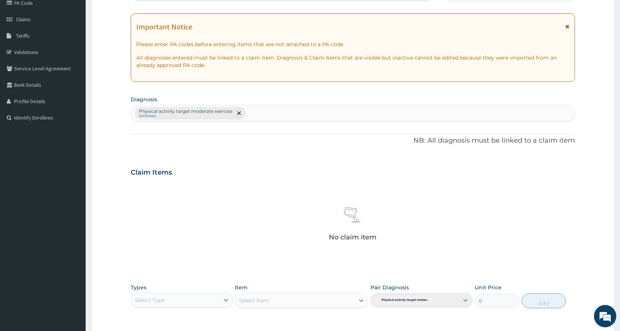
scroll to position [158, 0]
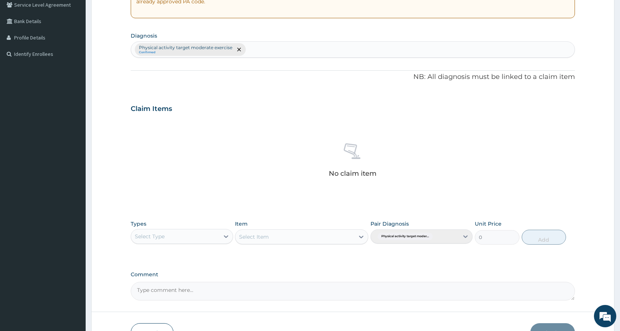
click at [183, 244] on div "Types Select Type" at bounding box center [182, 232] width 102 height 25
click at [181, 238] on div "Select Type" at bounding box center [175, 237] width 88 height 12
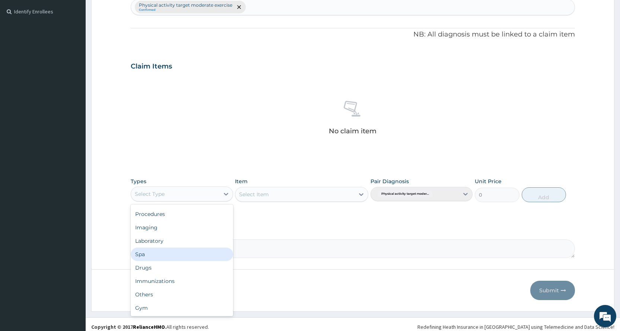
scroll to position [206, 0]
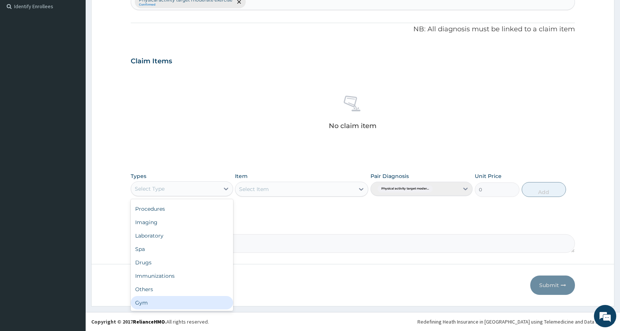
click at [194, 305] on div "Gym" at bounding box center [182, 302] width 102 height 13
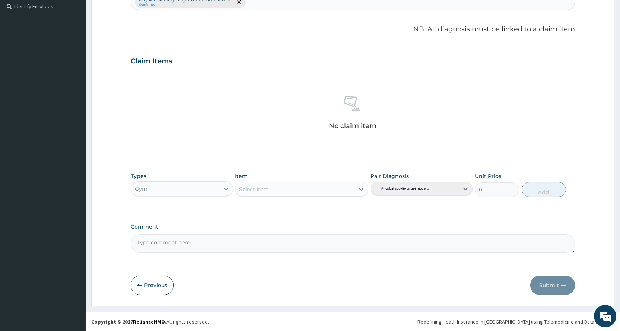
click at [321, 190] on div "Select Item" at bounding box center [294, 189] width 119 height 12
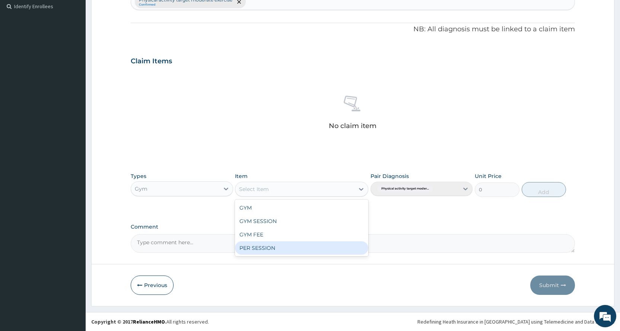
click at [301, 253] on div "PER SESSION" at bounding box center [301, 247] width 133 height 13
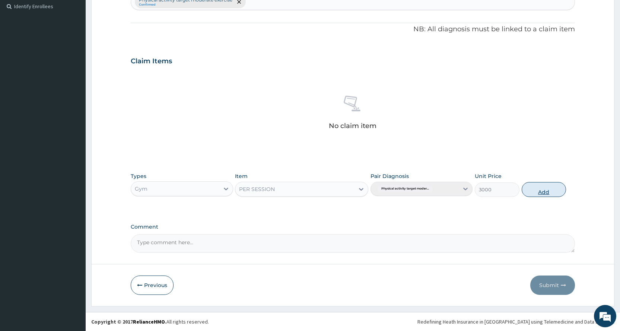
click at [549, 192] on button "Add" at bounding box center [544, 189] width 44 height 15
type input "0"
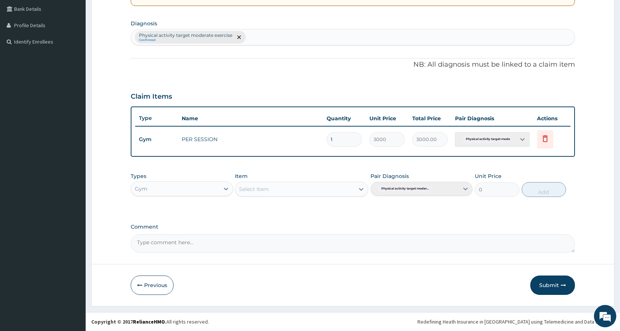
scroll to position [171, 0]
click at [556, 281] on button "Submit" at bounding box center [552, 285] width 45 height 19
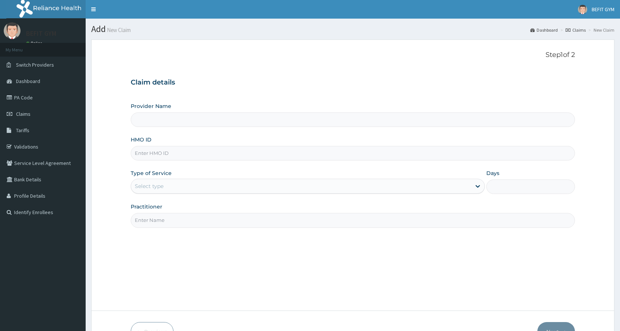
click at [170, 157] on input "HMO ID" at bounding box center [353, 153] width 444 height 15
type input "BEFIT HEALTH AND FITNESS CENTRE"
type input "1"
type input "KAN/10125/A"
click at [212, 227] on input "Practitioner" at bounding box center [353, 220] width 444 height 15
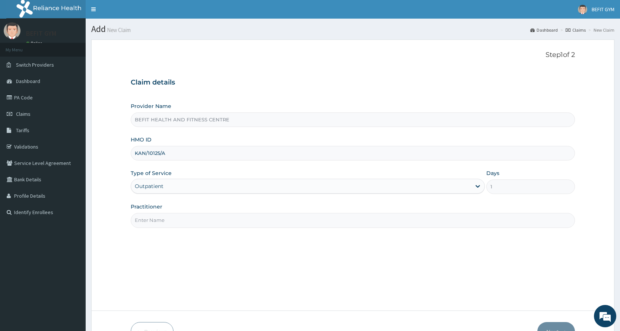
type input "B"
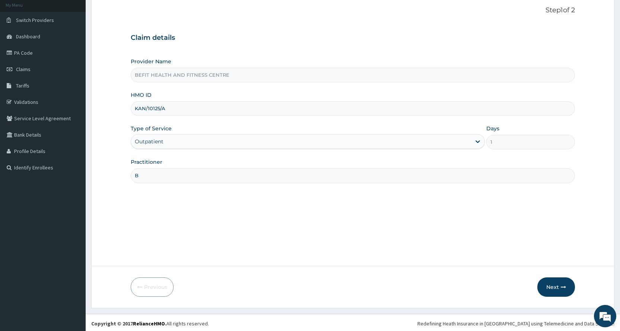
scroll to position [47, 0]
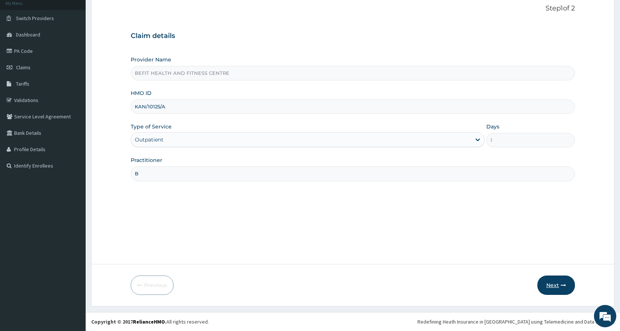
click at [553, 286] on button "Next" at bounding box center [557, 285] width 38 height 19
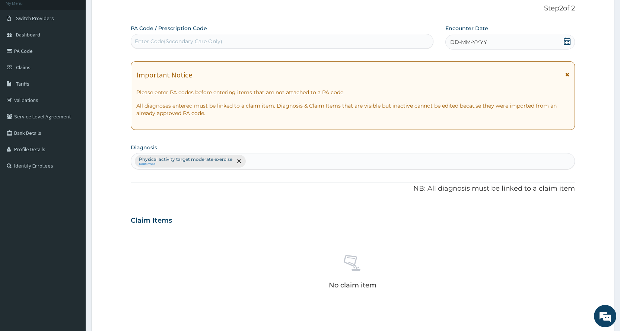
click at [175, 39] on div "Enter Code(Secondary Care Only)" at bounding box center [179, 41] width 88 height 7
type input "PA/A944AD"
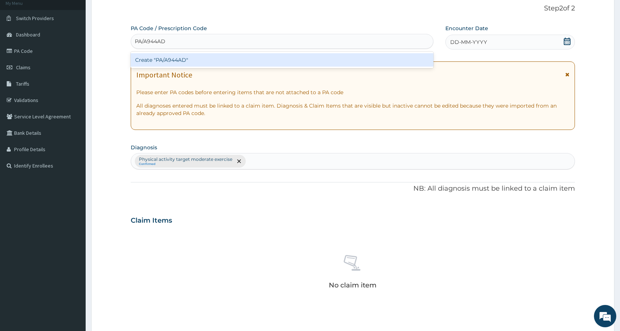
click at [182, 57] on div "Create "PA/A944AD"" at bounding box center [282, 59] width 302 height 13
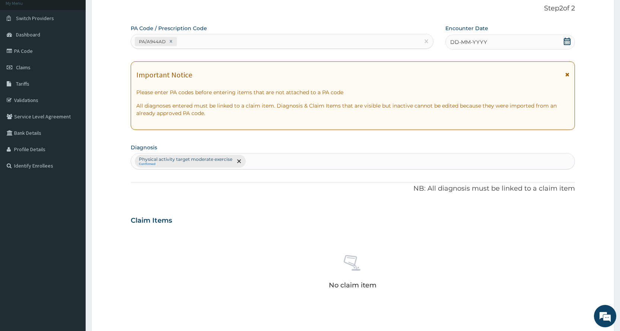
click at [482, 42] on span "DD-MM-YYYY" at bounding box center [468, 41] width 37 height 7
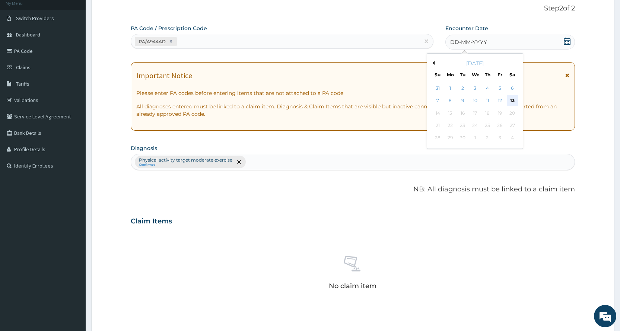
click at [509, 98] on div "13" at bounding box center [512, 100] width 11 height 11
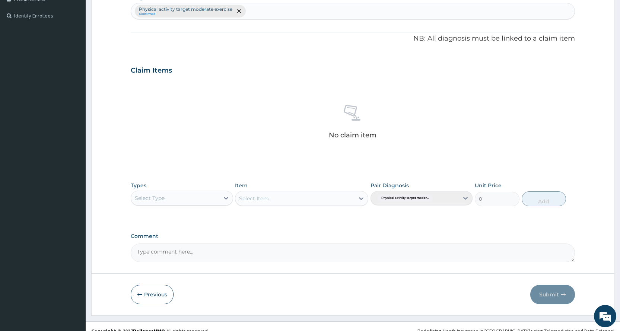
scroll to position [206, 0]
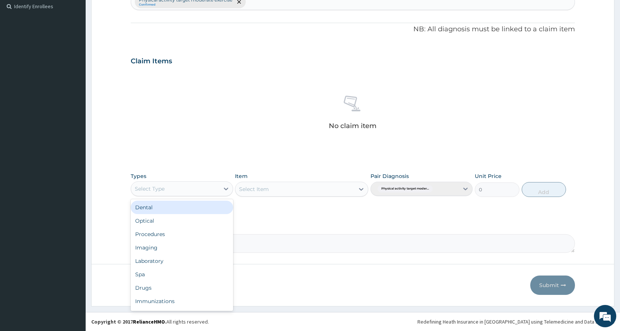
click at [183, 188] on div "Select Type" at bounding box center [175, 189] width 88 height 12
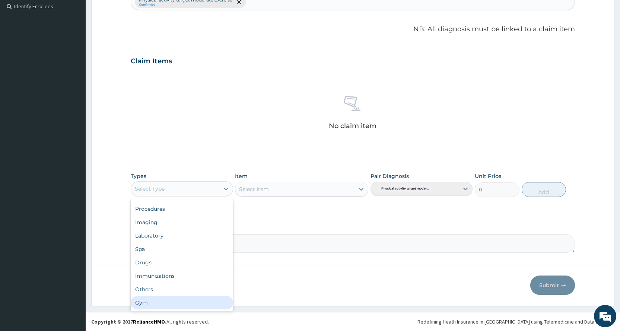
click at [157, 308] on div "Gym" at bounding box center [182, 302] width 102 height 13
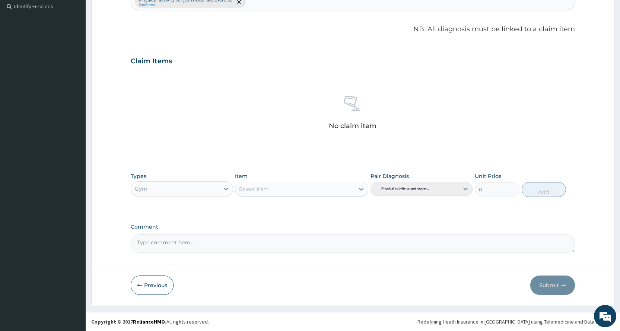
click at [315, 190] on div "Select Item" at bounding box center [294, 189] width 119 height 12
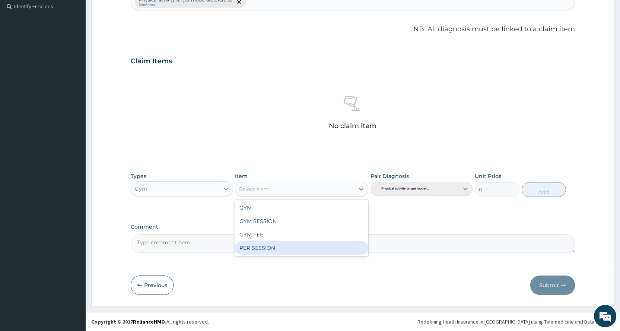
click at [301, 246] on div "PER SESSION" at bounding box center [301, 247] width 133 height 13
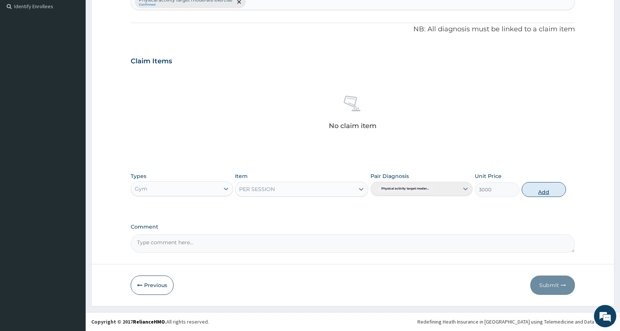
click at [547, 188] on button "Add" at bounding box center [544, 189] width 44 height 15
type input "0"
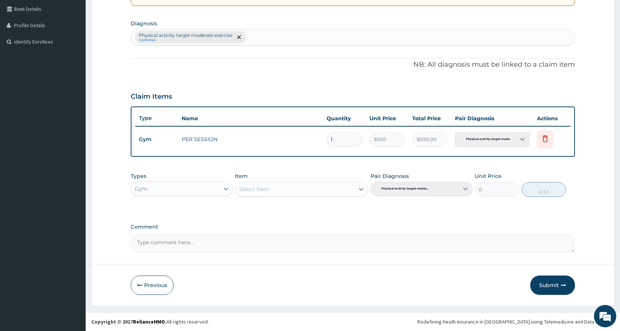
scroll to position [171, 0]
click at [549, 282] on button "Submit" at bounding box center [552, 285] width 45 height 19
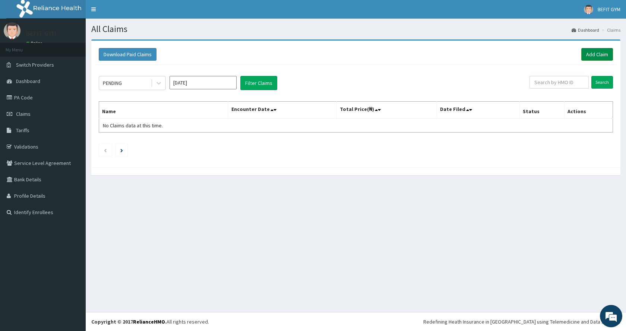
click at [596, 53] on link "Add Claim" at bounding box center [597, 54] width 32 height 13
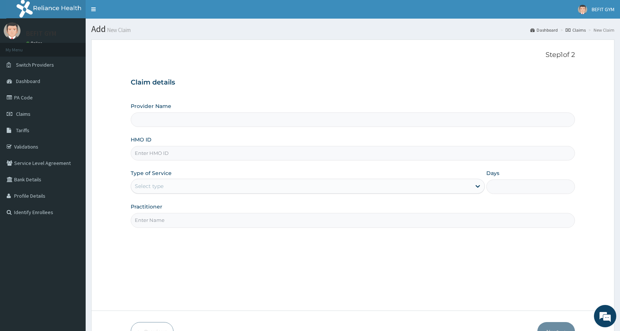
type input "BEFIT HEALTH AND FITNESS CENTRE"
type input "1"
click at [154, 155] on input "HMO ID" at bounding box center [353, 153] width 444 height 15
type input "FIB/10100/A"
drag, startPoint x: 194, startPoint y: 214, endPoint x: 190, endPoint y: 221, distance: 8.5
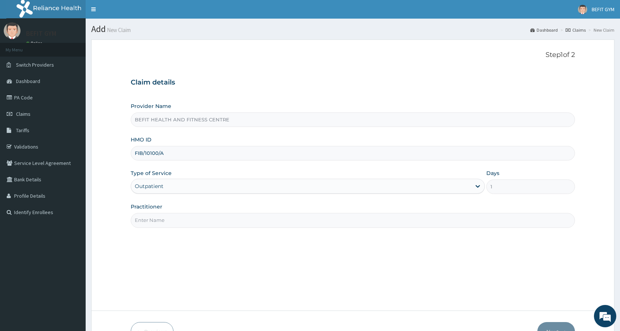
click at [194, 214] on input "Practitioner" at bounding box center [353, 220] width 444 height 15
type input "B"
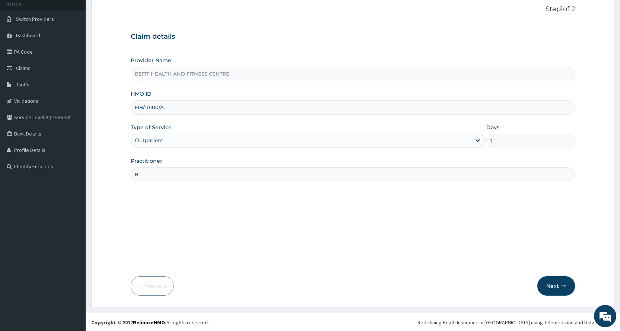
scroll to position [47, 0]
click at [563, 281] on button "Next" at bounding box center [557, 285] width 38 height 19
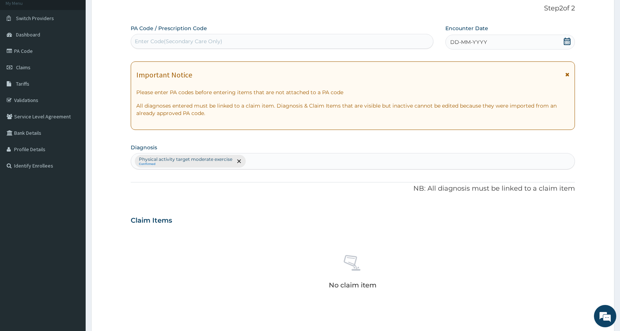
click at [260, 37] on div "Enter Code(Secondary Care Only)" at bounding box center [282, 41] width 302 height 12
type input "PA/1CE871"
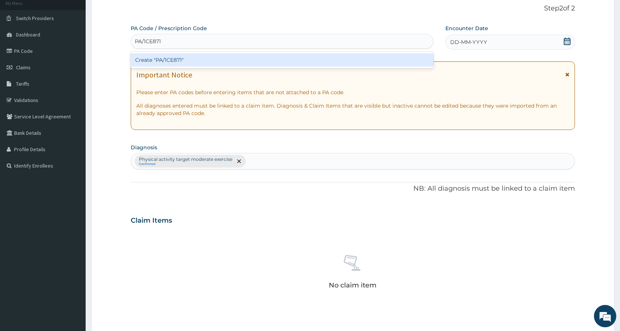
click at [317, 56] on div "Create "PA/1CE871"" at bounding box center [282, 59] width 302 height 13
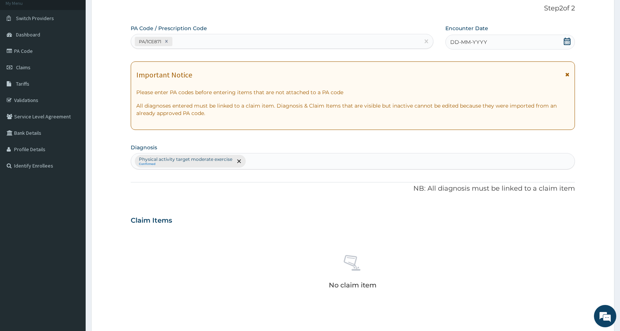
click at [472, 43] on span "DD-MM-YYYY" at bounding box center [468, 41] width 37 height 7
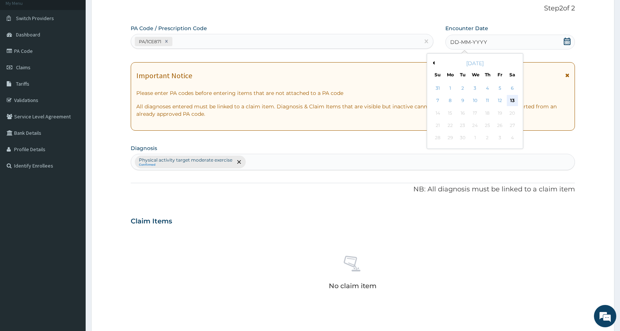
click at [516, 99] on div "13" at bounding box center [512, 100] width 11 height 11
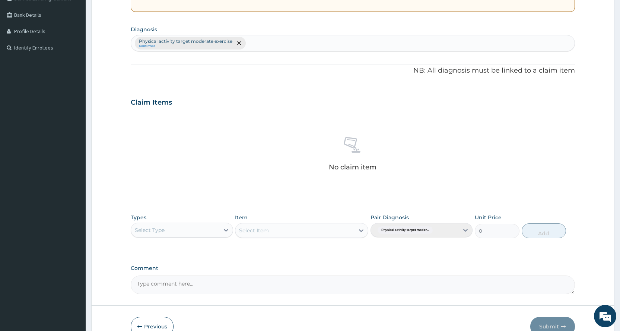
scroll to position [196, 0]
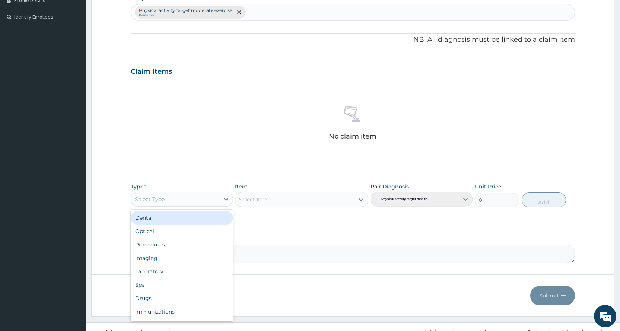
click at [186, 194] on div "Select Type" at bounding box center [175, 199] width 88 height 12
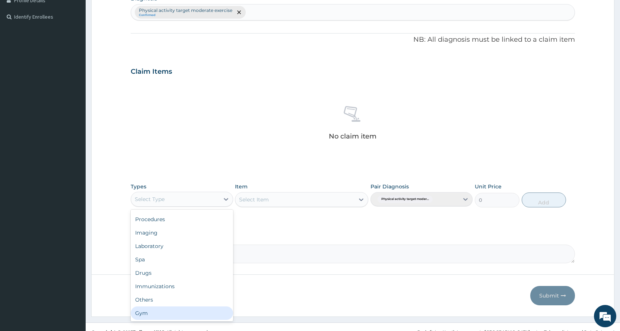
click at [148, 311] on div "Gym" at bounding box center [182, 313] width 102 height 13
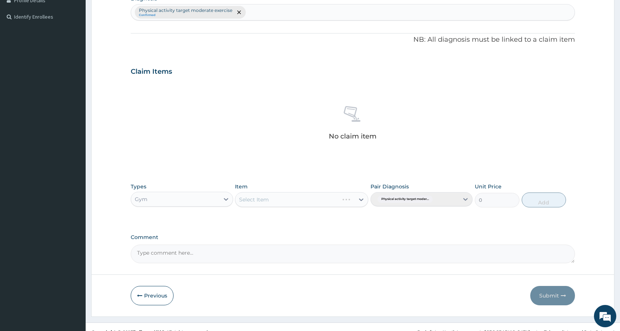
click at [291, 204] on div "Select Item" at bounding box center [301, 199] width 133 height 15
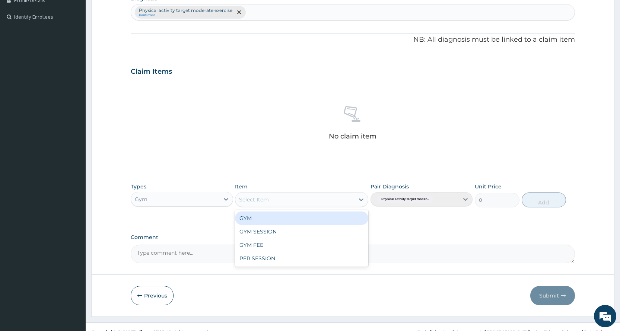
click at [341, 202] on div "Select Item" at bounding box center [294, 200] width 119 height 12
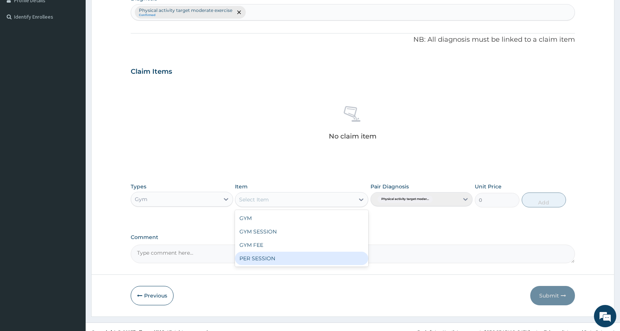
click at [324, 259] on div "PER SESSION" at bounding box center [301, 258] width 133 height 13
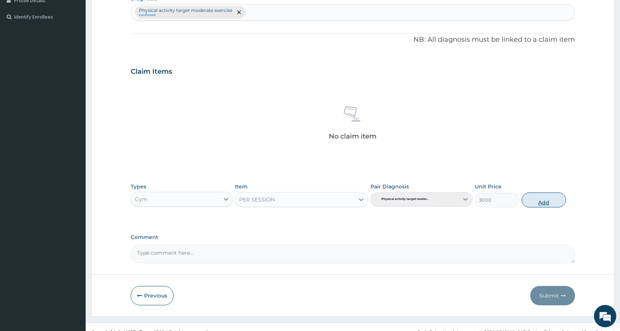
click at [544, 204] on button "Add" at bounding box center [544, 200] width 44 height 15
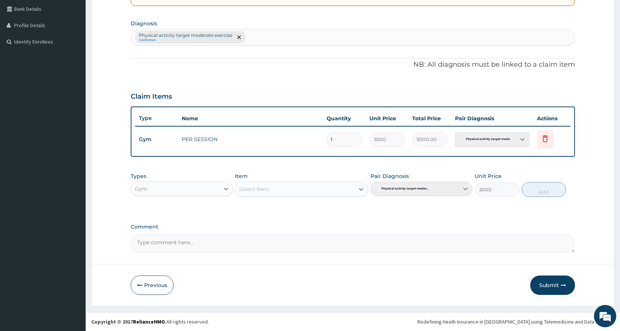
type input "0"
click at [555, 290] on button "Submit" at bounding box center [552, 285] width 45 height 19
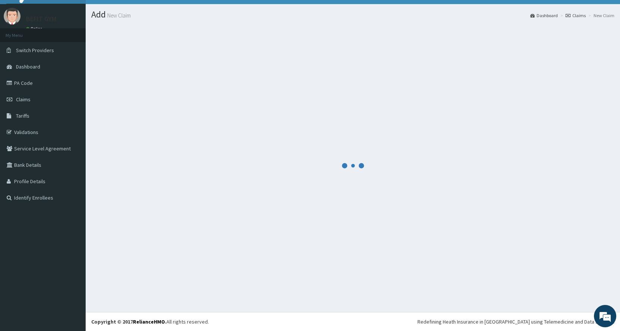
scroll to position [171, 0]
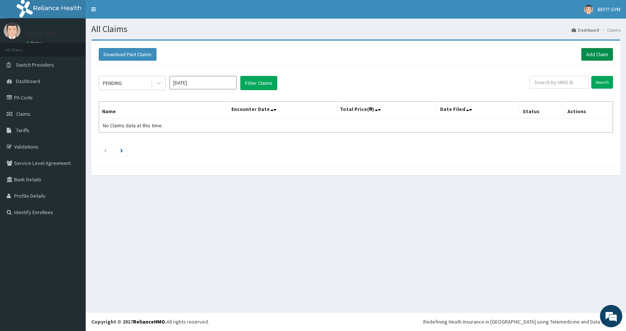
click at [591, 54] on link "Add Claim" at bounding box center [597, 54] width 32 height 13
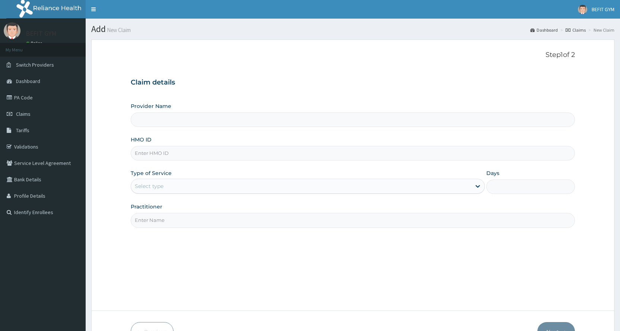
click at [185, 148] on input "HMO ID" at bounding box center [353, 153] width 444 height 15
type input "BEFIT HEALTH AND FITNESS CENTRE"
type input "1"
type input "HPL/10007/A"
click at [177, 219] on input "Practitioner" at bounding box center [353, 220] width 444 height 15
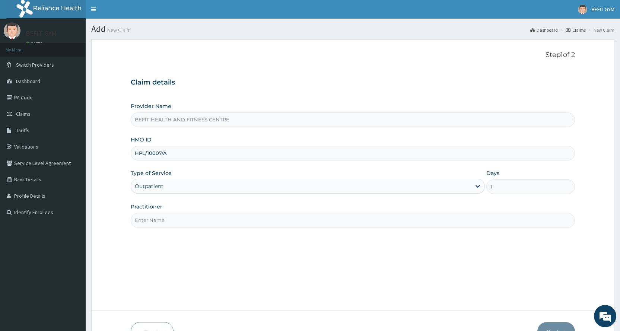
type input "B"
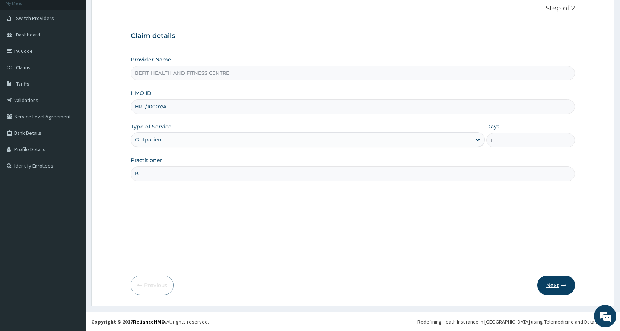
click at [553, 287] on button "Next" at bounding box center [557, 285] width 38 height 19
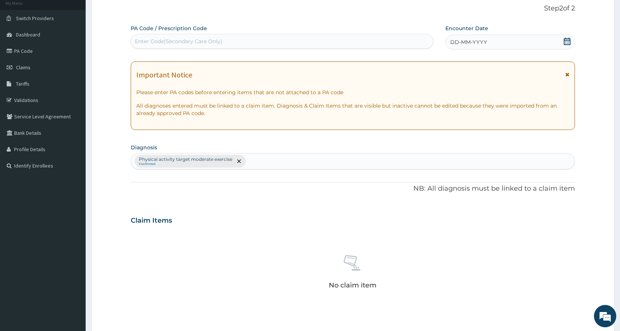
click at [148, 50] on div "PA Code / Prescription Code Enter Code(Secondary Care Only) Encounter Date DD-M…" at bounding box center [353, 219] width 444 height 388
click at [146, 43] on div "Enter Code(Secondary Care Only)" at bounding box center [179, 41] width 88 height 7
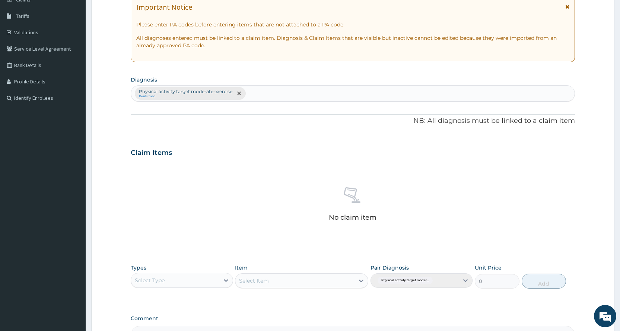
scroll to position [206, 0]
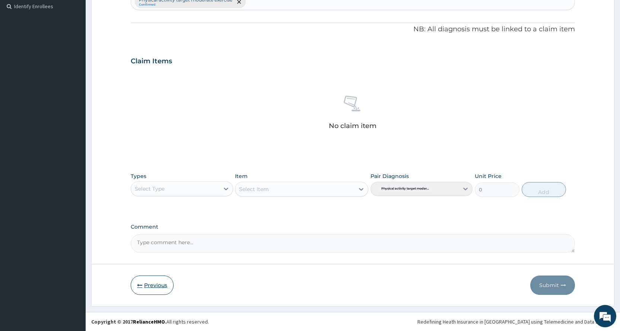
click at [142, 282] on button "Previous" at bounding box center [152, 285] width 43 height 19
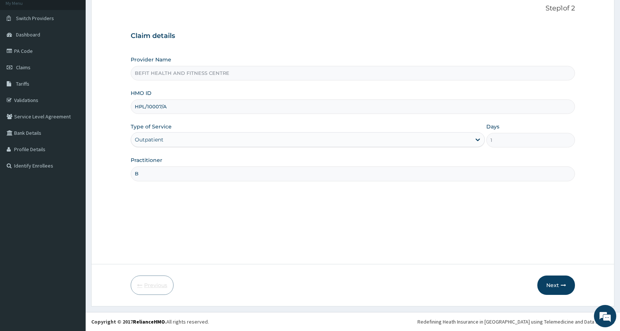
scroll to position [47, 0]
click at [546, 289] on button "Next" at bounding box center [557, 285] width 38 height 19
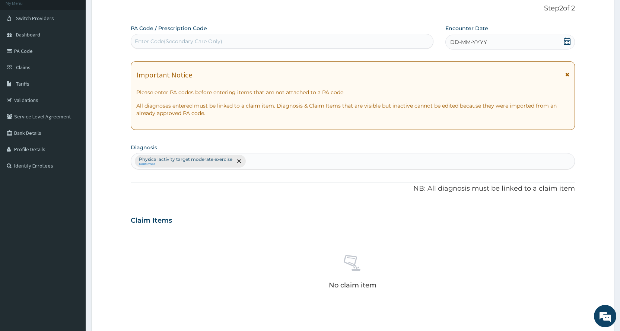
click at [330, 39] on div "Enter Code(Secondary Care Only)" at bounding box center [282, 41] width 302 height 12
type input "PA/AD85C8"
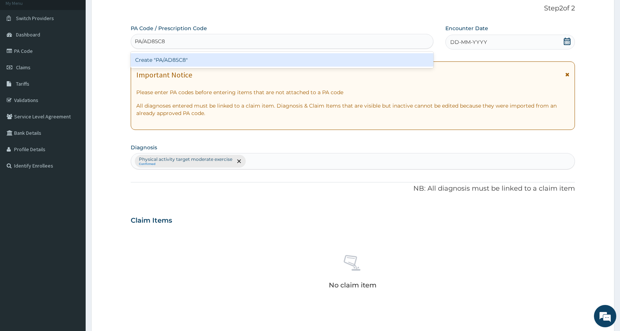
click at [326, 63] on div "Create "PA/AD85C8"" at bounding box center [282, 59] width 302 height 13
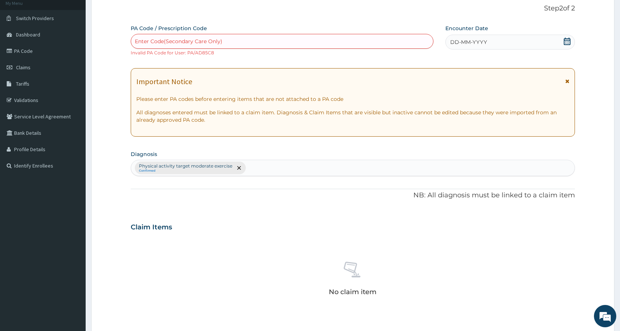
scroll to position [213, 0]
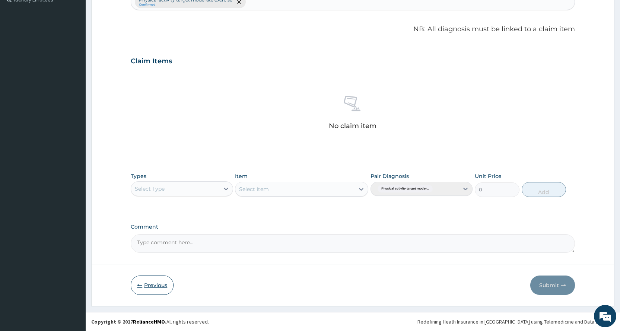
click at [146, 287] on button "Previous" at bounding box center [152, 285] width 43 height 19
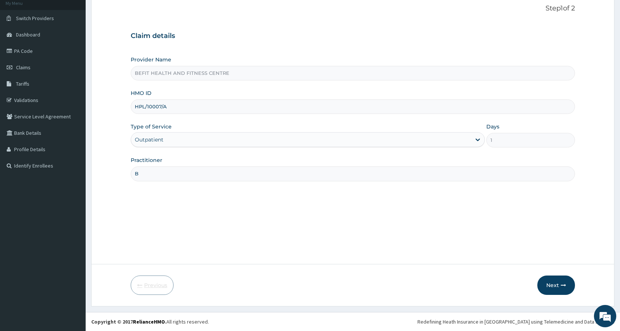
scroll to position [47, 0]
click at [228, 111] on input "HPL/10007/A" at bounding box center [353, 106] width 444 height 15
type input "H"
type input "NBC/10922/A"
click at [552, 285] on button "Next" at bounding box center [557, 285] width 38 height 19
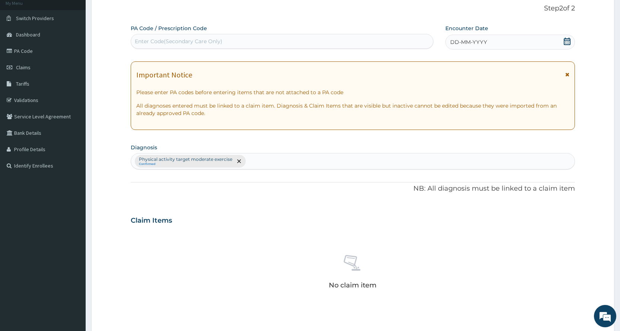
click at [348, 47] on div "Enter Code(Secondary Care Only)" at bounding box center [282, 41] width 302 height 12
type input "PA/1F3505"
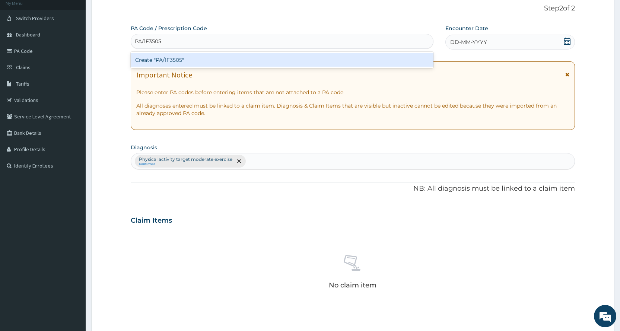
click at [300, 54] on div "Create "PA/1F3505"" at bounding box center [282, 59] width 302 height 13
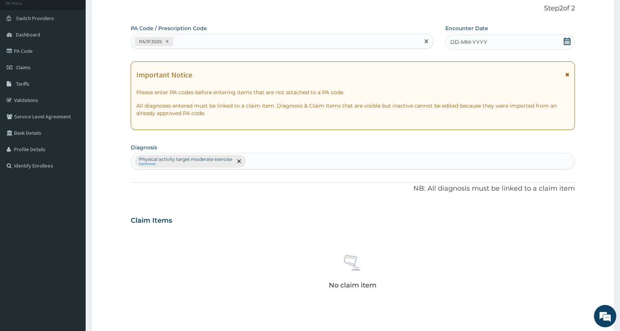
click at [478, 50] on div "PA Code / Prescription Code option Create "PA/1F3505", selected. Select is focu…" at bounding box center [353, 219] width 444 height 388
click at [475, 41] on span "DD-MM-YYYY" at bounding box center [468, 41] width 37 height 7
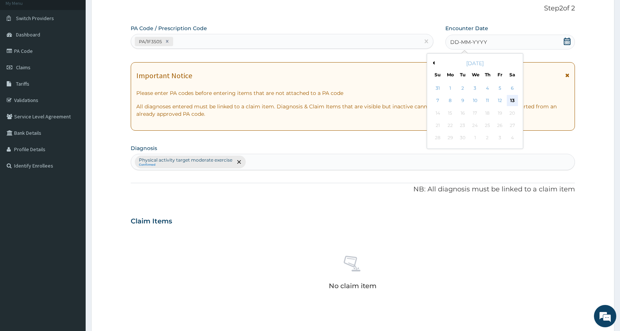
click at [511, 97] on div "13" at bounding box center [512, 100] width 11 height 11
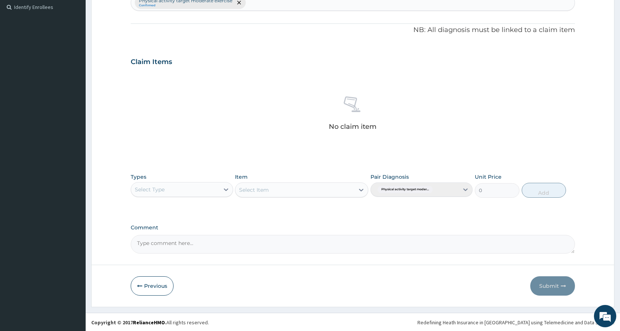
scroll to position [206, 0]
click at [204, 187] on div "Select Type" at bounding box center [175, 189] width 88 height 12
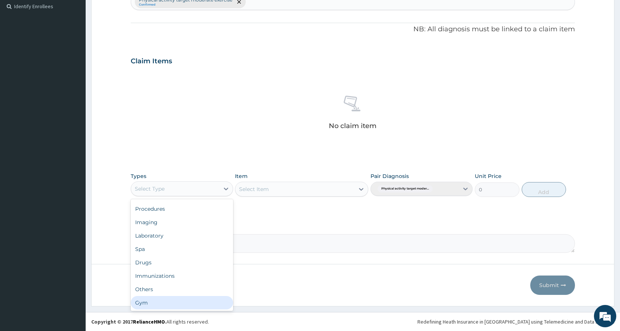
click at [160, 307] on div "Gym" at bounding box center [182, 302] width 102 height 13
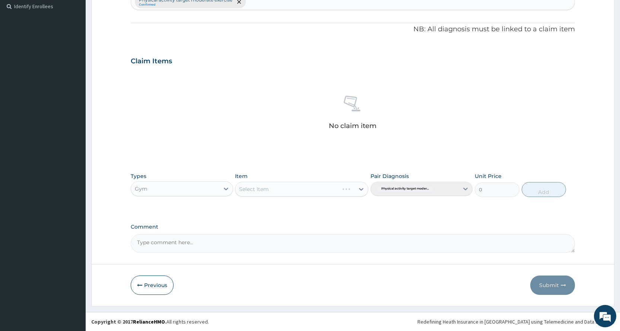
click at [298, 188] on div "Select Item" at bounding box center [301, 189] width 133 height 15
click at [298, 188] on div "Select Item" at bounding box center [294, 189] width 119 height 12
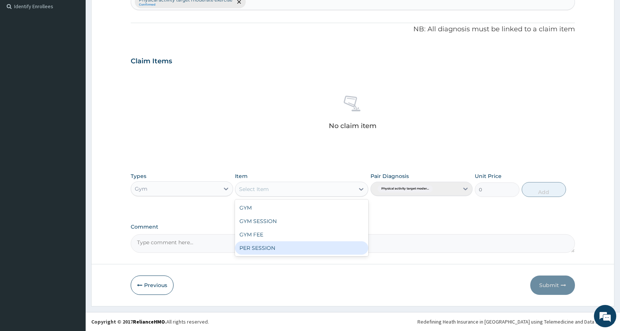
click at [300, 250] on div "PER SESSION" at bounding box center [301, 247] width 133 height 13
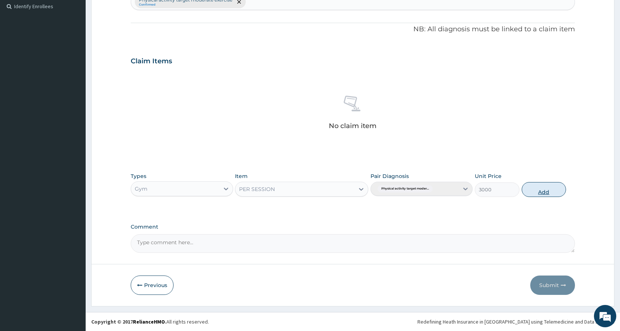
click at [548, 185] on button "Add" at bounding box center [544, 189] width 44 height 15
type input "0"
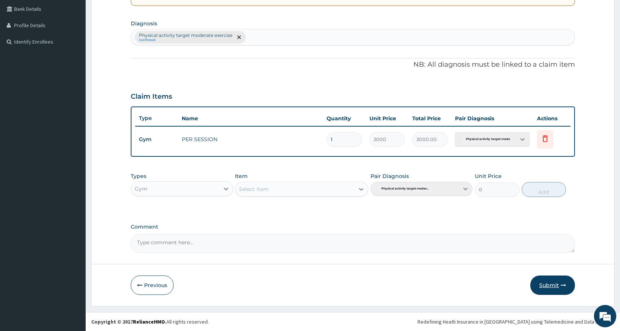
click at [545, 280] on button "Submit" at bounding box center [552, 285] width 45 height 19
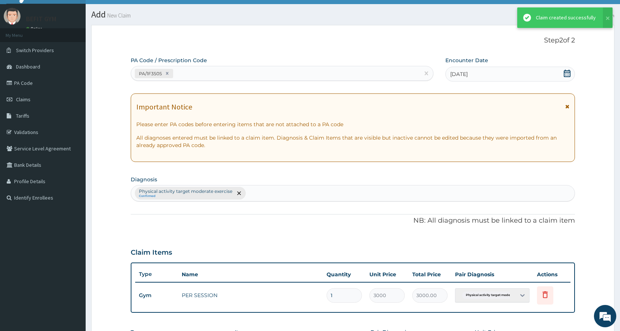
scroll to position [171, 0]
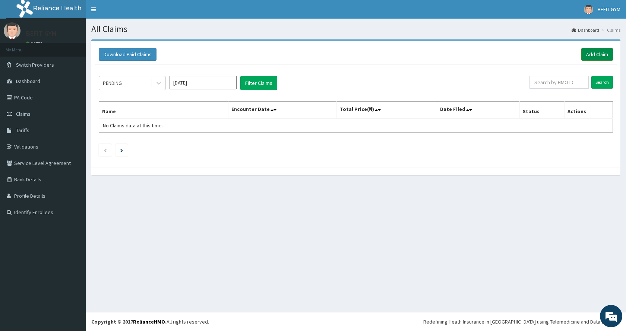
click at [602, 57] on link "Add Claim" at bounding box center [597, 54] width 32 height 13
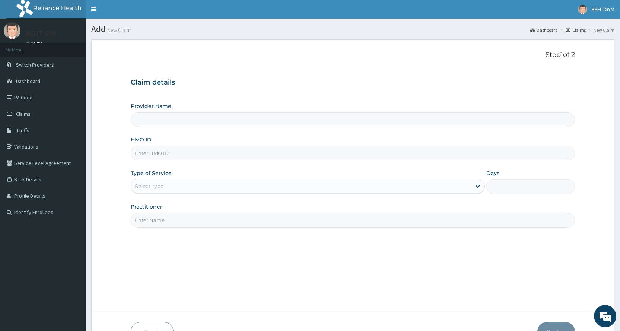
type input "BEFIT HEALTH AND FITNESS CENTRE"
type input "1"
click at [344, 158] on input "HMO ID" at bounding box center [353, 153] width 444 height 15
type input "SRH/10116/A"
click at [180, 223] on input "Practitioner" at bounding box center [353, 220] width 444 height 15
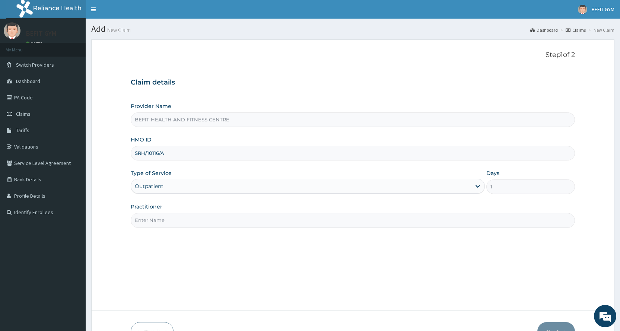
type input "B"
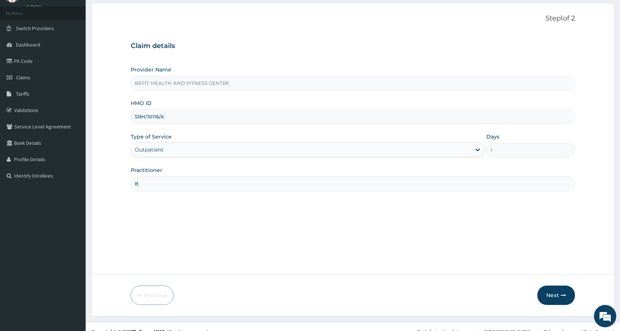
scroll to position [47, 0]
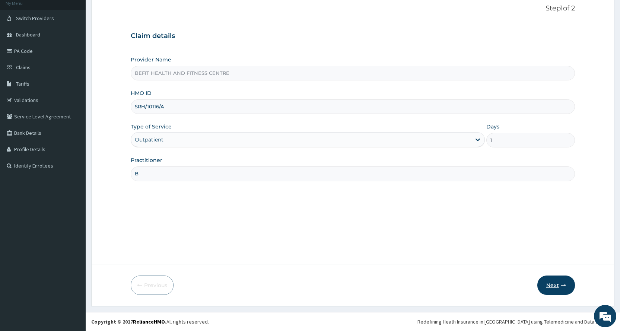
click at [550, 282] on button "Next" at bounding box center [557, 285] width 38 height 19
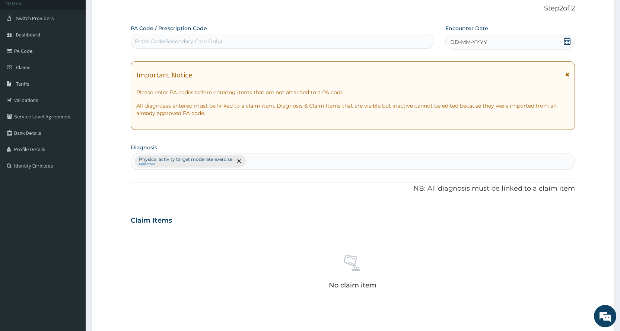
click at [370, 38] on div "Enter Code(Secondary Care Only)" at bounding box center [282, 41] width 302 height 12
type input "PA/23CE7E"
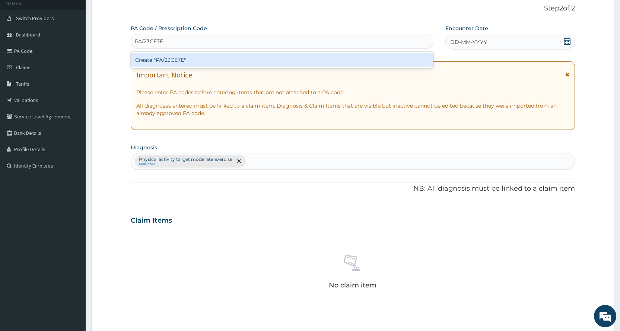
click at [369, 58] on div "Create "PA/23CE7E"" at bounding box center [282, 59] width 302 height 13
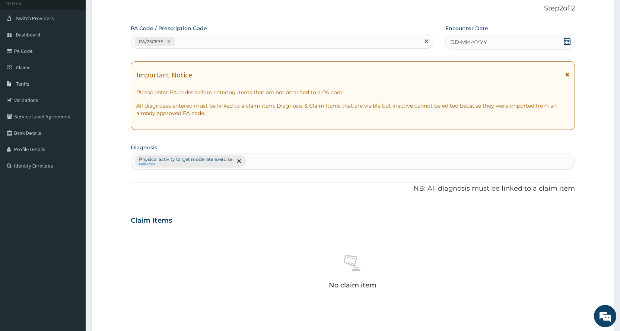
click at [525, 42] on div "DD-MM-YYYY" at bounding box center [511, 42] width 130 height 15
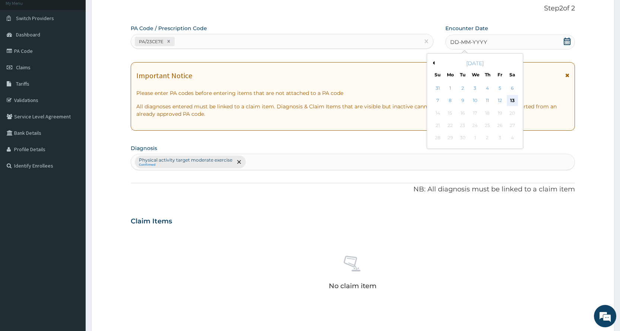
click at [516, 98] on div "13" at bounding box center [512, 100] width 11 height 11
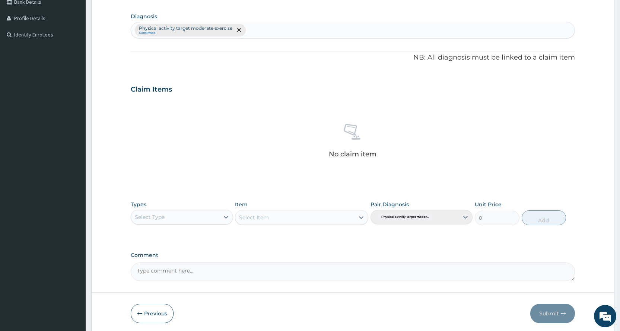
scroll to position [206, 0]
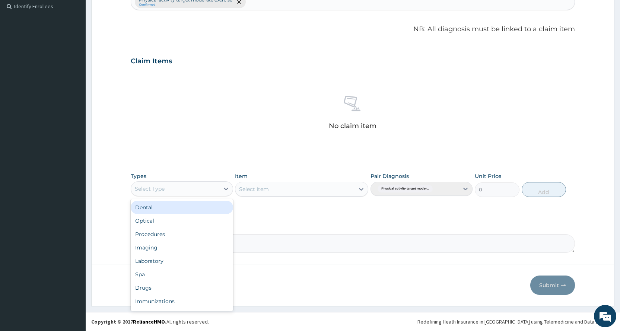
click at [204, 194] on div "Select Type" at bounding box center [175, 189] width 88 height 12
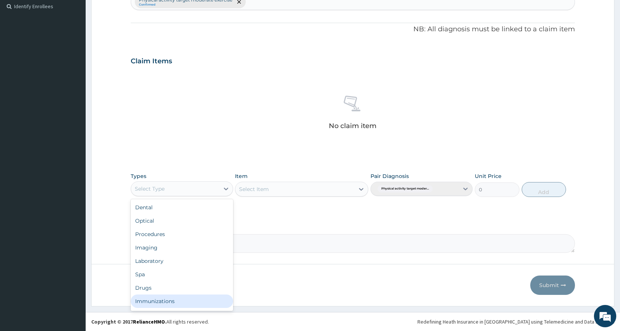
scroll to position [25, 0]
click at [181, 302] on div "Gym" at bounding box center [182, 302] width 102 height 13
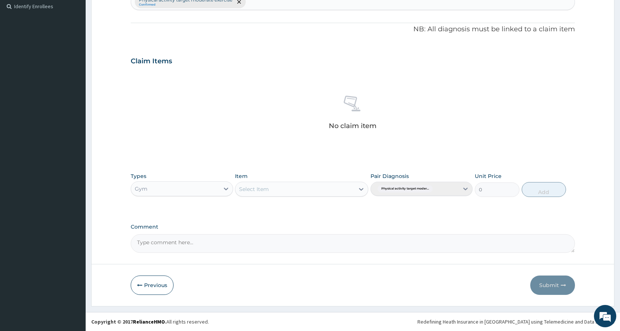
click at [283, 187] on div "Select Item" at bounding box center [301, 189] width 133 height 15
click at [283, 187] on div "Select Item" at bounding box center [294, 189] width 119 height 12
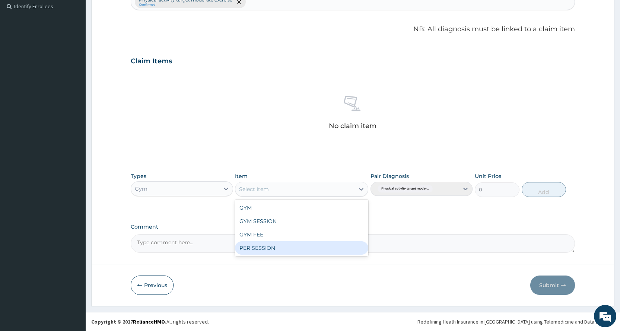
click at [289, 251] on div "PER SESSION" at bounding box center [301, 247] width 133 height 13
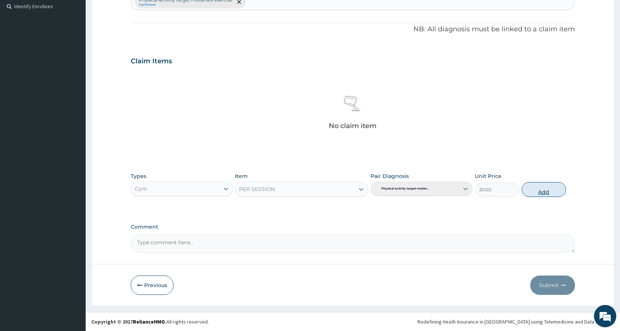
click at [535, 186] on button "Add" at bounding box center [544, 189] width 44 height 15
type input "0"
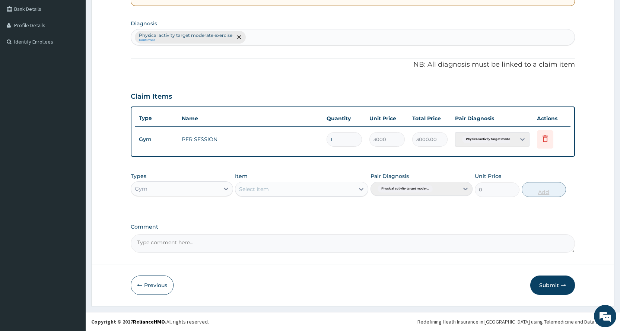
scroll to position [171, 0]
click at [552, 279] on button "Submit" at bounding box center [552, 285] width 45 height 19
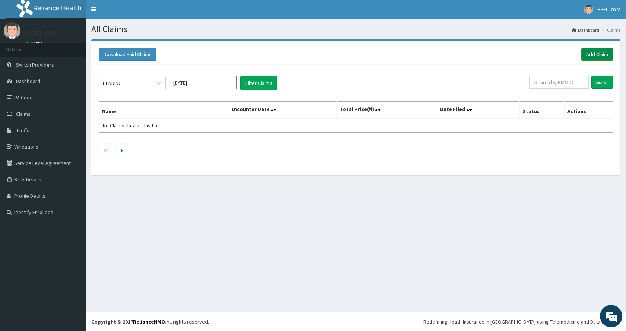
click at [599, 55] on link "Add Claim" at bounding box center [597, 54] width 32 height 13
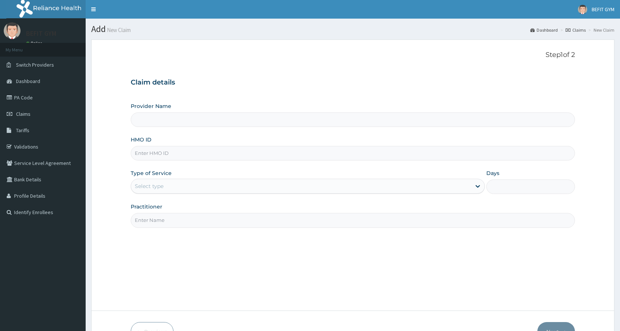
click at [273, 149] on input "HMO ID" at bounding box center [353, 153] width 444 height 15
type input "BEFIT HEALTH AND FITNESS CENTRE"
type input "1"
type input "OPN/10032/A"
drag, startPoint x: 191, startPoint y: 221, endPoint x: 195, endPoint y: 229, distance: 9.2
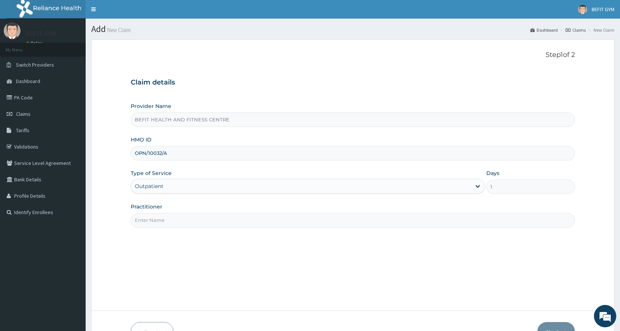
click at [191, 221] on input "Practitioner" at bounding box center [353, 220] width 444 height 15
type input "B"
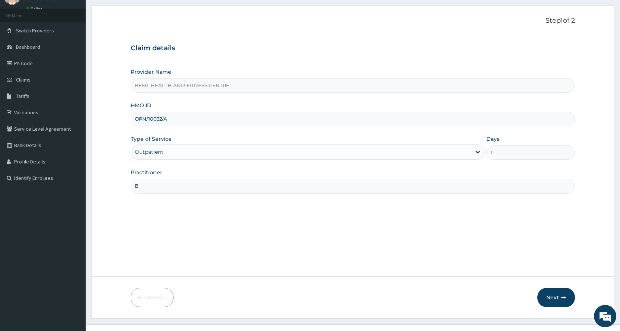
scroll to position [47, 0]
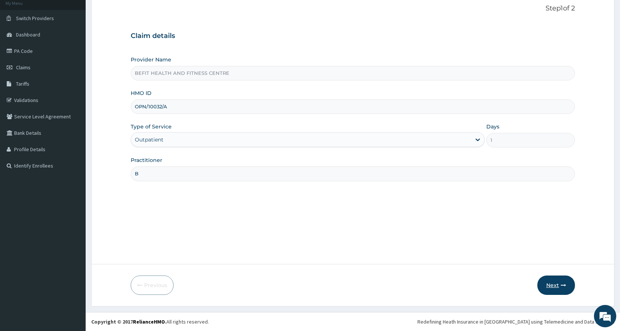
click at [561, 286] on icon "button" at bounding box center [563, 285] width 5 height 5
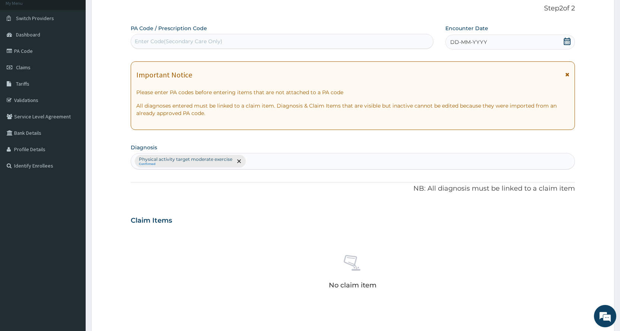
click at [299, 49] on div "PA Code / Prescription Code Enter Code(Secondary Care Only)" at bounding box center [282, 37] width 302 height 25
click at [285, 45] on div "Enter Code(Secondary Care Only)" at bounding box center [282, 41] width 302 height 12
type input "PA/A53154"
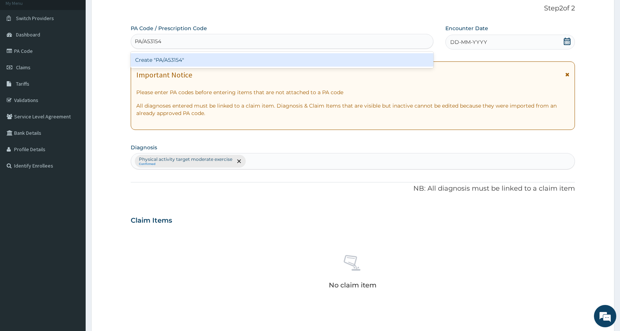
click at [246, 61] on div "Create "PA/A53154"" at bounding box center [282, 59] width 302 height 13
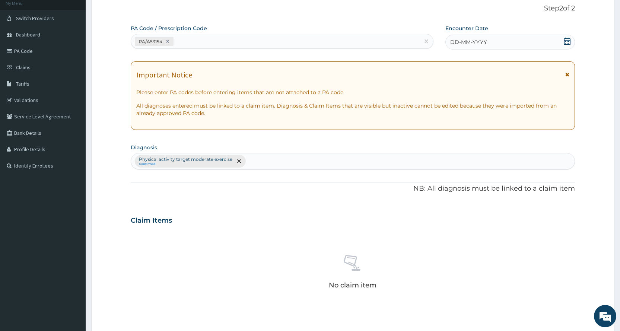
click at [567, 43] on icon at bounding box center [567, 41] width 7 height 7
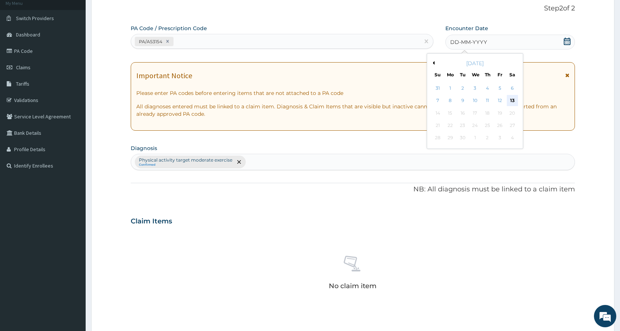
click at [509, 101] on div "13" at bounding box center [512, 100] width 11 height 11
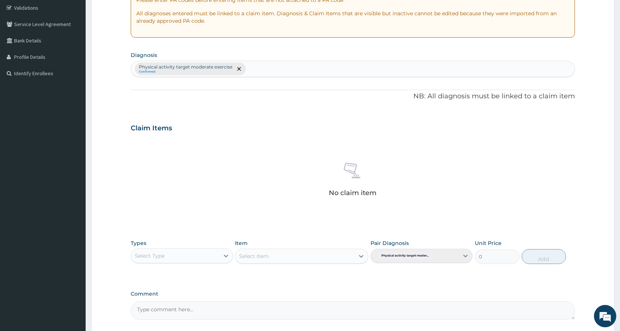
scroll to position [206, 0]
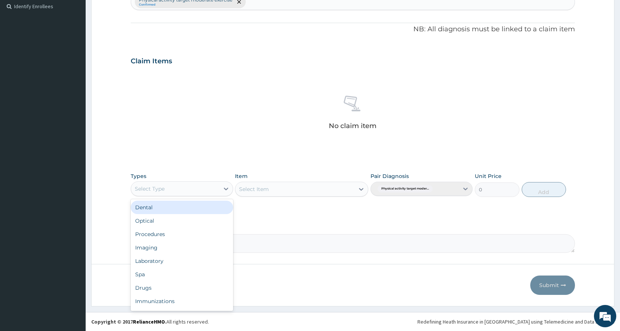
click at [163, 184] on div "Select Type" at bounding box center [175, 189] width 88 height 12
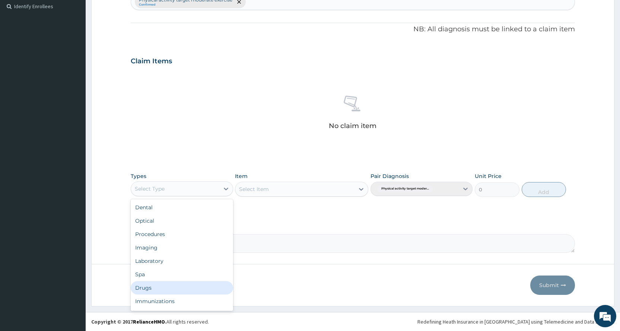
scroll to position [25, 0]
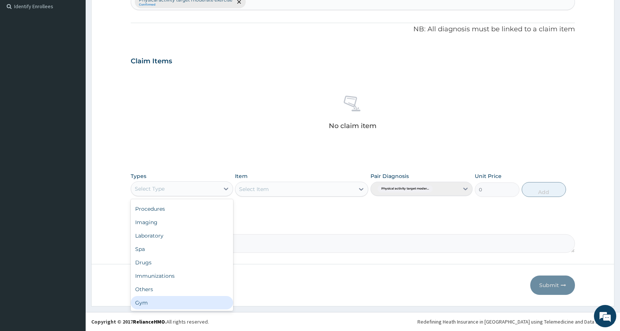
click at [177, 308] on div "Gym" at bounding box center [182, 302] width 102 height 13
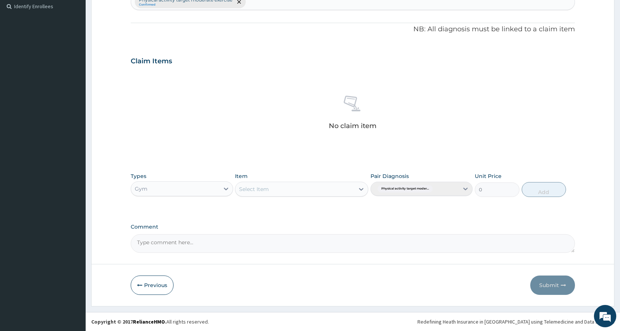
click at [281, 184] on div "Select Item" at bounding box center [294, 189] width 119 height 12
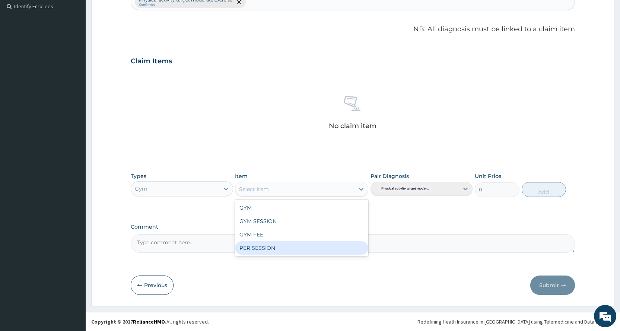
click at [282, 250] on div "PER SESSION" at bounding box center [301, 247] width 133 height 13
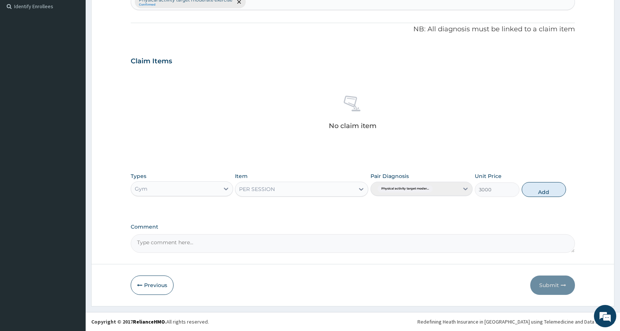
drag, startPoint x: 545, startPoint y: 188, endPoint x: 568, endPoint y: 234, distance: 51.8
click at [547, 192] on button "Add" at bounding box center [544, 189] width 44 height 15
type input "0"
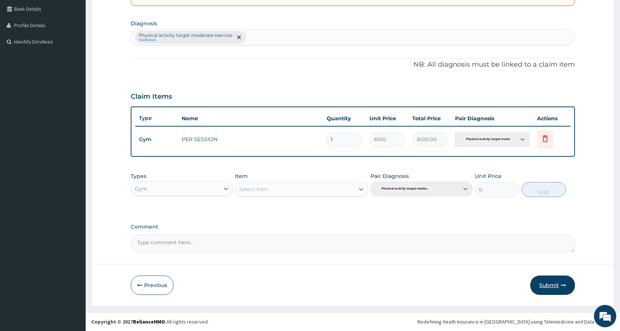
click at [551, 283] on button "Submit" at bounding box center [552, 285] width 45 height 19
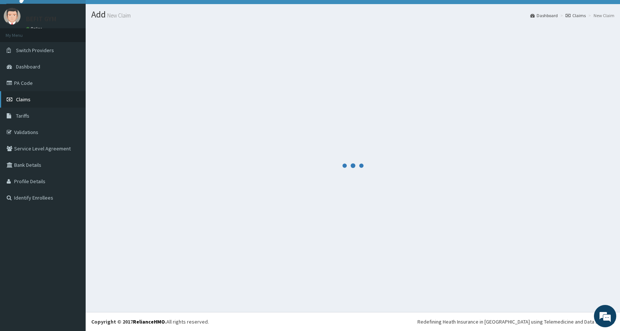
scroll to position [171, 0]
